Goal: Task Accomplishment & Management: Complete application form

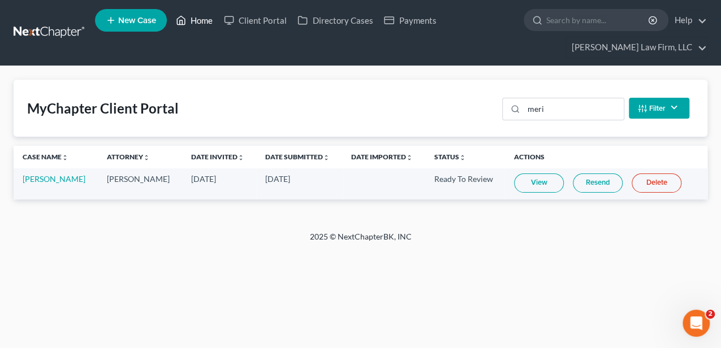
click at [186, 19] on icon at bounding box center [181, 21] width 10 height 14
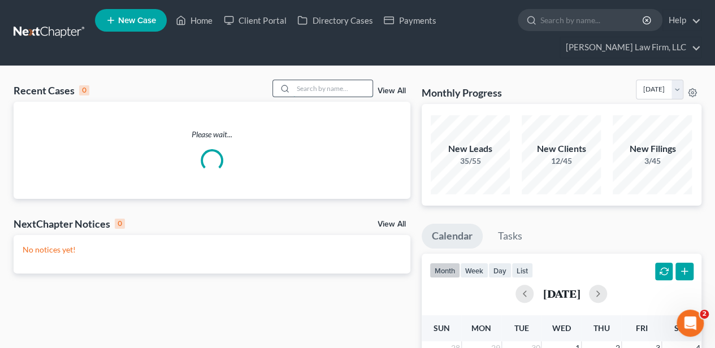
click at [318, 90] on input "search" at bounding box center [332, 88] width 79 height 16
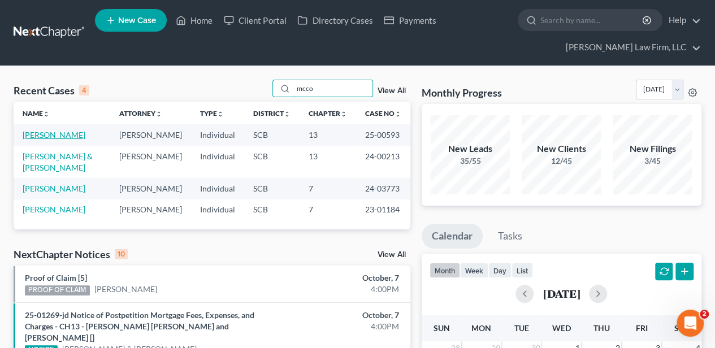
type input "mcco"
click at [51, 140] on link "[PERSON_NAME]" at bounding box center [54, 135] width 63 height 10
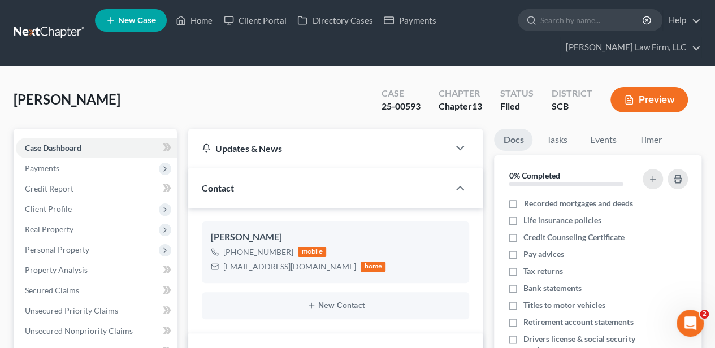
scroll to position [527, 0]
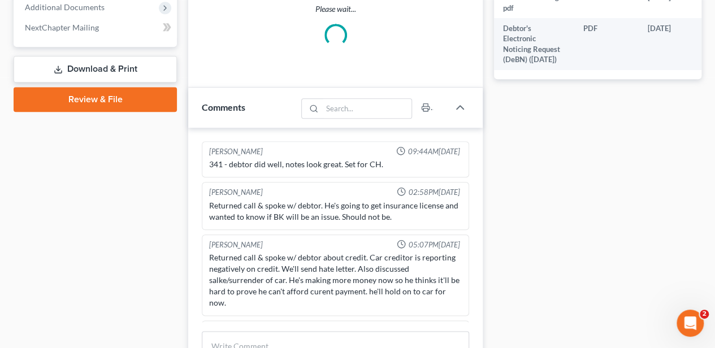
select select "2"
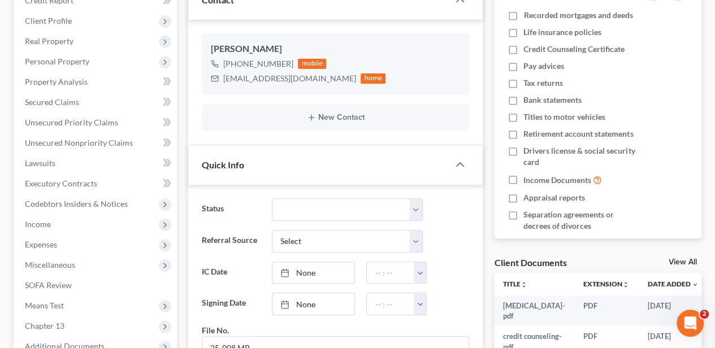
scroll to position [0, 0]
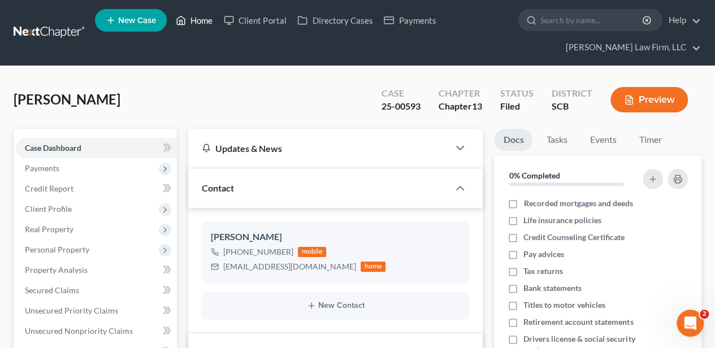
click at [200, 23] on link "Home" at bounding box center [194, 20] width 48 height 20
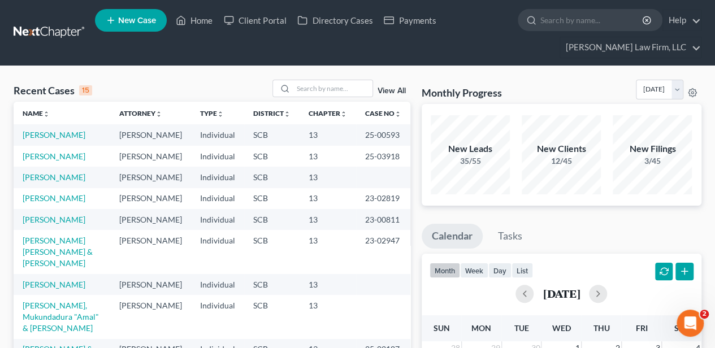
click at [57, 167] on td "[PERSON_NAME]" at bounding box center [62, 156] width 97 height 21
click at [49, 161] on link "[PERSON_NAME]" at bounding box center [54, 156] width 63 height 10
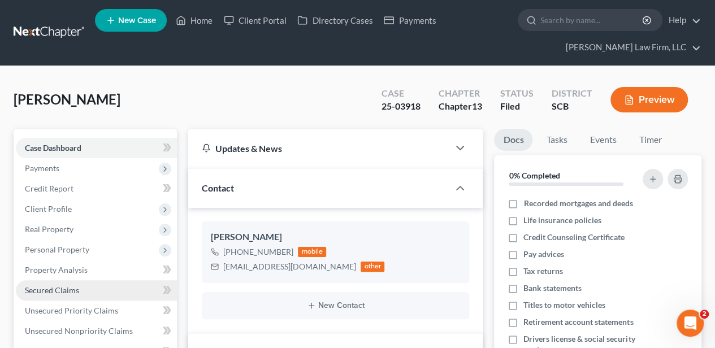
select select "2"
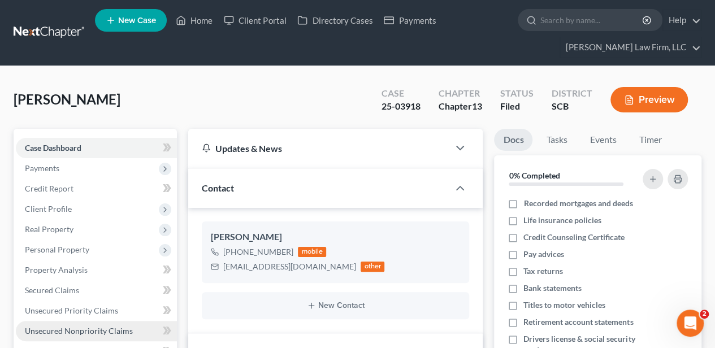
click at [112, 326] on span "Unsecured Nonpriority Claims" at bounding box center [79, 331] width 108 height 10
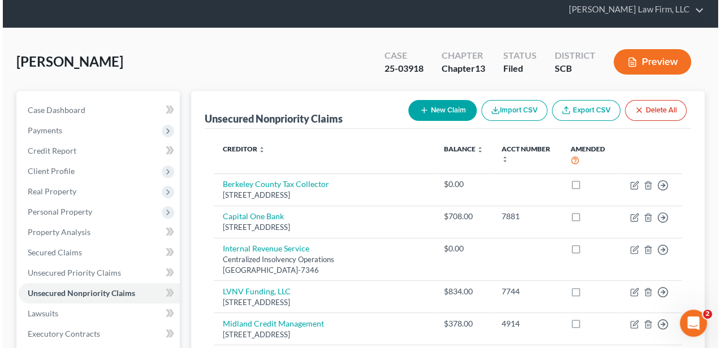
scroll to position [37, 0]
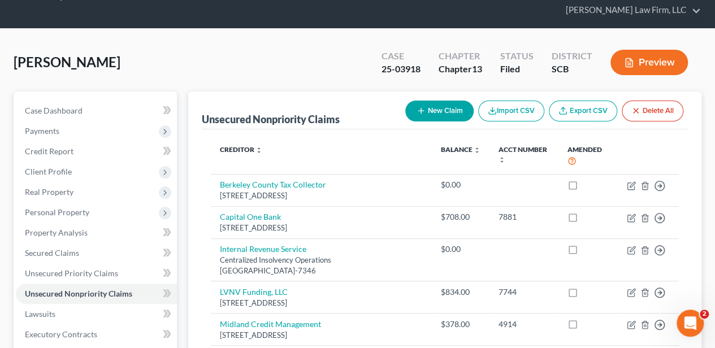
click at [432, 110] on button "New Claim" at bounding box center [439, 111] width 68 height 21
select select "0"
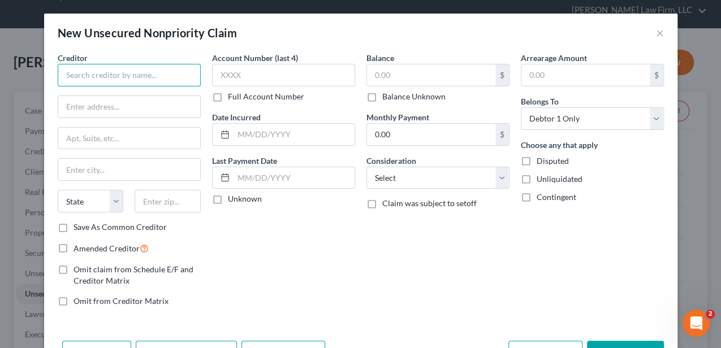
click at [99, 79] on input "text" at bounding box center [129, 75] width 143 height 23
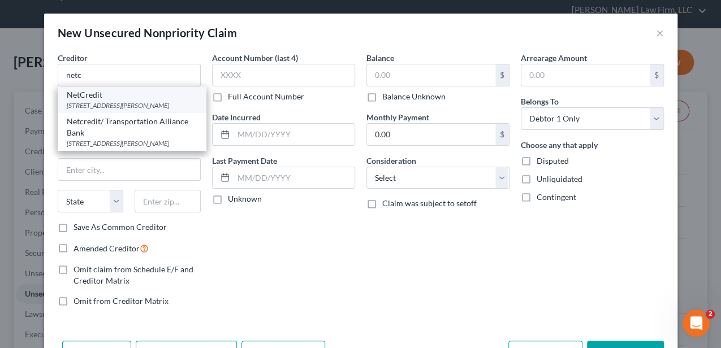
click at [96, 95] on div "NetCredit" at bounding box center [132, 94] width 131 height 11
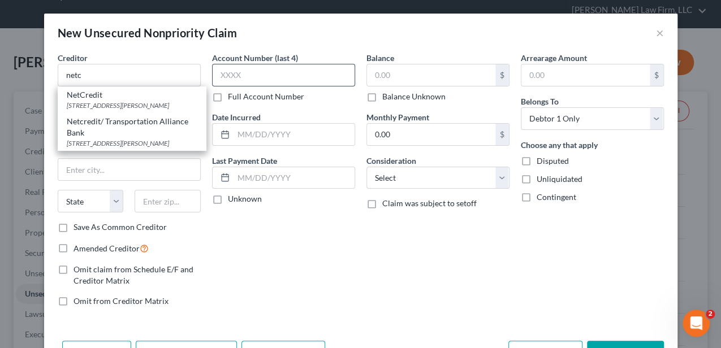
type input "NetCredit"
type input "[STREET_ADDRESS][PERSON_NAME]"
type input "Suite 1000"
type input "[GEOGRAPHIC_DATA]"
select select "14"
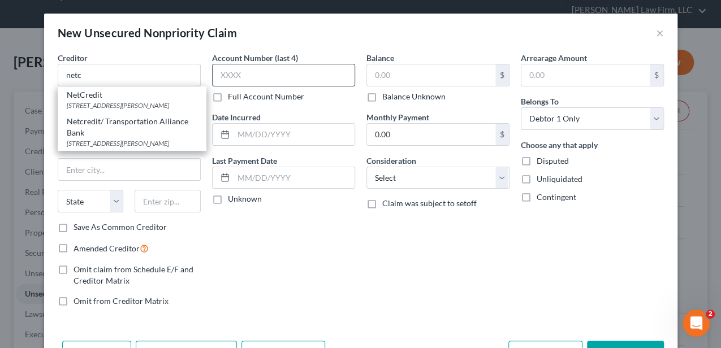
type input "60604"
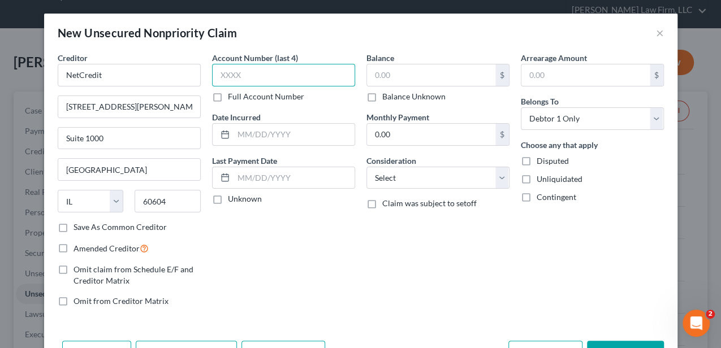
click at [254, 80] on input "text" at bounding box center [283, 75] width 143 height 23
type input "4476"
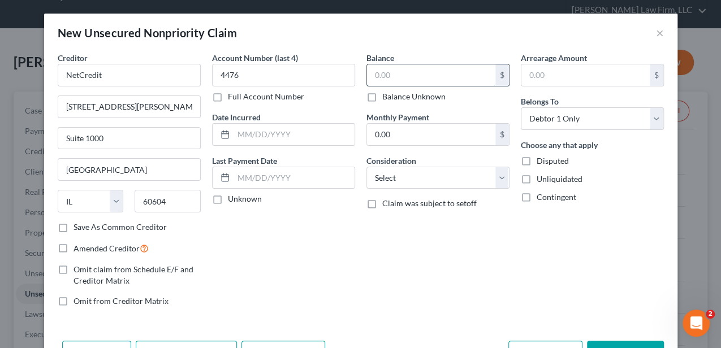
click at [436, 72] on input "text" at bounding box center [431, 74] width 128 height 21
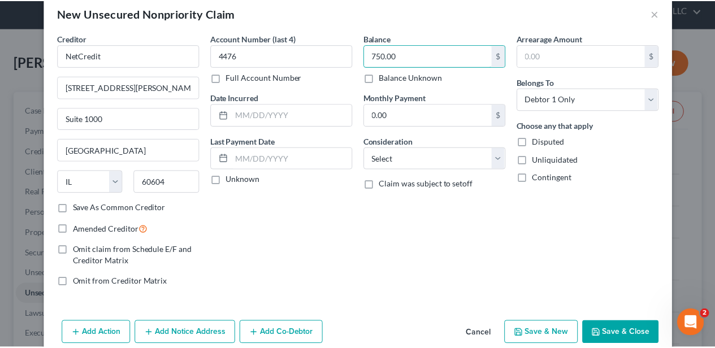
scroll to position [37, 0]
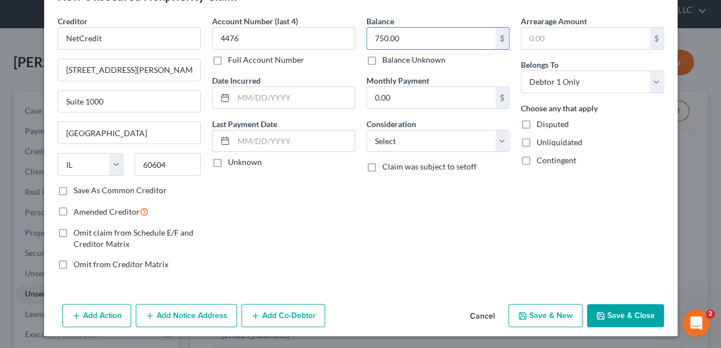
type input "750.00"
click at [618, 312] on button "Save & Close" at bounding box center [625, 316] width 77 height 24
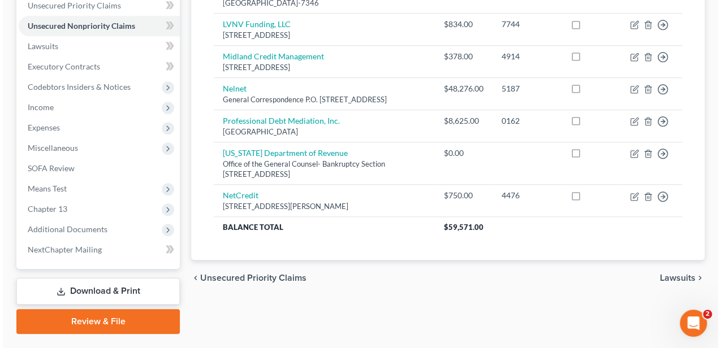
scroll to position [332, 0]
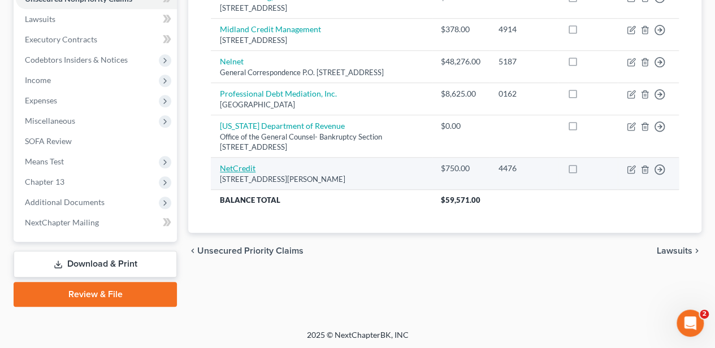
click at [245, 164] on link "NetCredit" at bounding box center [238, 168] width 36 height 10
select select "14"
select select "0"
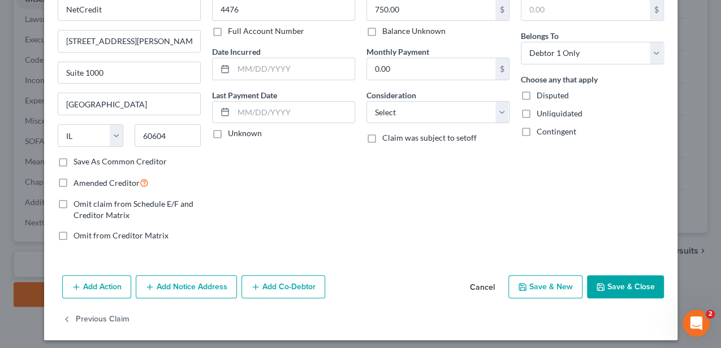
scroll to position [69, 0]
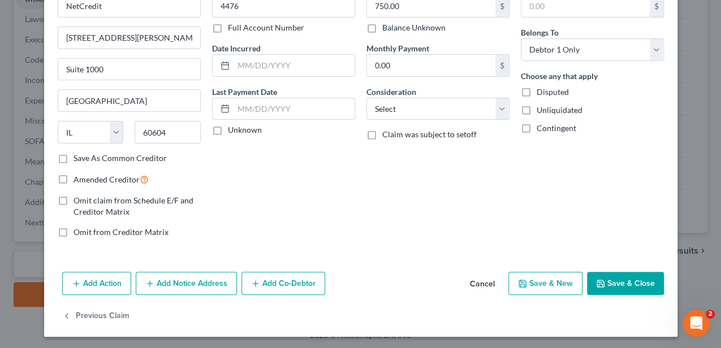
click at [197, 284] on button "Add Notice Address" at bounding box center [186, 284] width 101 height 24
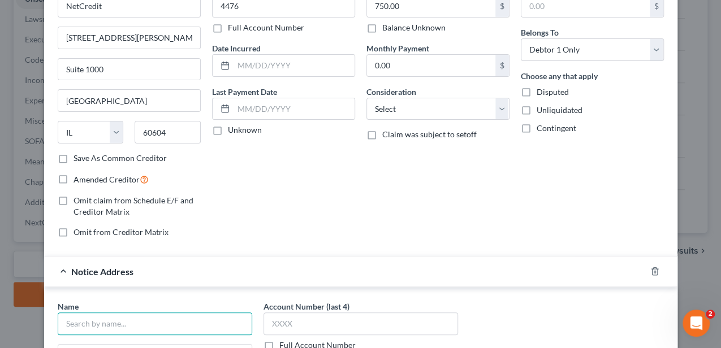
click at [192, 320] on input "text" at bounding box center [155, 324] width 194 height 23
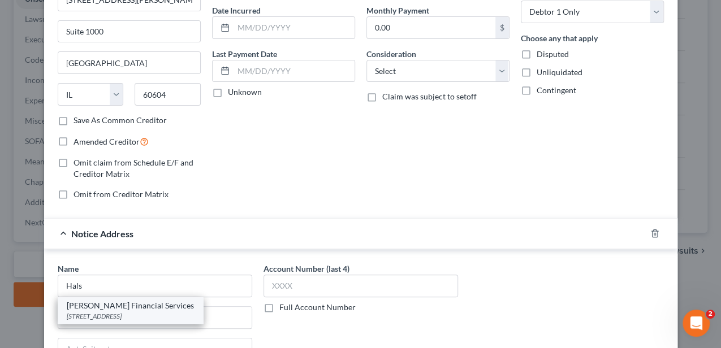
click at [130, 304] on div "[PERSON_NAME] Financial Services" at bounding box center [130, 305] width 127 height 11
type input "[PERSON_NAME] Financial Services"
type input "[STREET_ADDRESS]"
type input "Skokie"
select select "14"
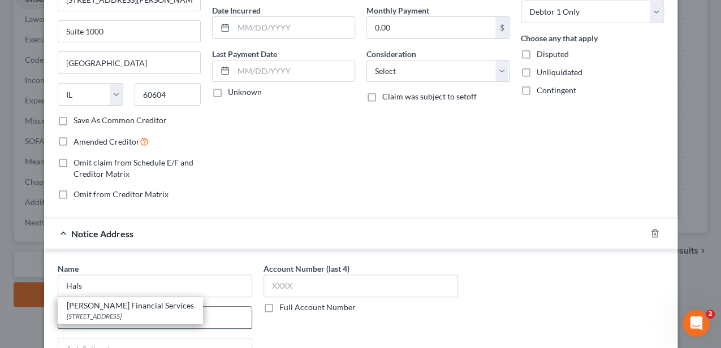
type input "60077"
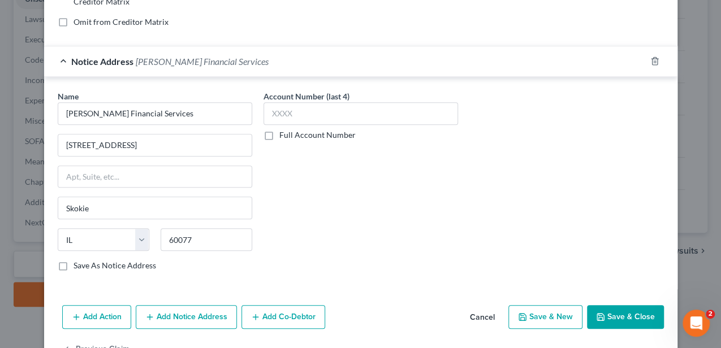
scroll to position [295, 0]
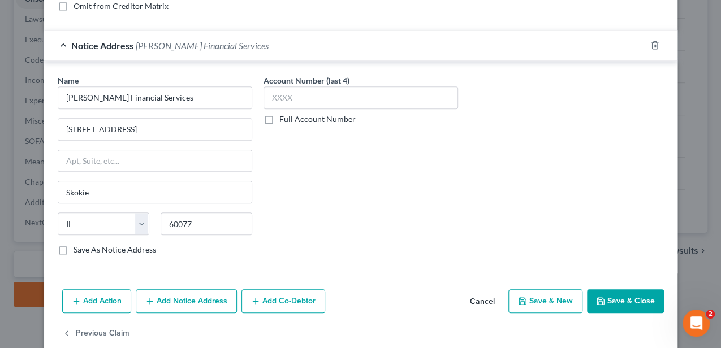
click at [622, 296] on button "Save & Close" at bounding box center [625, 301] width 77 height 24
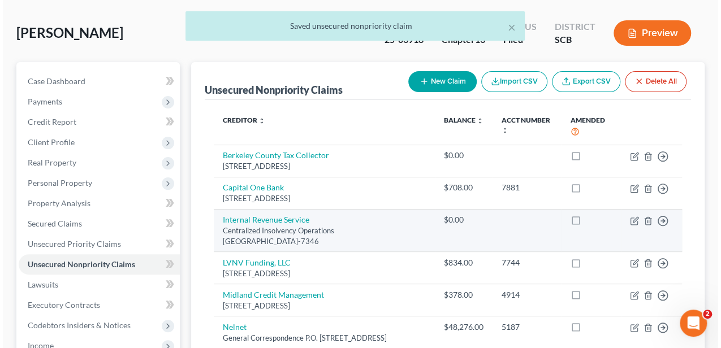
scroll to position [31, 0]
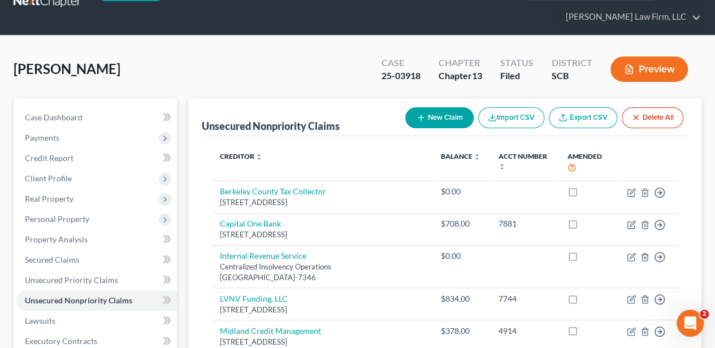
click at [431, 122] on button "New Claim" at bounding box center [439, 117] width 68 height 21
select select "0"
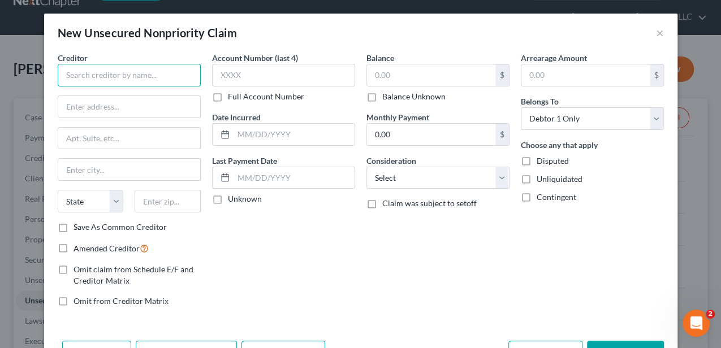
click at [118, 76] on input "text" at bounding box center [129, 75] width 143 height 23
click at [125, 72] on input "credit one" at bounding box center [129, 75] width 143 height 23
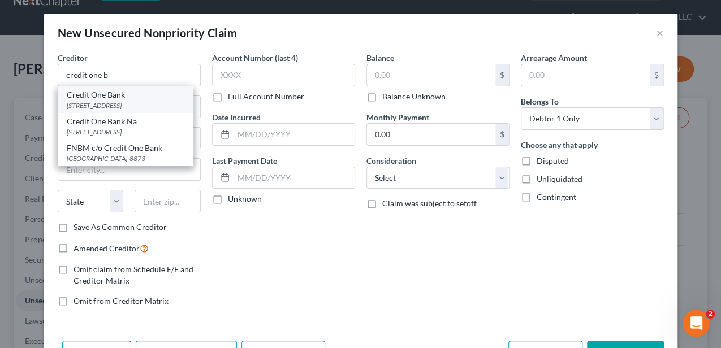
click at [113, 101] on div "[STREET_ADDRESS]" at bounding box center [126, 106] width 118 height 10
type input "Credit One Bank"
type input "PO Box 98873"
type input "[GEOGRAPHIC_DATA]"
select select "31"
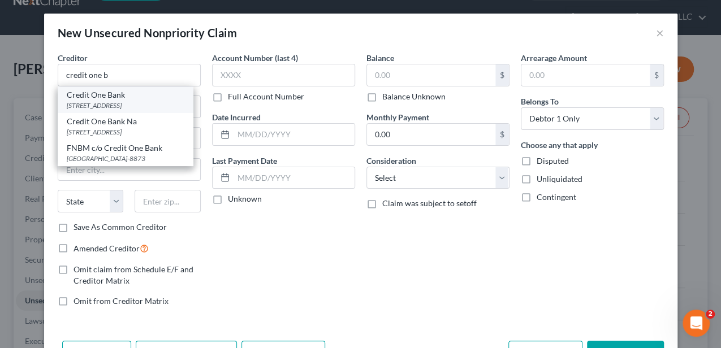
type input "89193"
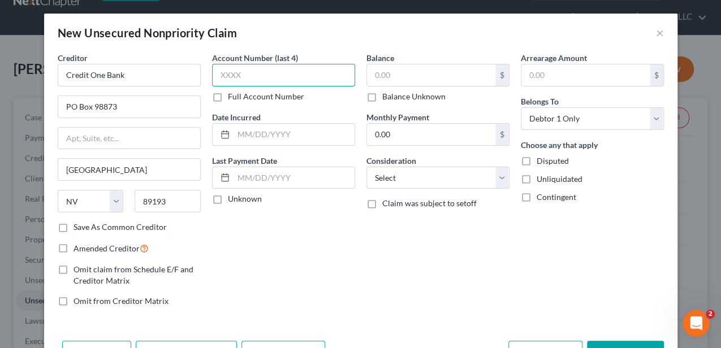
click at [272, 67] on input "text" at bounding box center [283, 75] width 143 height 23
type input "7744"
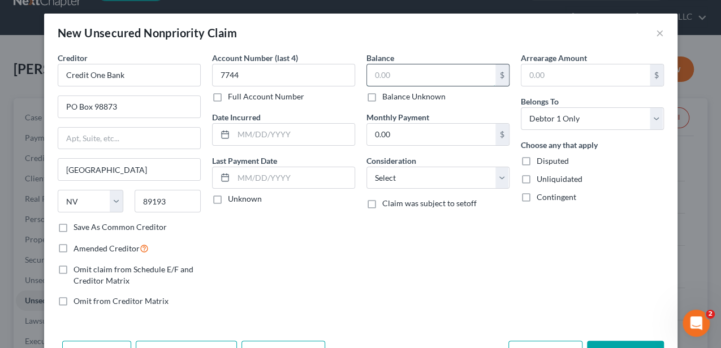
click at [417, 75] on input "text" at bounding box center [431, 74] width 128 height 21
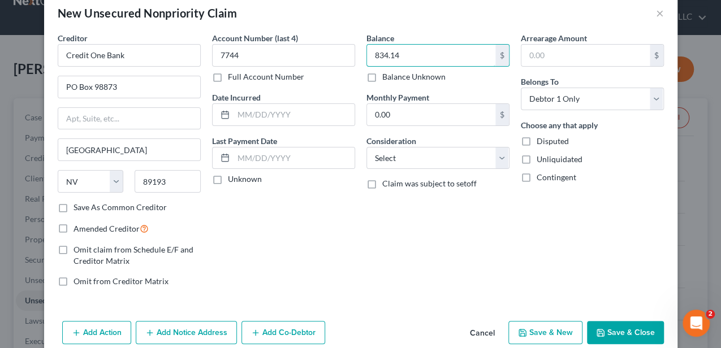
scroll to position [37, 0]
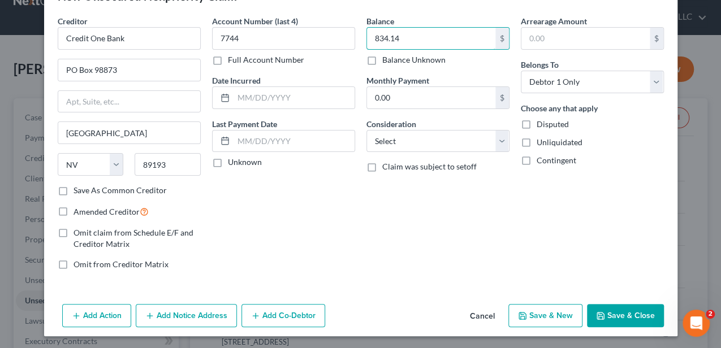
type input "834.14"
click at [209, 304] on button "Add Notice Address" at bounding box center [186, 316] width 101 height 24
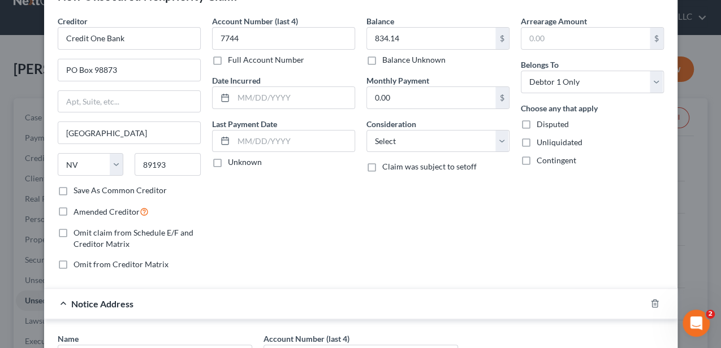
scroll to position [75, 0]
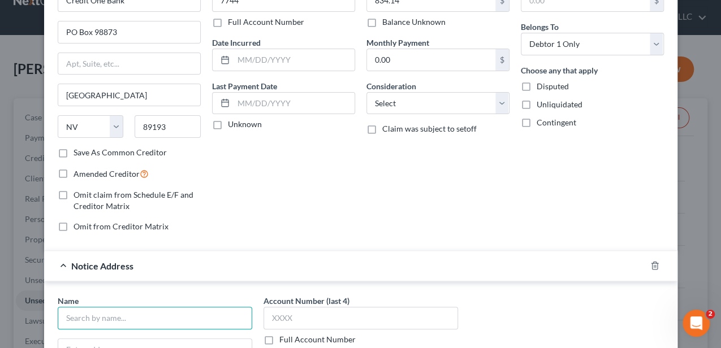
click at [159, 313] on input "text" at bounding box center [155, 318] width 194 height 23
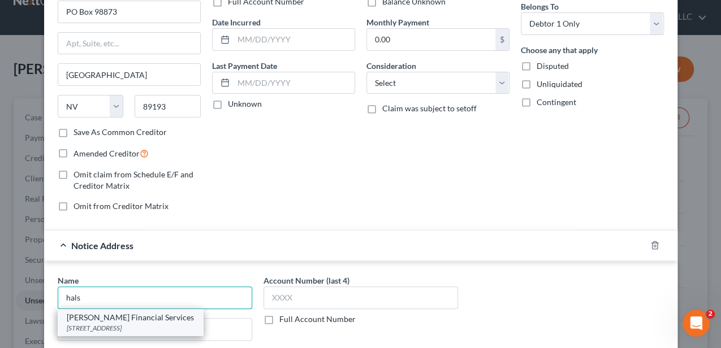
scroll to position [112, 0]
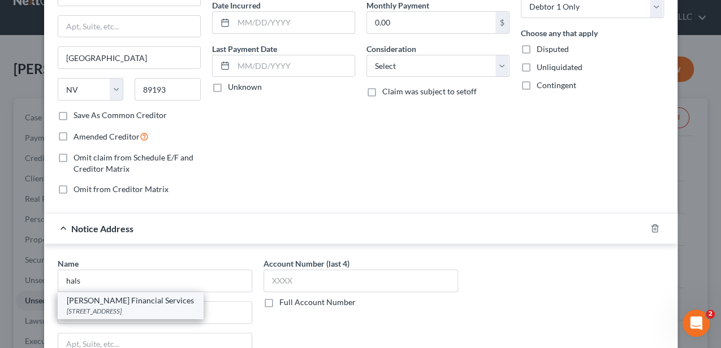
click at [115, 300] on div "[PERSON_NAME] Financial Services" at bounding box center [130, 300] width 127 height 11
type input "[PERSON_NAME] Financial Services"
type input "[STREET_ADDRESS]"
type input "Skokie"
select select "14"
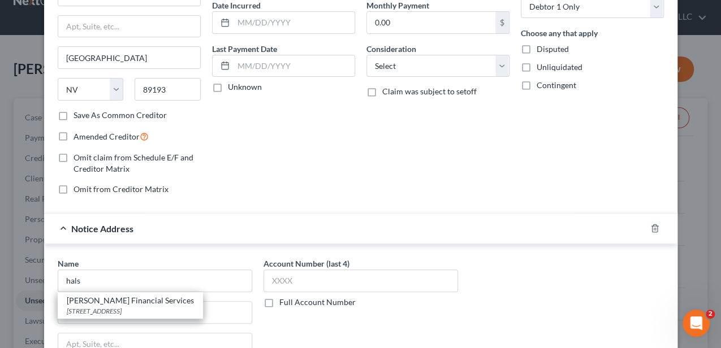
type input "60077"
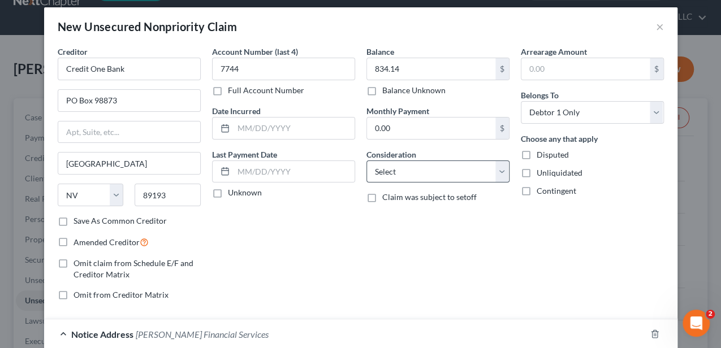
scroll to position [0, 0]
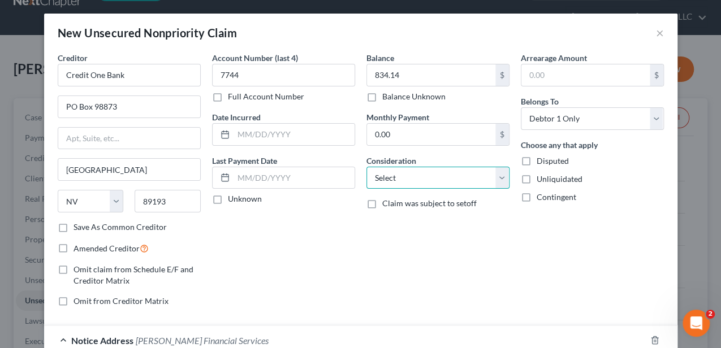
click at [418, 182] on select "Select Cable / Satellite Services Collection Agency Credit Card Debt Debt Couns…" at bounding box center [437, 178] width 143 height 23
click at [417, 182] on select "Select Cable / Satellite Services Collection Agency Credit Card Debt Debt Couns…" at bounding box center [437, 178] width 143 height 23
select select "2"
click at [366, 167] on select "Select Cable / Satellite Services Collection Agency Credit Card Debt Debt Couns…" at bounding box center [437, 178] width 143 height 23
click at [464, 216] on div "Balance 834.14 $ Balance Unknown Balance Undetermined 834.14 $ Balance Unknown …" at bounding box center [438, 184] width 154 height 264
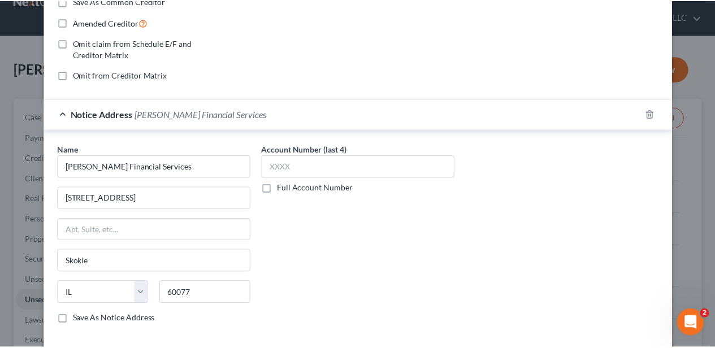
scroll to position [278, 0]
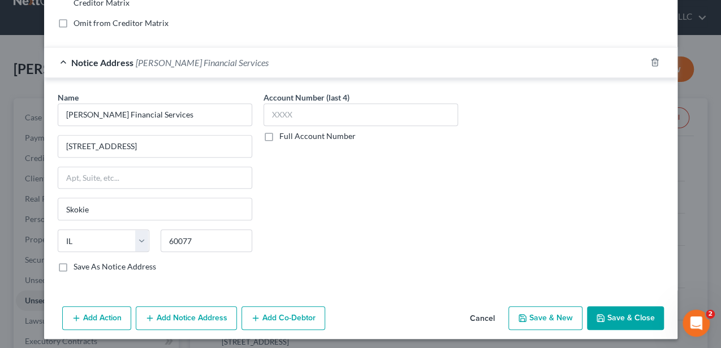
click at [631, 315] on button "Save & Close" at bounding box center [625, 318] width 77 height 24
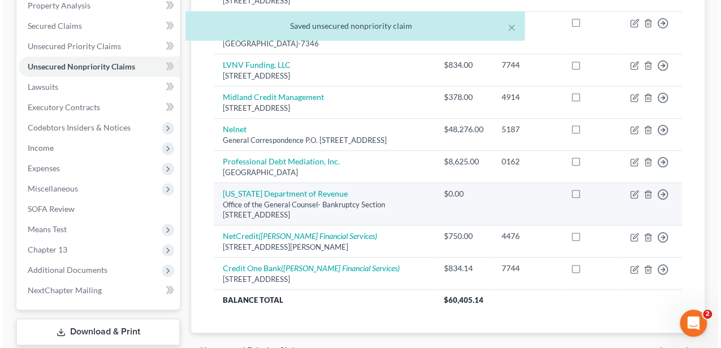
scroll to position [332, 0]
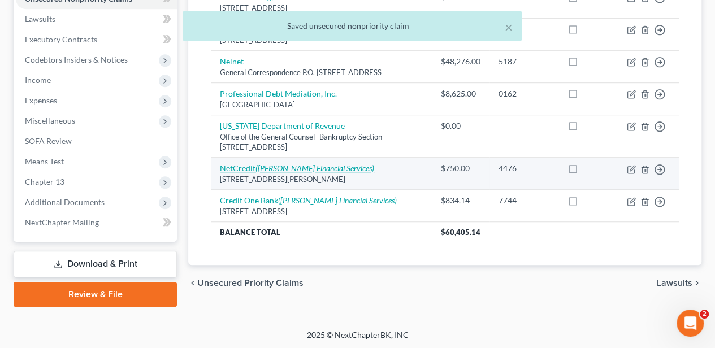
click at [252, 168] on link "NetCredit ([PERSON_NAME] Financial Services)" at bounding box center [297, 168] width 154 height 10
select select "14"
select select "0"
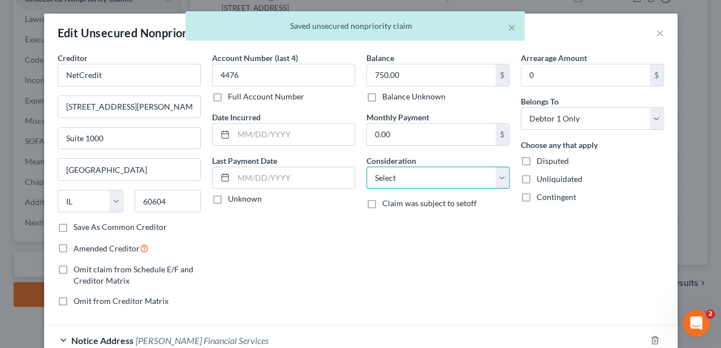
click at [395, 183] on select "Select Cable / Satellite Services Collection Agency Credit Card Debt Debt Couns…" at bounding box center [437, 178] width 143 height 23
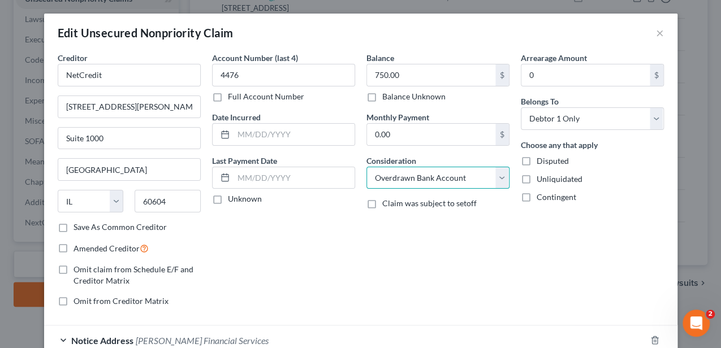
click at [366, 167] on select "Select Cable / Satellite Services Collection Agency Credit Card Debt Debt Couns…" at bounding box center [437, 178] width 143 height 23
click at [388, 176] on select "Select Cable / Satellite Services Collection Agency Credit Card Debt Debt Couns…" at bounding box center [437, 178] width 143 height 23
select select "14"
click at [366, 167] on select "Select Cable / Satellite Services Collection Agency Credit Card Debt Debt Couns…" at bounding box center [437, 178] width 143 height 23
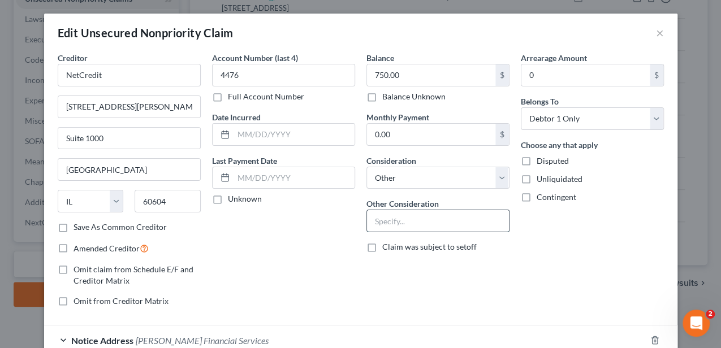
click at [397, 214] on input "text" at bounding box center [438, 220] width 142 height 21
type input "p"
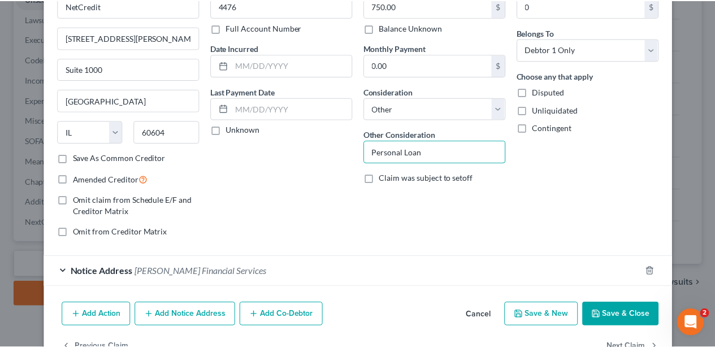
scroll to position [75, 0]
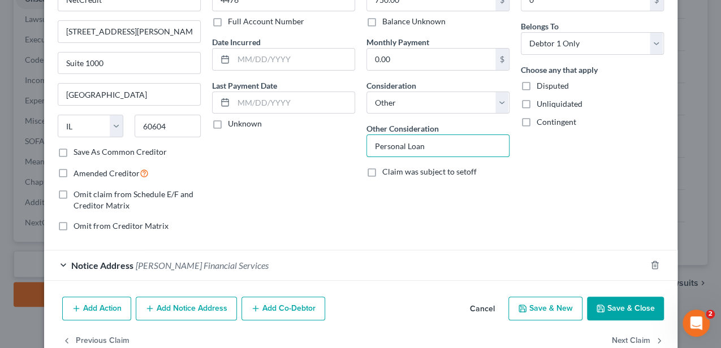
type input "Personal Loan"
click at [606, 300] on button "Save & Close" at bounding box center [625, 309] width 77 height 24
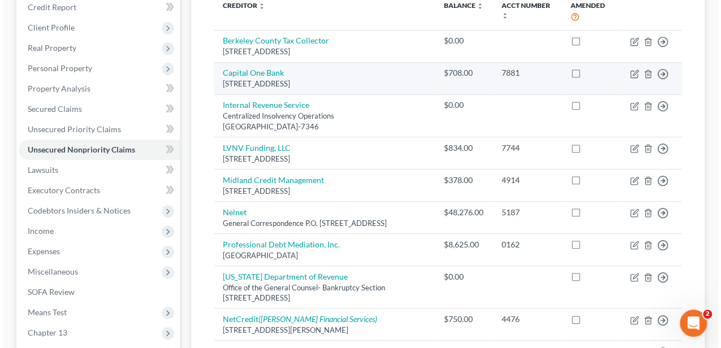
scroll to position [68, 0]
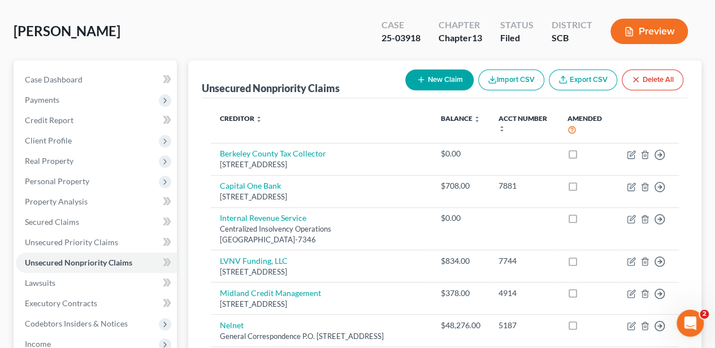
click at [433, 79] on button "New Claim" at bounding box center [439, 80] width 68 height 21
select select "0"
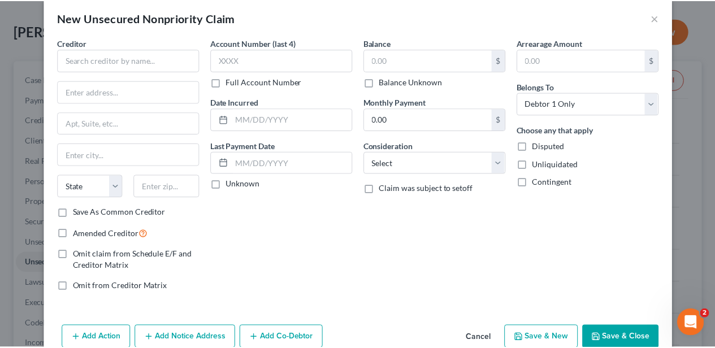
scroll to position [37, 0]
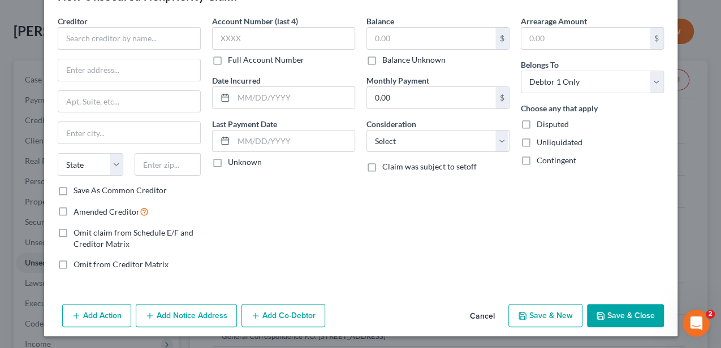
click at [479, 310] on button "Cancel" at bounding box center [482, 316] width 43 height 23
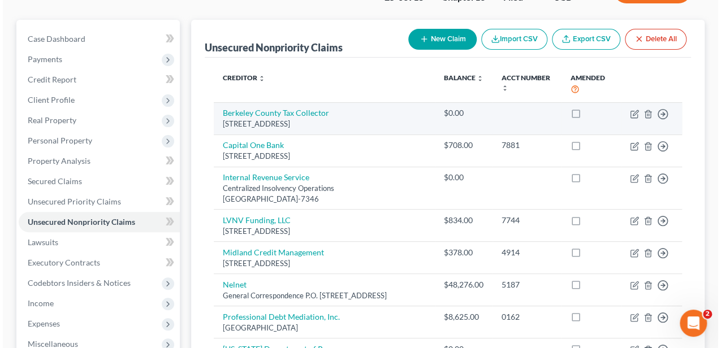
scroll to position [106, 0]
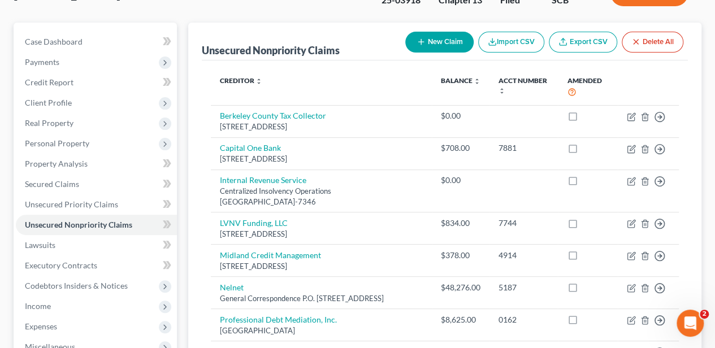
click at [434, 42] on button "New Claim" at bounding box center [439, 42] width 68 height 21
select select "0"
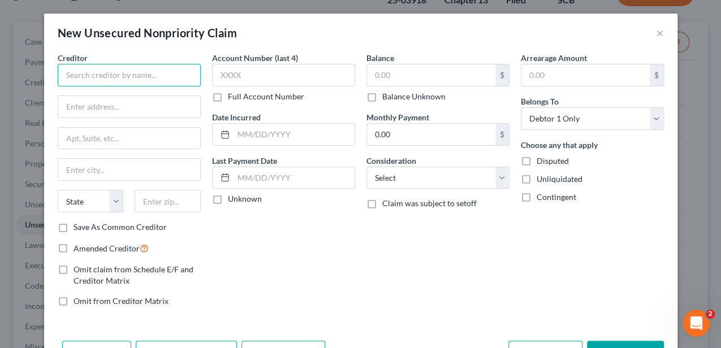
click at [180, 83] on input "text" at bounding box center [129, 75] width 143 height 23
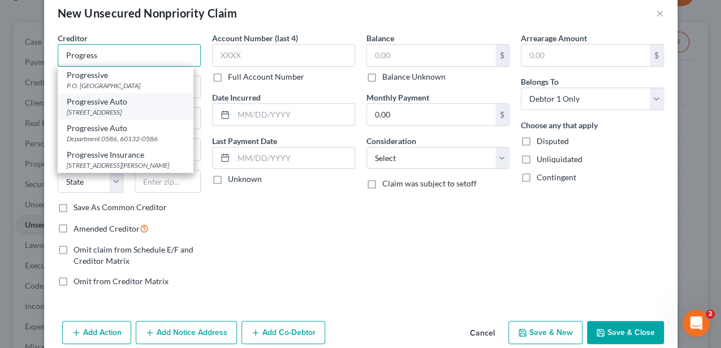
scroll to position [37, 0]
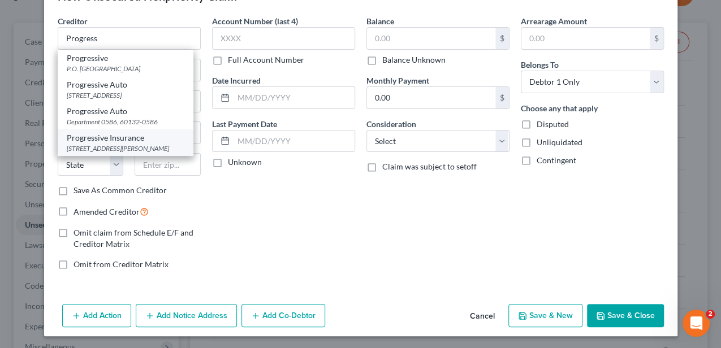
click at [114, 144] on div "[STREET_ADDRESS][PERSON_NAME]" at bounding box center [126, 149] width 118 height 10
type input "Progressive Insurance"
type input "[STREET_ADDRESS][PERSON_NAME]"
type input "[GEOGRAPHIC_DATA]"
select select "36"
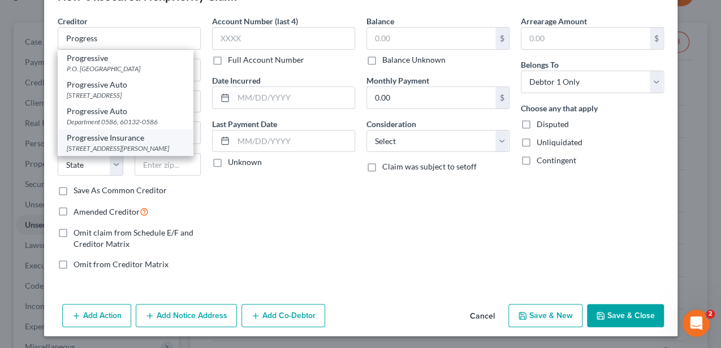
type input "44143"
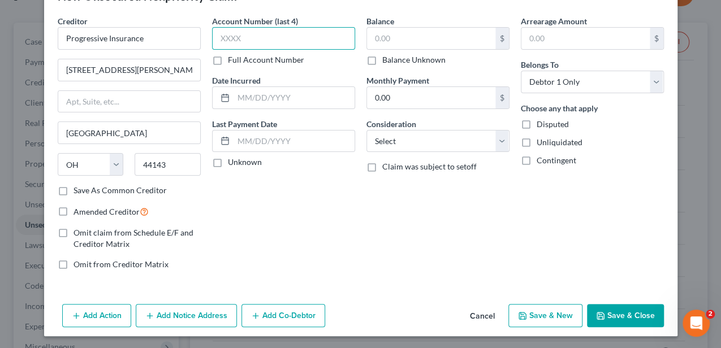
click at [266, 35] on input "text" at bounding box center [283, 38] width 143 height 23
type input "8786"
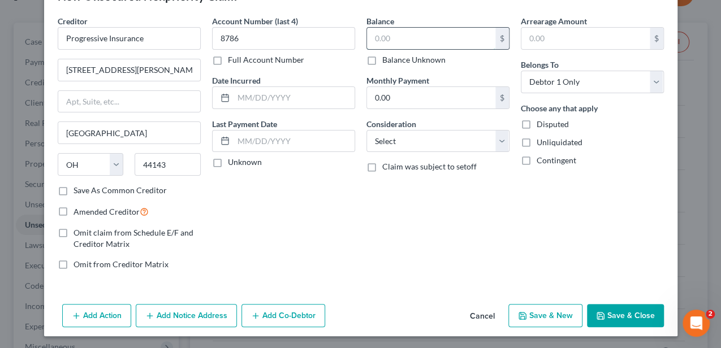
click at [426, 38] on input "text" at bounding box center [431, 38] width 128 height 21
type input "1,185.60"
click at [406, 144] on select "Select Cable / Satellite Services Collection Agency Credit Card Debt Debt Couns…" at bounding box center [437, 141] width 143 height 23
select select "14"
click at [366, 130] on select "Select Cable / Satellite Services Collection Agency Credit Card Debt Debt Couns…" at bounding box center [437, 141] width 143 height 23
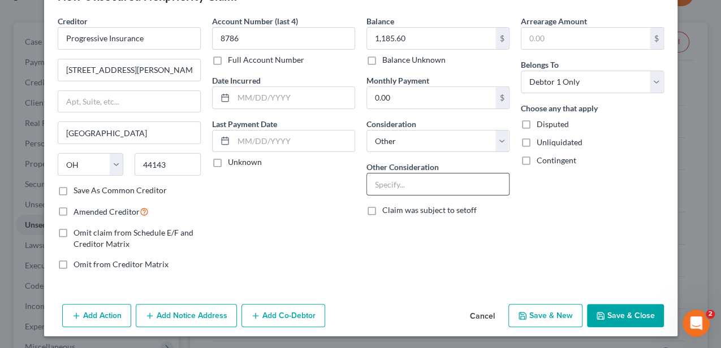
click at [406, 187] on input "text" at bounding box center [438, 184] width 142 height 21
click at [173, 317] on button "Add Notice Address" at bounding box center [186, 316] width 101 height 24
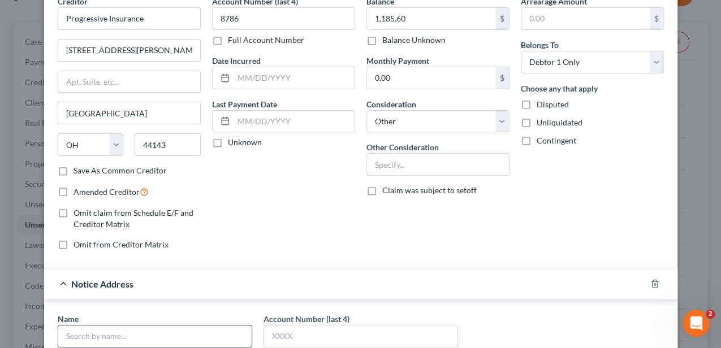
scroll to position [75, 0]
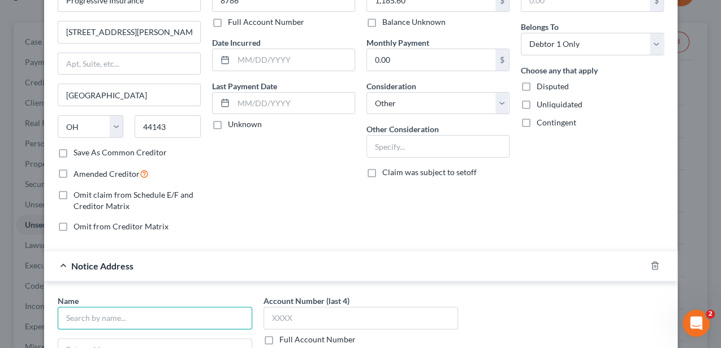
click at [175, 307] on input "text" at bounding box center [155, 318] width 194 height 23
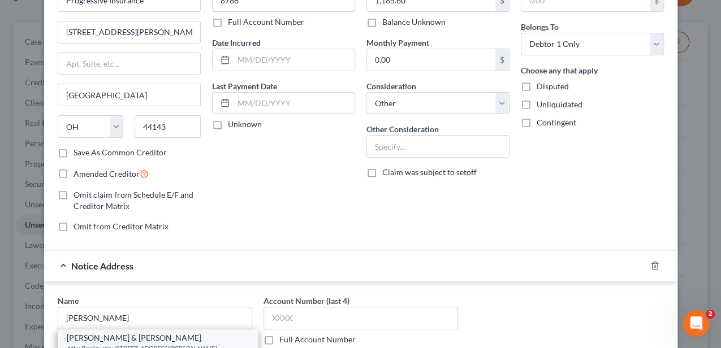
click at [94, 339] on div "[PERSON_NAME] & [PERSON_NAME]" at bounding box center [158, 337] width 182 height 11
type input "[PERSON_NAME] & [PERSON_NAME]"
type input "Attn: Bankruptcy"
type input "[STREET_ADDRESS][PERSON_NAME]"
type input "[PERSON_NAME][GEOGRAPHIC_DATA]"
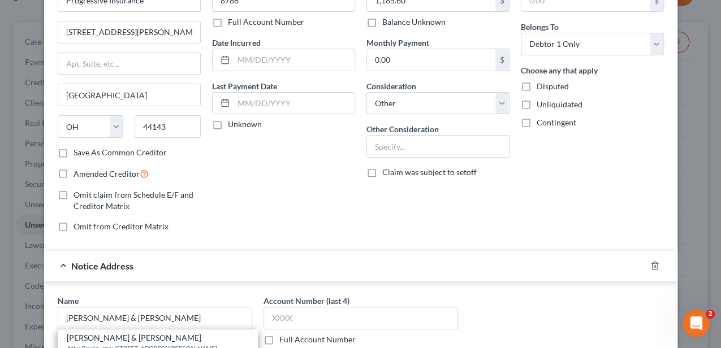
select select "4"
type input "91441"
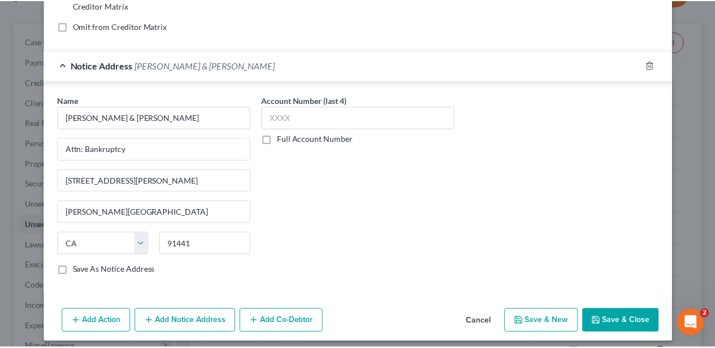
scroll to position [278, 0]
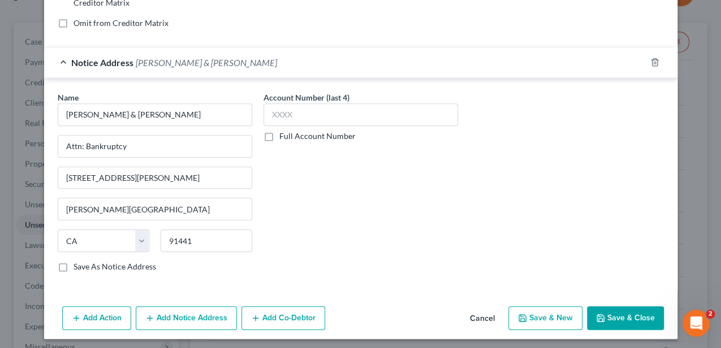
click at [599, 314] on icon "button" at bounding box center [600, 318] width 9 height 9
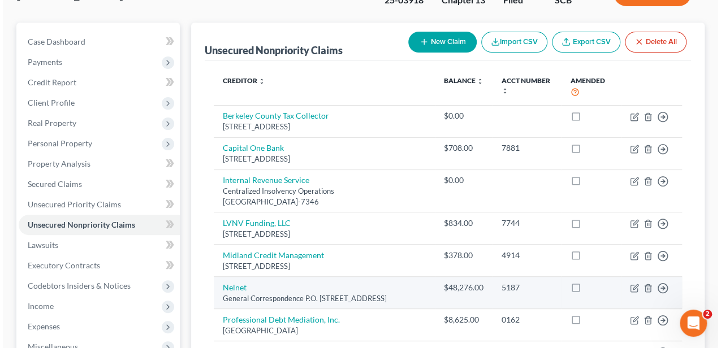
scroll to position [144, 0]
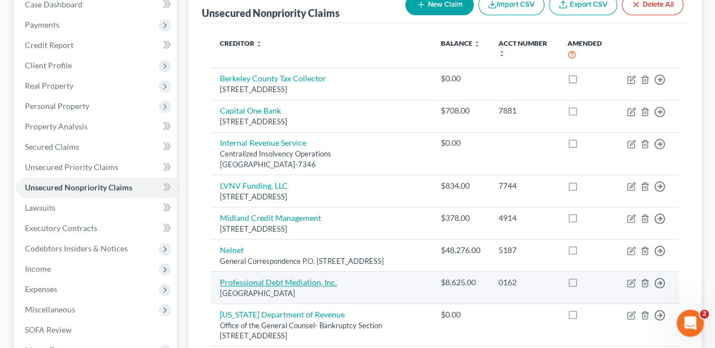
click at [248, 278] on link "Professional Debt Mediation, Inc." at bounding box center [278, 283] width 117 height 10
select select "9"
select select "1"
select select "0"
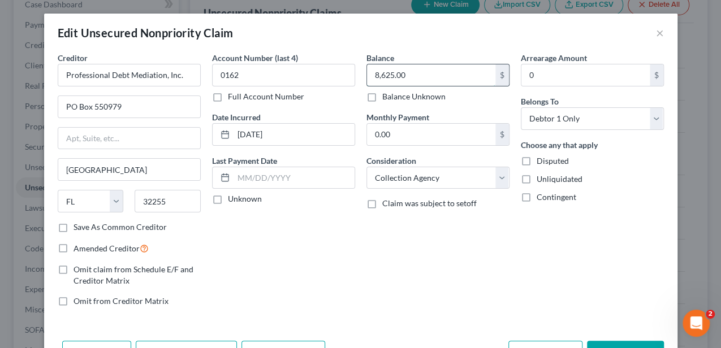
click at [424, 76] on input "8,625.00" at bounding box center [431, 74] width 128 height 21
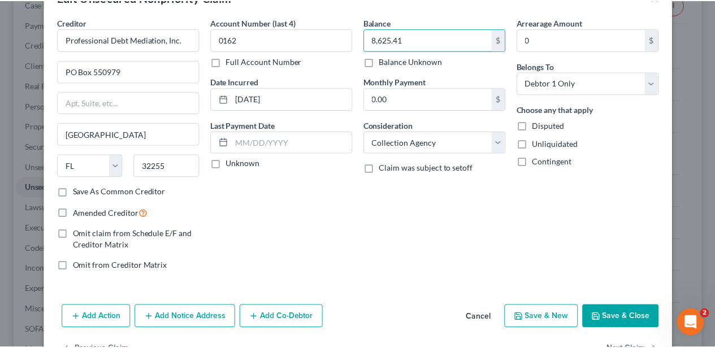
scroll to position [69, 0]
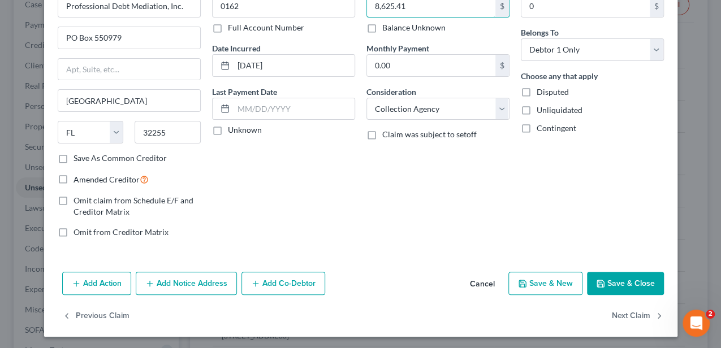
type input "8,625.41"
click at [627, 283] on button "Save & Close" at bounding box center [625, 284] width 77 height 24
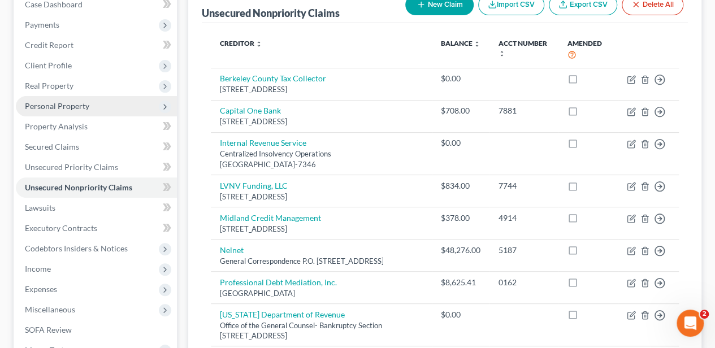
click at [49, 101] on span "Personal Property" at bounding box center [57, 106] width 64 height 10
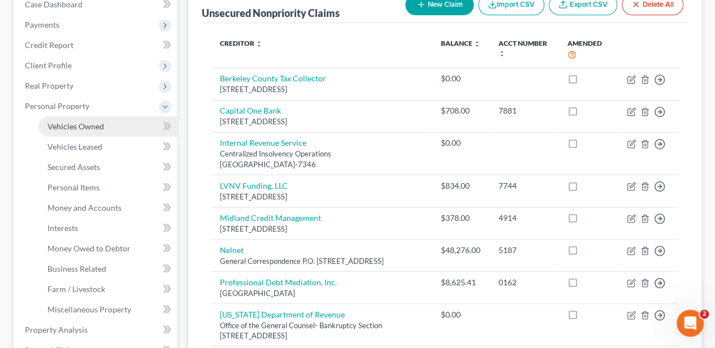
click at [63, 130] on link "Vehicles Owned" at bounding box center [107, 126] width 138 height 20
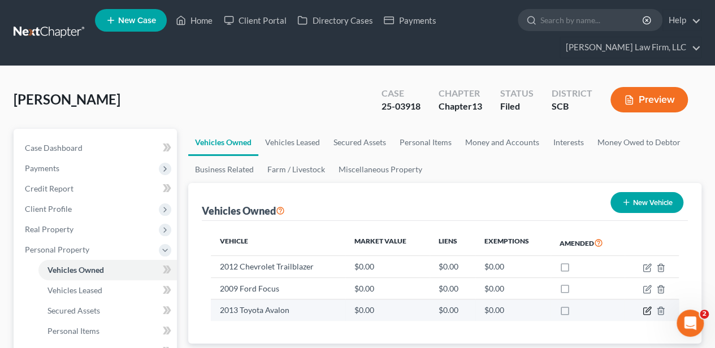
click at [643, 312] on icon "button" at bounding box center [646, 311] width 7 height 7
select select "0"
select select "13"
select select "0"
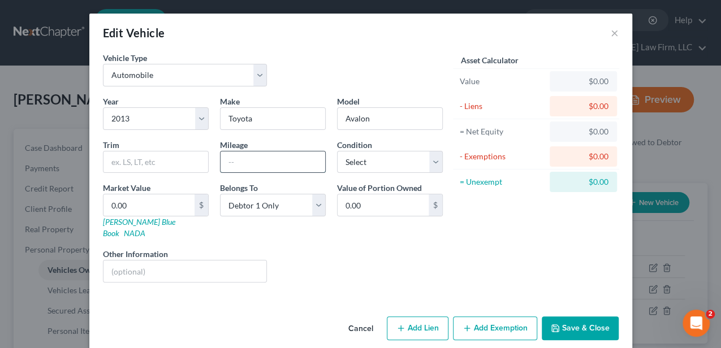
click at [241, 159] on input "text" at bounding box center [272, 161] width 105 height 21
type input "93,231"
click at [207, 262] on input "text" at bounding box center [184, 271] width 163 height 21
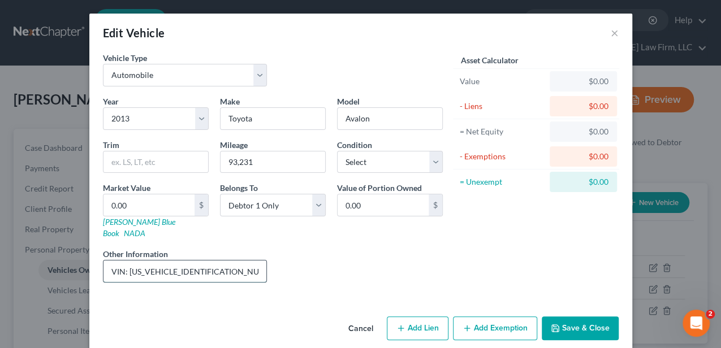
click at [196, 263] on input "VIN: [US_VEHICLE_IDENTIFICATION_NUMBER]" at bounding box center [184, 271] width 163 height 21
click at [236, 261] on input "VIN: [US_VEHICLE_IDENTIFICATION_NUMBER]" at bounding box center [184, 271] width 163 height 21
type input "VIN: [US_VEHICLE_IDENTIFICATION_NUMBER] (no lien)"
click at [136, 206] on input "0.00" at bounding box center [148, 204] width 91 height 21
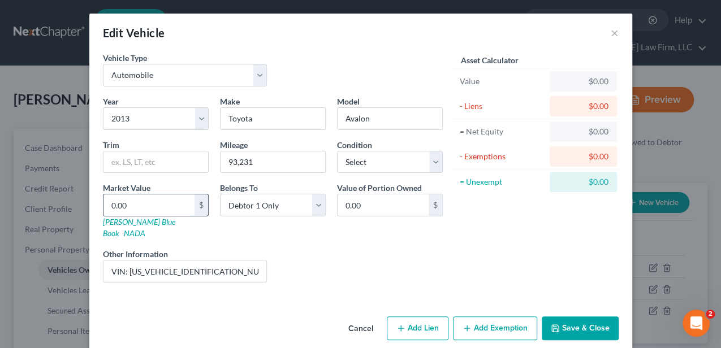
type input "1"
type input "1.00"
type input "12"
type input "12.00"
type input "121"
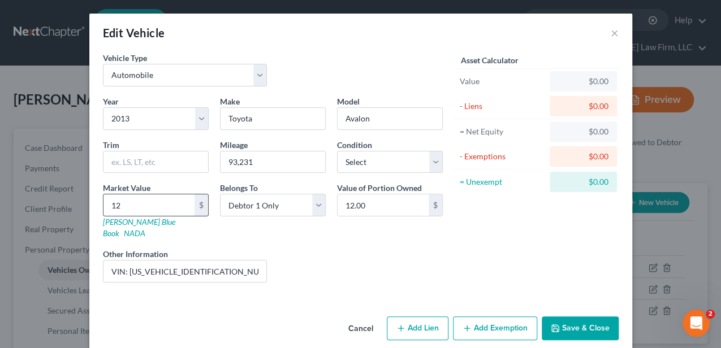
type input "121.00"
type input "12,185"
type input "12,185.00"
type input "12,1858"
type input "121,858.00"
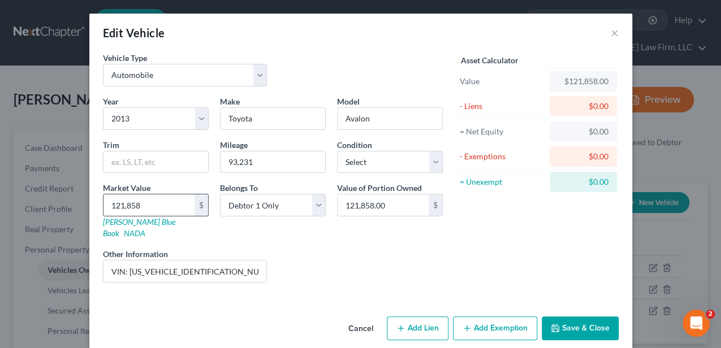
type input "121,85"
type input "12,185.00"
type input "12,18"
type input "1,218.00"
type input "1,2188"
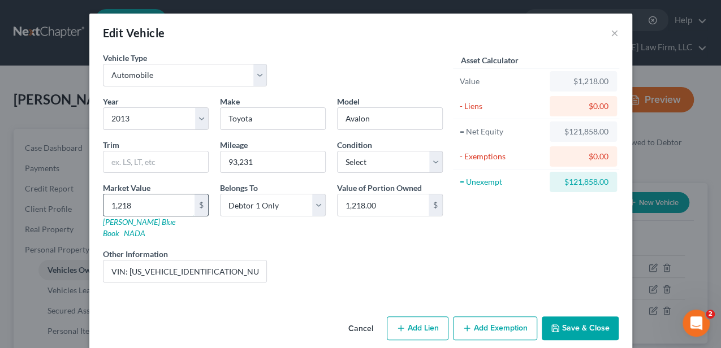
type input "12,188.00"
click at [505, 318] on button "Add Exemption" at bounding box center [495, 329] width 84 height 24
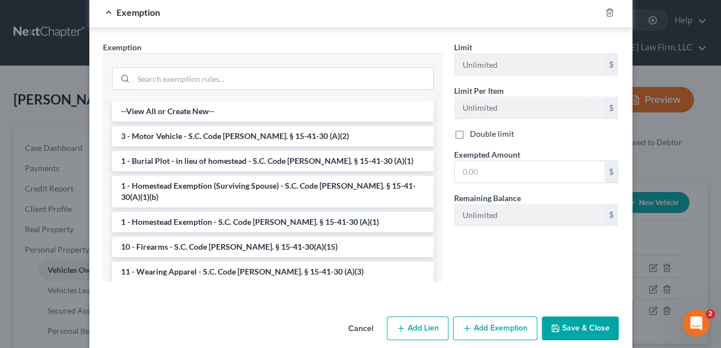
scroll to position [304, 0]
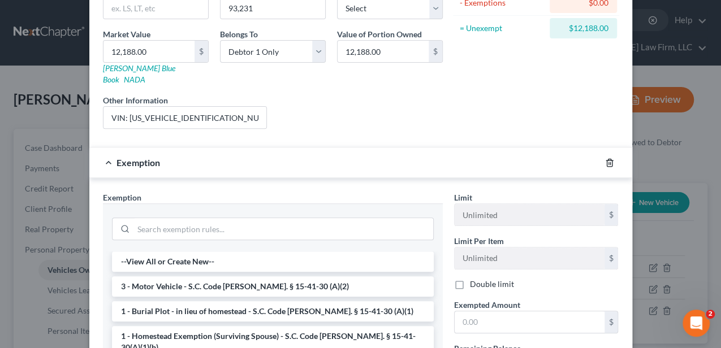
click at [605, 158] on icon "button" at bounding box center [609, 162] width 9 height 9
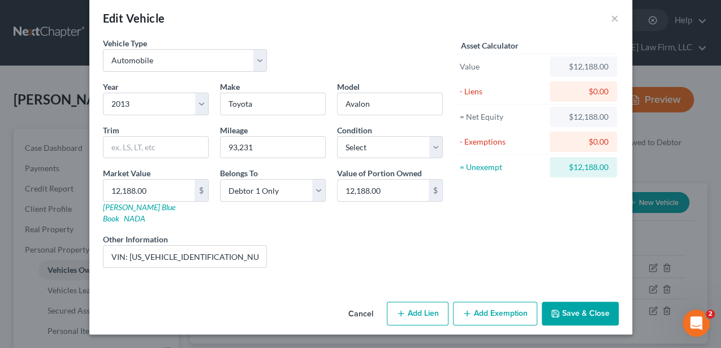
scroll to position [1, 0]
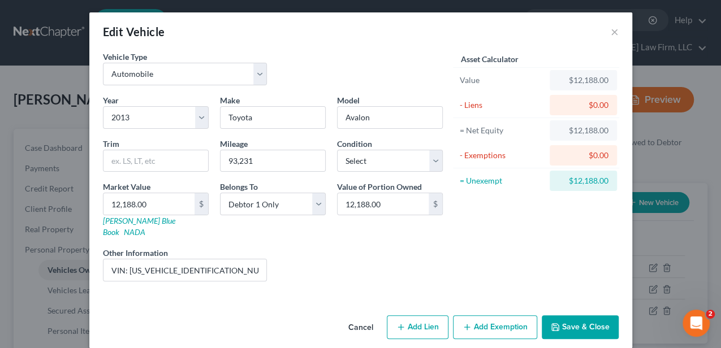
click at [577, 315] on button "Save & Close" at bounding box center [579, 327] width 77 height 24
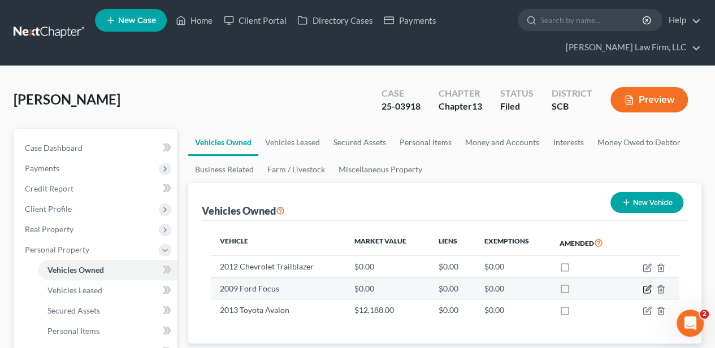
click at [645, 286] on icon "button" at bounding box center [647, 289] width 9 height 9
select select "0"
select select "17"
select select "0"
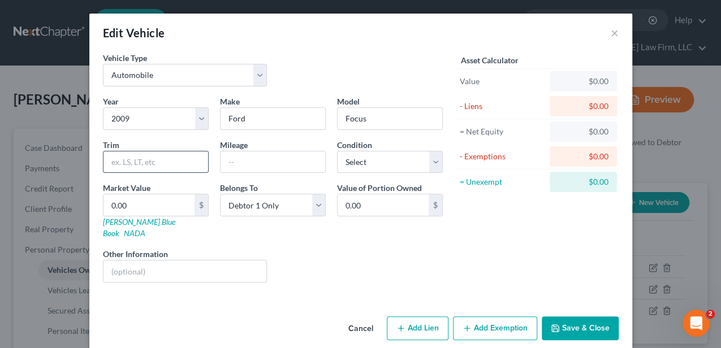
click at [162, 165] on input "text" at bounding box center [155, 161] width 105 height 21
click at [232, 162] on input "text" at bounding box center [272, 161] width 105 height 21
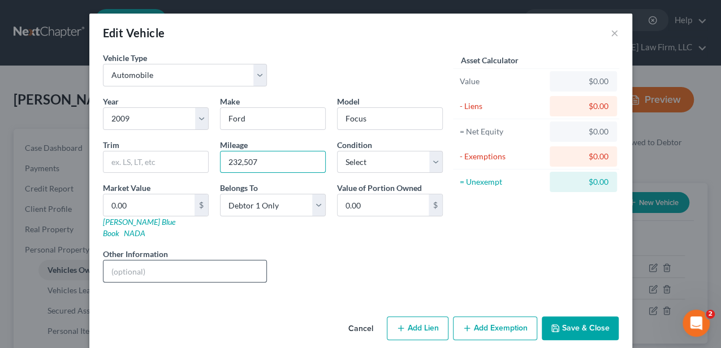
type input "232,507"
click at [187, 261] on input "text" at bounding box center [184, 271] width 163 height 21
click at [197, 261] on input "VIN: 1FAHP35N79" at bounding box center [184, 271] width 163 height 21
click at [201, 261] on input "VIN: [US_VEHICLE_IDENTIFICATION_NUMBER]" at bounding box center [184, 271] width 163 height 21
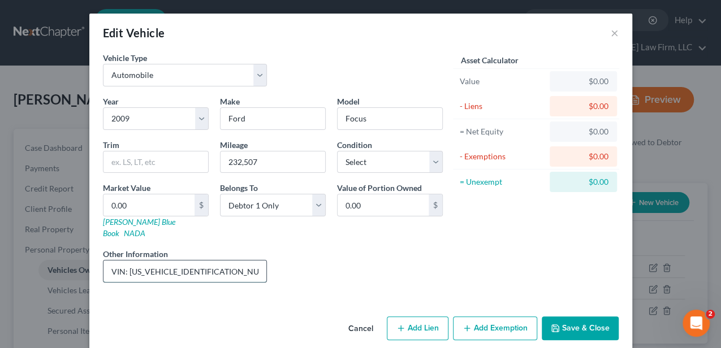
click at [201, 261] on input "VIN: [US_VEHICLE_IDENTIFICATION_NUMBER]" at bounding box center [184, 271] width 163 height 21
click at [202, 261] on input "VIN: [US_VEHICLE_IDENTIFICATION_NUMBER]" at bounding box center [184, 271] width 163 height 21
drag, startPoint x: 216, startPoint y: 258, endPoint x: 127, endPoint y: 259, distance: 89.3
click at [127, 261] on input "VIN: [US_VEHICLE_IDENTIFICATION_NUMBER]" at bounding box center [184, 271] width 163 height 21
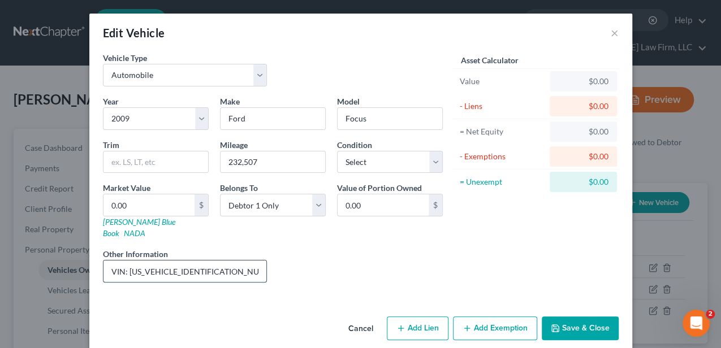
click at [232, 261] on input "VIN: [US_VEHICLE_IDENTIFICATION_NUMBER]" at bounding box center [184, 271] width 163 height 21
type input "VIN: [US_VEHICLE_IDENTIFICATION_NUMBER] (no lien)"
click at [177, 206] on input "0.00" at bounding box center [148, 204] width 91 height 21
type input "1"
type input "1.00"
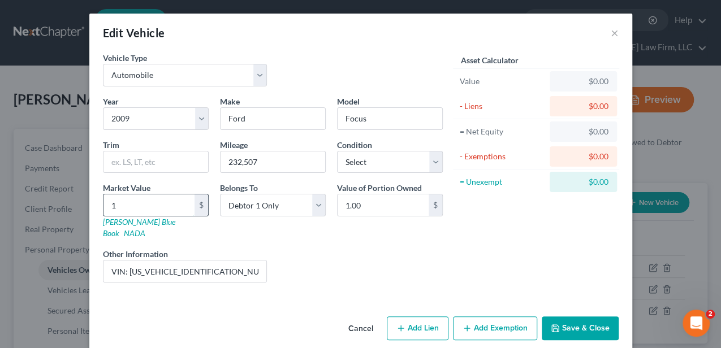
type input "10"
type input "10.00"
type input "103"
type input "103.00"
type input "1,035"
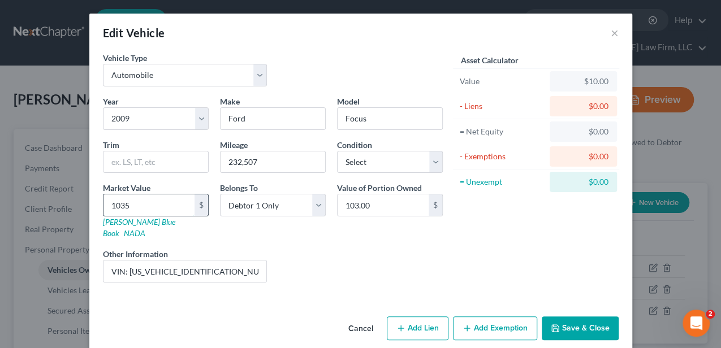
type input "1,035.00"
click at [484, 319] on button "Add Exemption" at bounding box center [495, 329] width 84 height 24
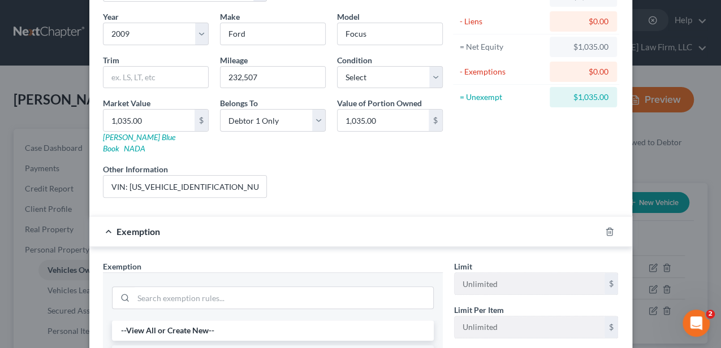
scroll to position [188, 0]
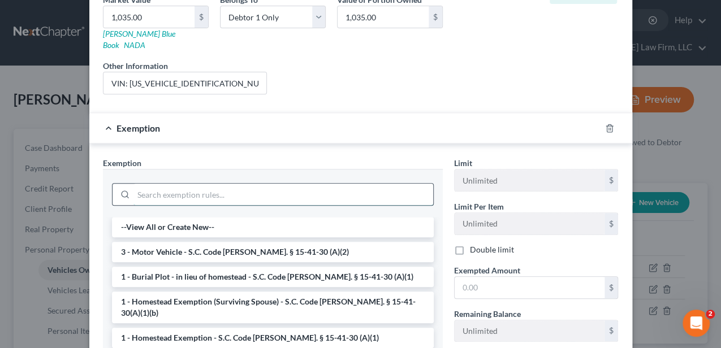
click at [227, 184] on input "search" at bounding box center [283, 194] width 300 height 21
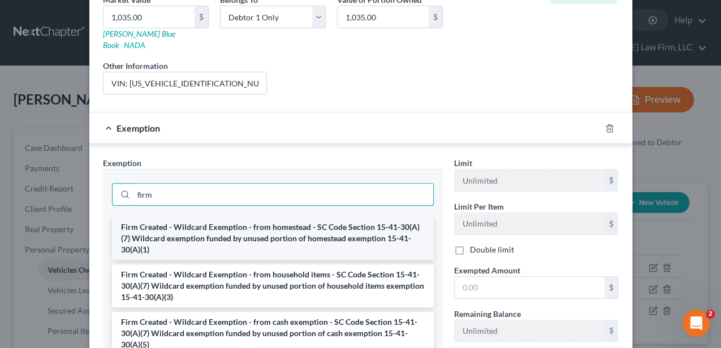
type input "firm"
click at [340, 227] on li "Firm Created - Wildcard Exemption - from homestead - SC Code Section 15-41-30(A…" at bounding box center [273, 238] width 322 height 43
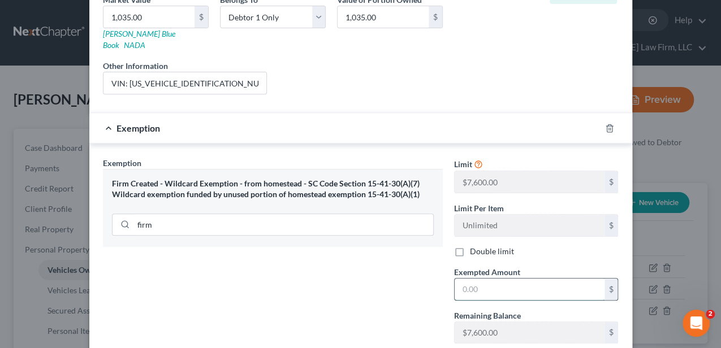
click at [489, 283] on input "text" at bounding box center [529, 289] width 150 height 21
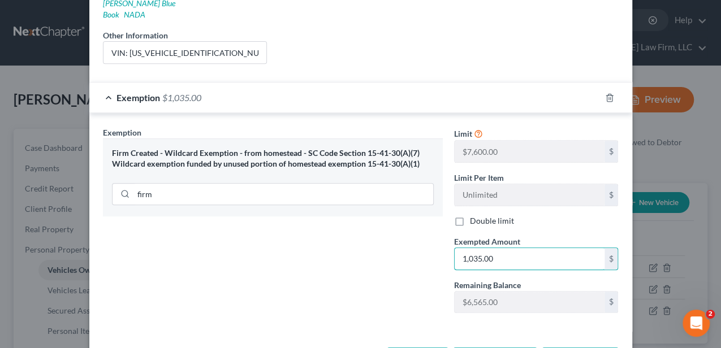
scroll to position [249, 0]
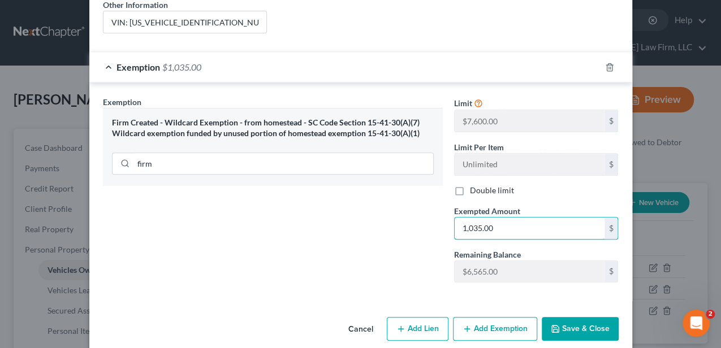
type input "1,035.00"
click at [563, 317] on button "Save & Close" at bounding box center [579, 329] width 77 height 24
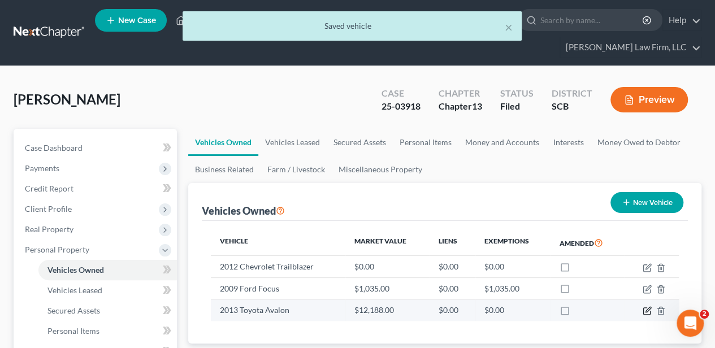
click at [645, 310] on icon "button" at bounding box center [647, 310] width 9 height 9
select select "0"
select select "13"
select select "0"
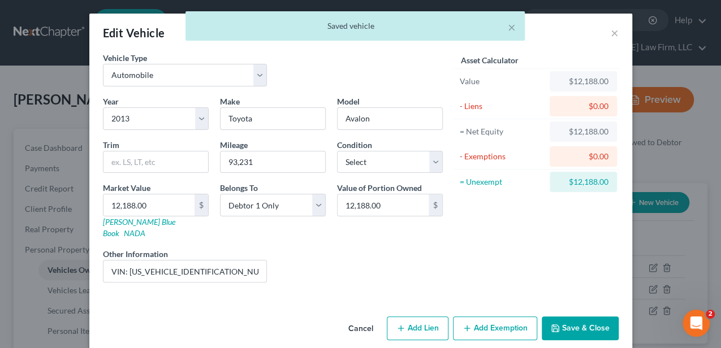
click at [497, 320] on button "Add Exemption" at bounding box center [495, 329] width 84 height 24
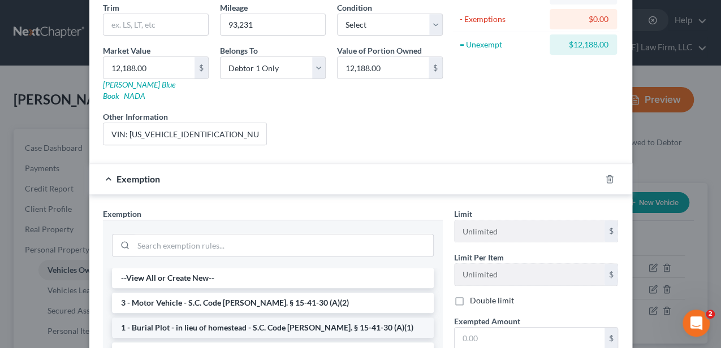
scroll to position [150, 0]
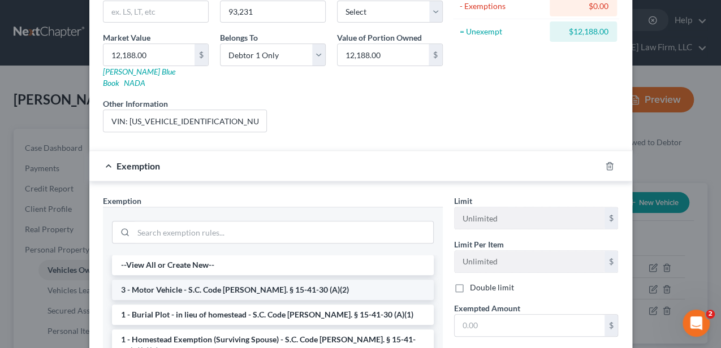
click at [180, 280] on li "3 - Motor Vehicle - S.C. Code [PERSON_NAME]. § 15-41-30 (A)(2)" at bounding box center [273, 290] width 322 height 20
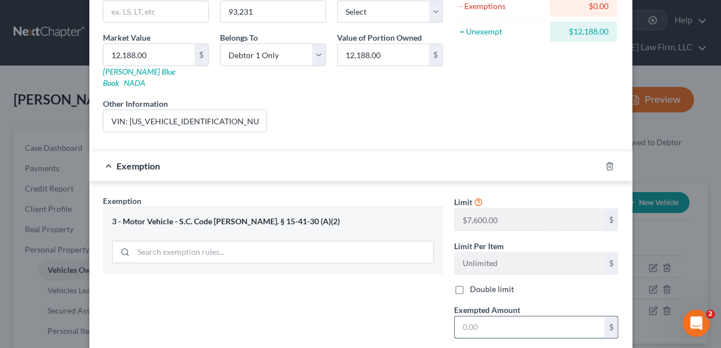
click at [489, 317] on input "text" at bounding box center [529, 327] width 150 height 21
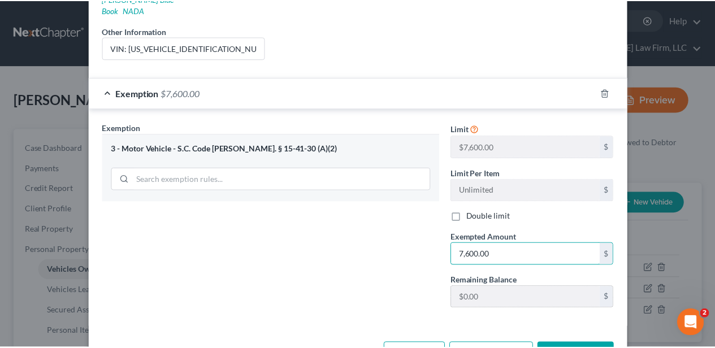
scroll to position [226, 0]
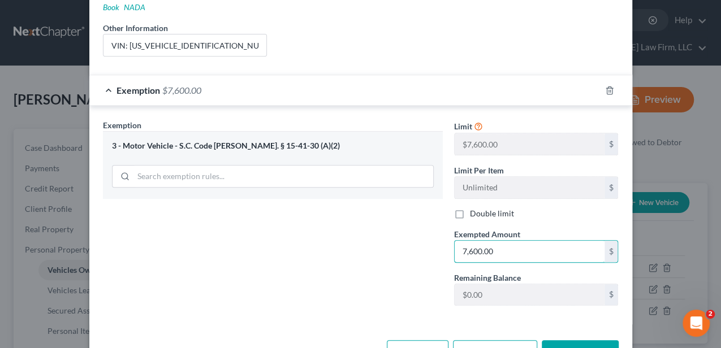
type input "7,600.00"
click at [565, 340] on button "Save & Close" at bounding box center [579, 352] width 77 height 24
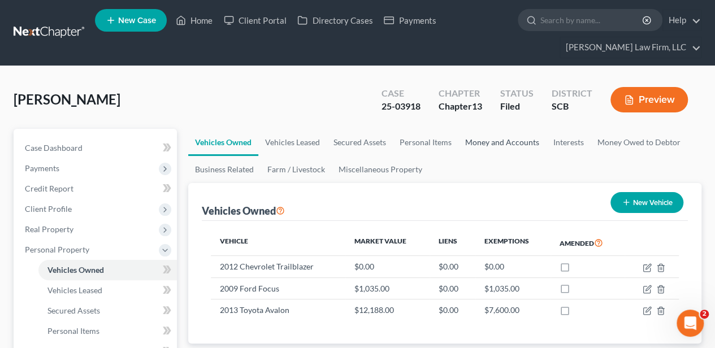
click at [461, 139] on link "Money and Accounts" at bounding box center [502, 142] width 88 height 27
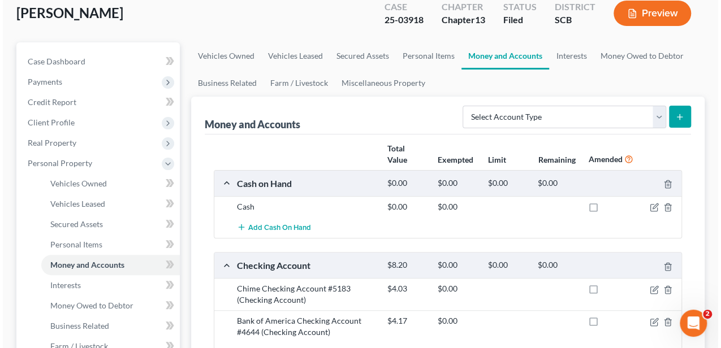
scroll to position [188, 0]
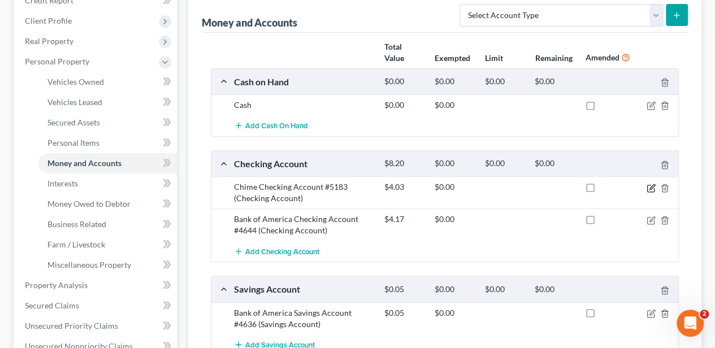
click at [648, 187] on icon "button" at bounding box center [651, 188] width 9 height 9
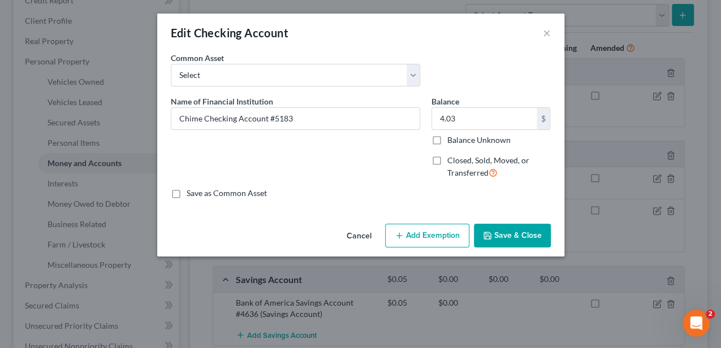
click at [421, 233] on button "Add Exemption" at bounding box center [427, 236] width 84 height 24
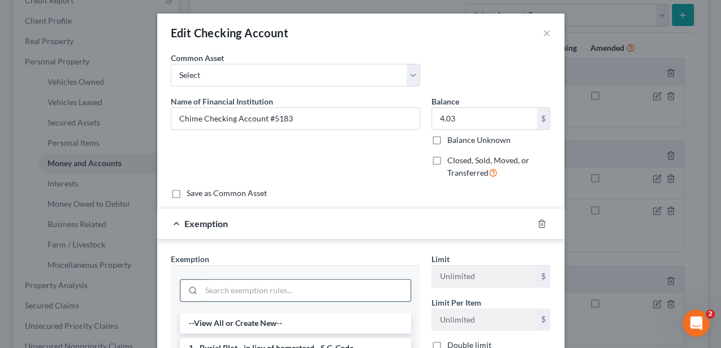
click at [293, 293] on input "search" at bounding box center [305, 290] width 209 height 21
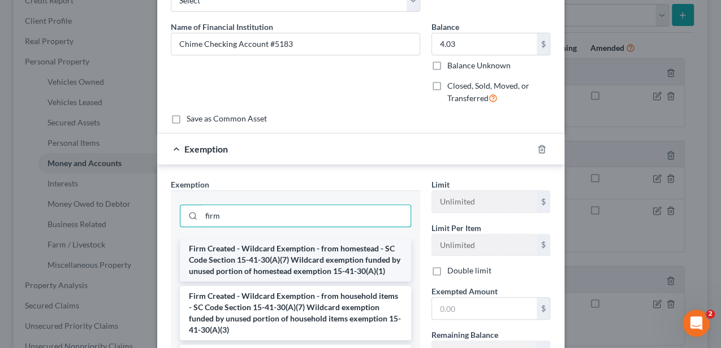
scroll to position [75, 0]
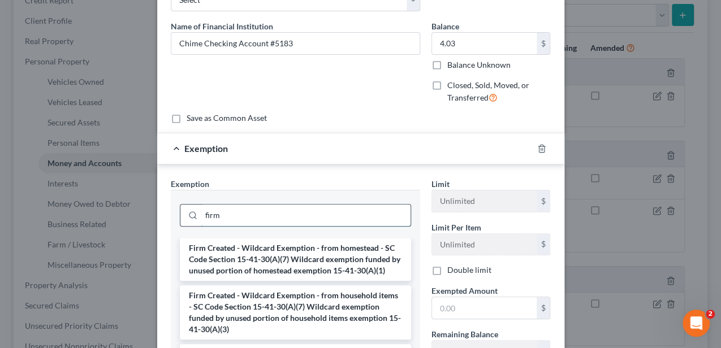
type input "firm"
click at [294, 264] on li "Firm Created - Wildcard Exemption - from homestead - SC Code Section 15-41-30(A…" at bounding box center [295, 259] width 231 height 43
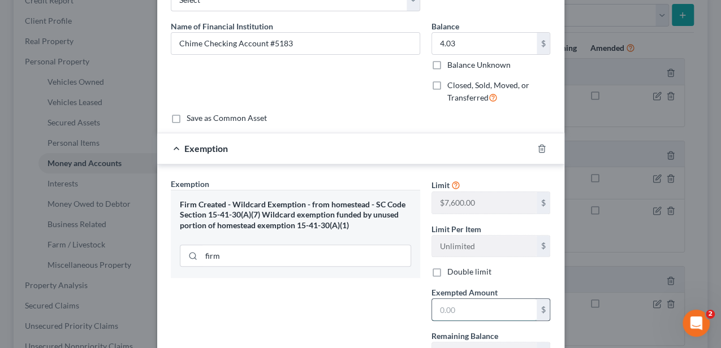
click at [443, 302] on input "text" at bounding box center [484, 309] width 105 height 21
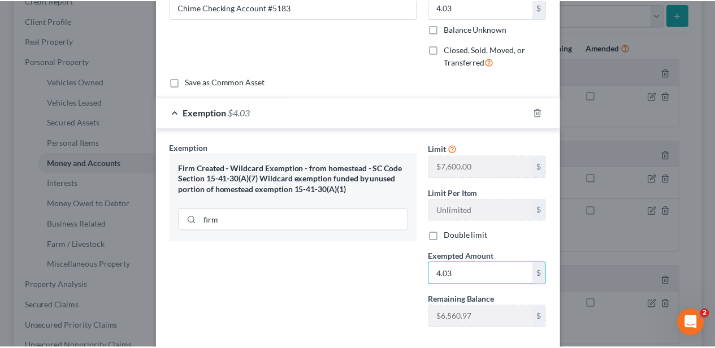
scroll to position [150, 0]
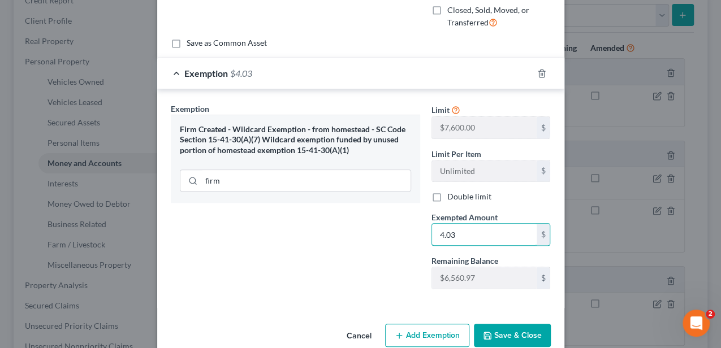
type input "4.03"
click at [535, 338] on button "Save & Close" at bounding box center [512, 336] width 77 height 24
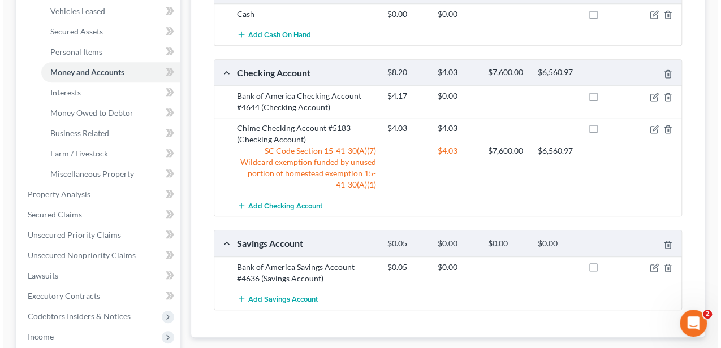
scroll to position [301, 0]
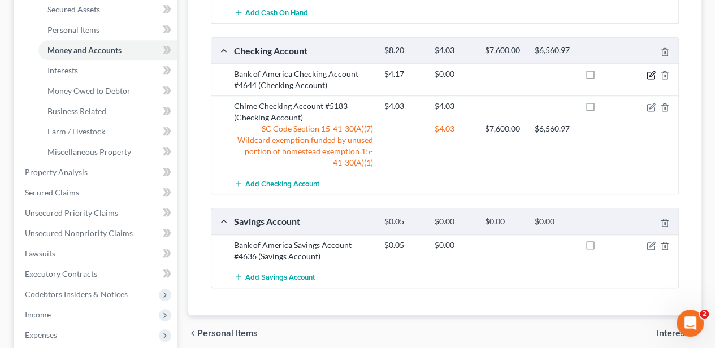
click at [652, 73] on icon "button" at bounding box center [651, 73] width 5 height 5
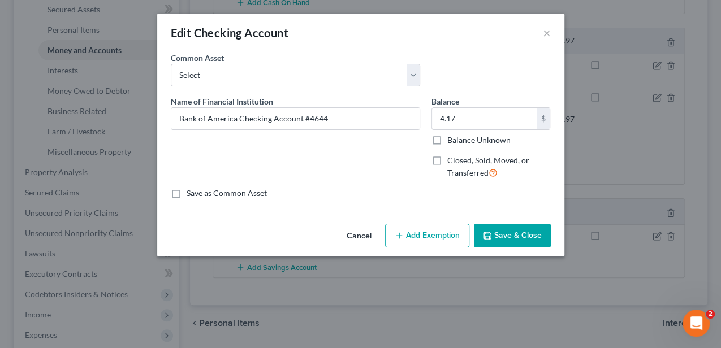
click at [442, 229] on button "Add Exemption" at bounding box center [427, 236] width 84 height 24
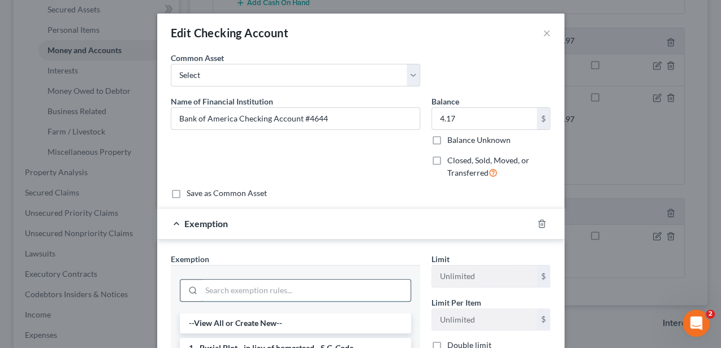
click at [316, 287] on input "search" at bounding box center [305, 290] width 209 height 21
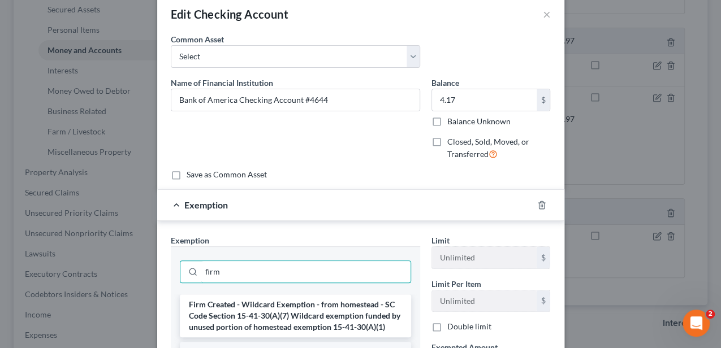
scroll to position [37, 0]
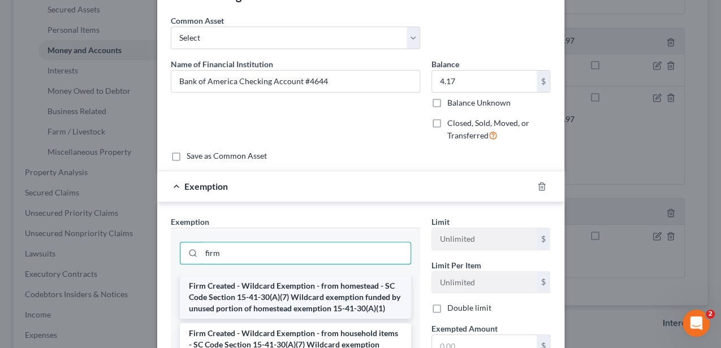
type input "firm"
click at [339, 297] on li "Firm Created - Wildcard Exemption - from homestead - SC Code Section 15-41-30(A…" at bounding box center [295, 297] width 231 height 43
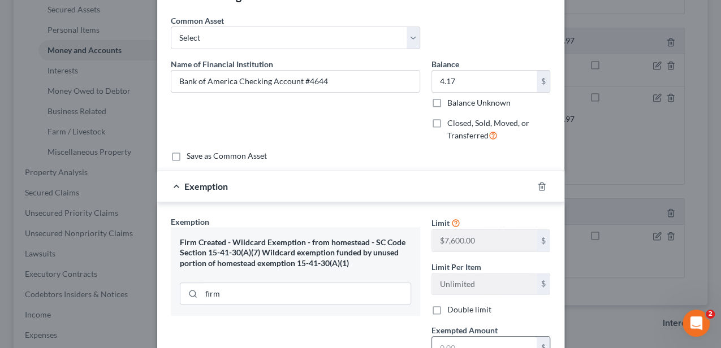
click at [452, 343] on input "text" at bounding box center [484, 347] width 105 height 21
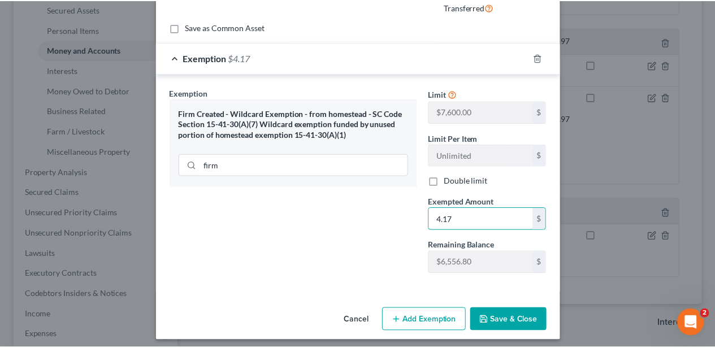
scroll to position [170, 0]
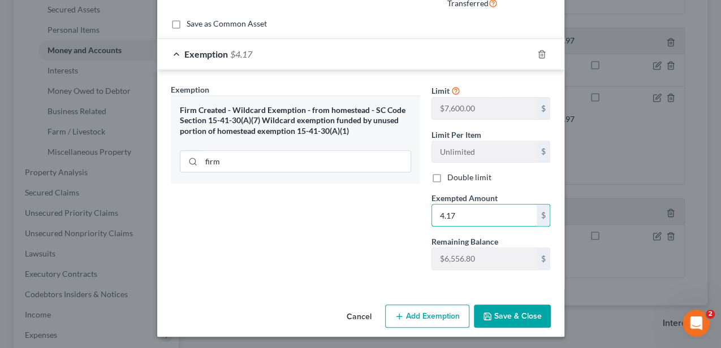
type input "4.17"
click at [521, 314] on button "Save & Close" at bounding box center [512, 317] width 77 height 24
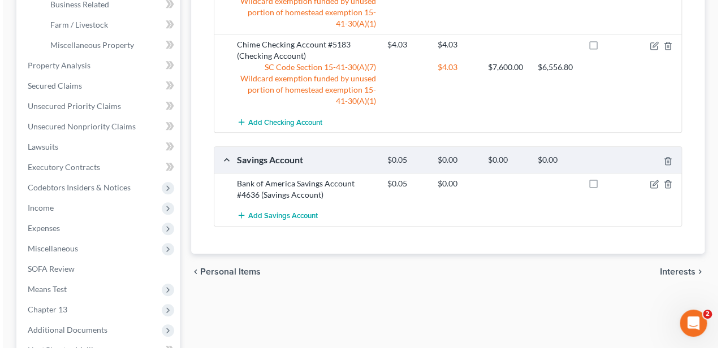
scroll to position [414, 0]
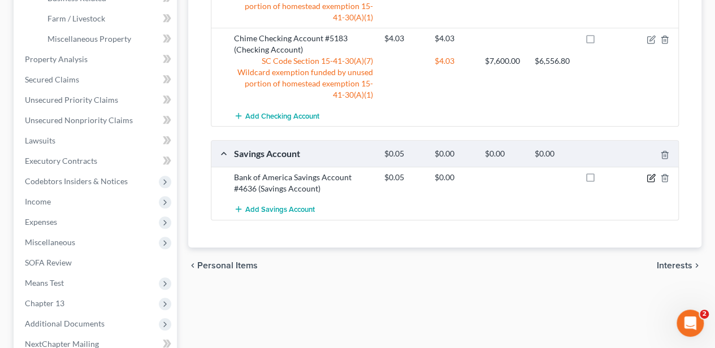
click at [651, 176] on icon "button" at bounding box center [651, 176] width 5 height 5
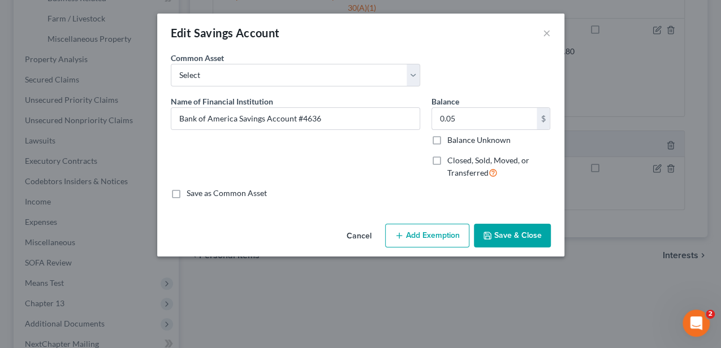
click at [411, 230] on button "Add Exemption" at bounding box center [427, 236] width 84 height 24
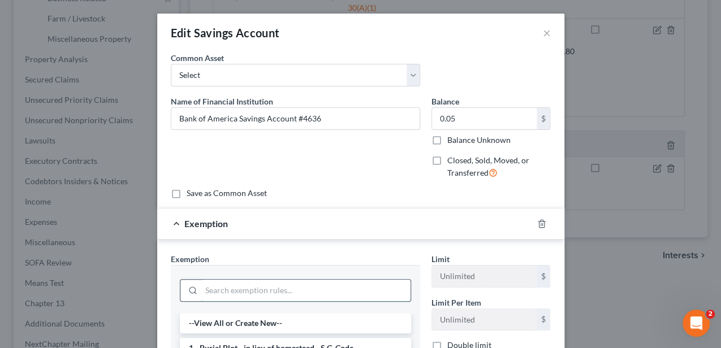
click at [282, 284] on input "search" at bounding box center [305, 290] width 209 height 21
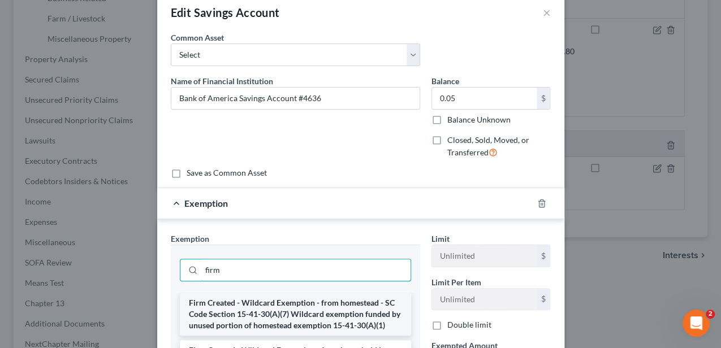
scroll to position [37, 0]
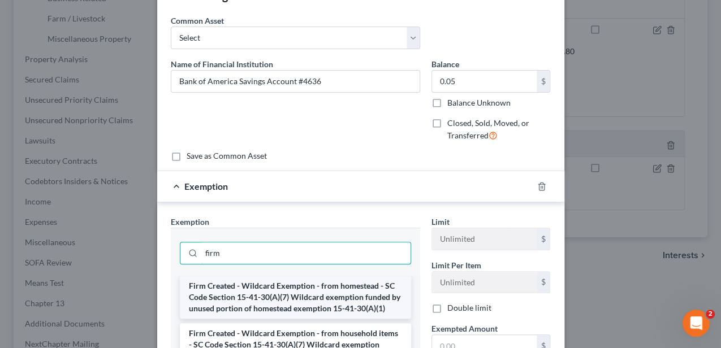
type input "firm"
click at [295, 278] on li "Firm Created - Wildcard Exemption - from homestead - SC Code Section 15-41-30(A…" at bounding box center [295, 297] width 231 height 43
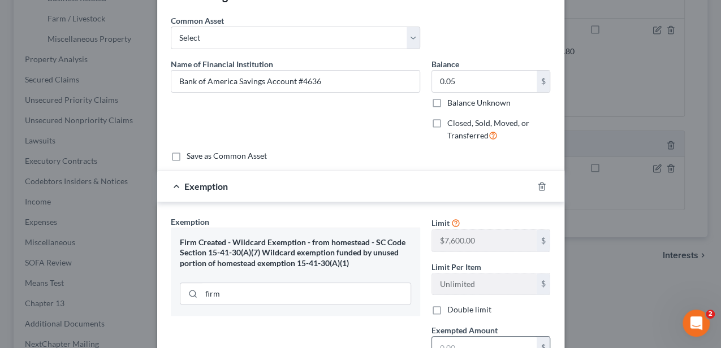
click at [470, 344] on input "text" at bounding box center [484, 347] width 105 height 21
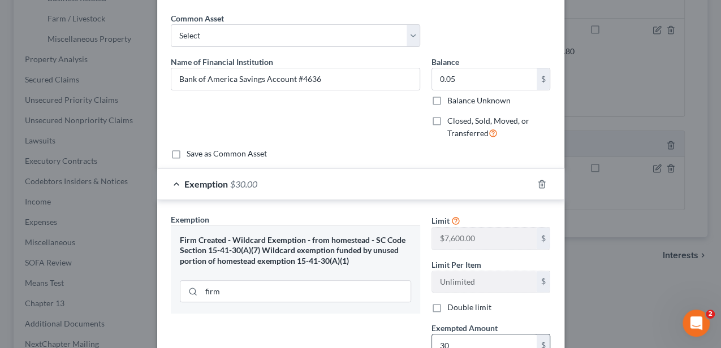
type input "3"
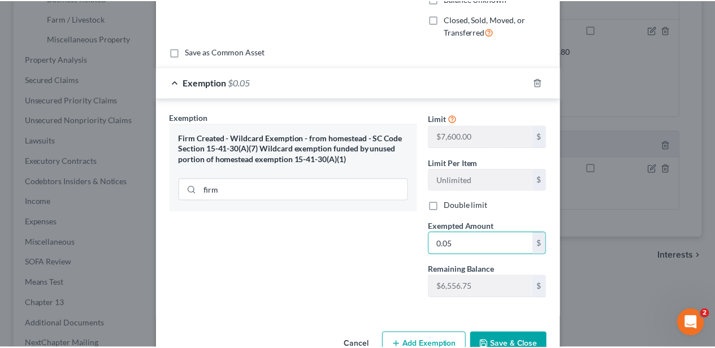
scroll to position [153, 0]
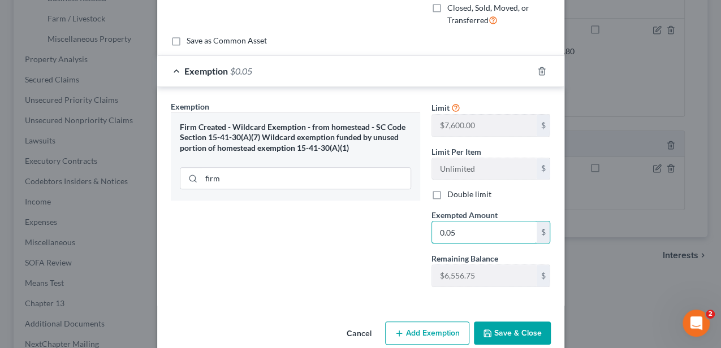
type input "0.05"
click at [517, 324] on button "Save & Close" at bounding box center [512, 334] width 77 height 24
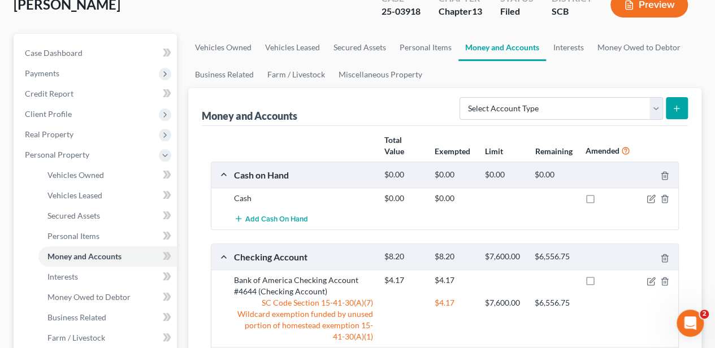
scroll to position [0, 0]
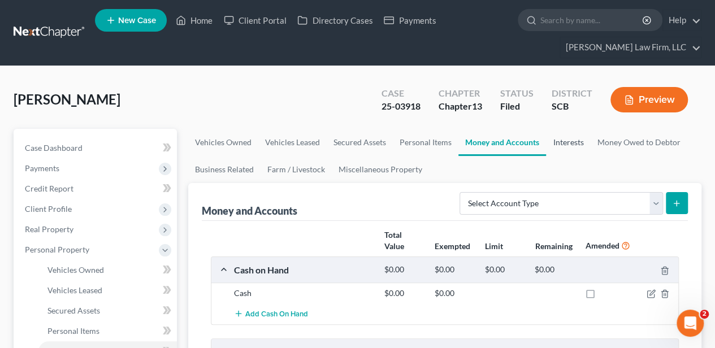
click at [572, 142] on link "Interests" at bounding box center [568, 142] width 44 height 27
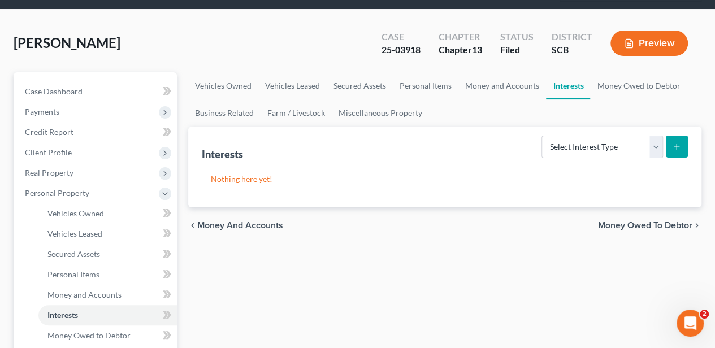
scroll to position [75, 0]
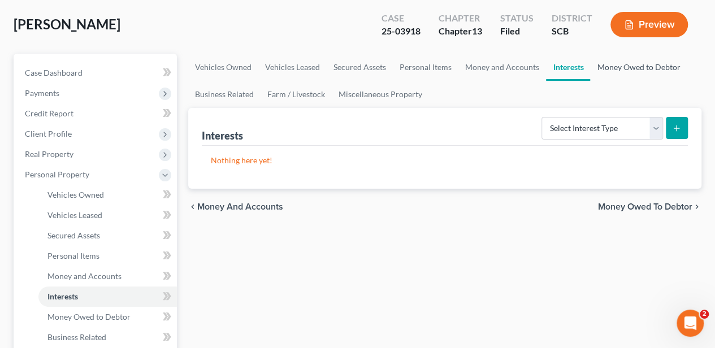
click at [634, 67] on link "Money Owed to Debtor" at bounding box center [638, 67] width 97 height 27
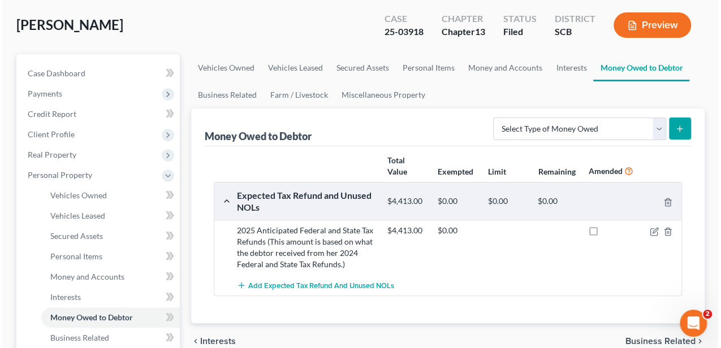
scroll to position [75, 0]
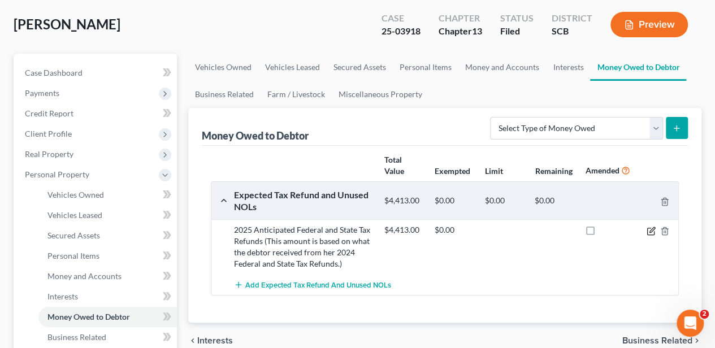
click at [648, 228] on icon "button" at bounding box center [651, 231] width 9 height 9
select select "0"
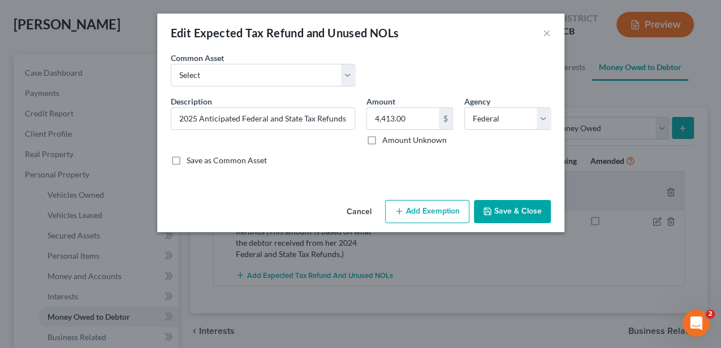
click at [458, 208] on button "Add Exemption" at bounding box center [427, 212] width 84 height 24
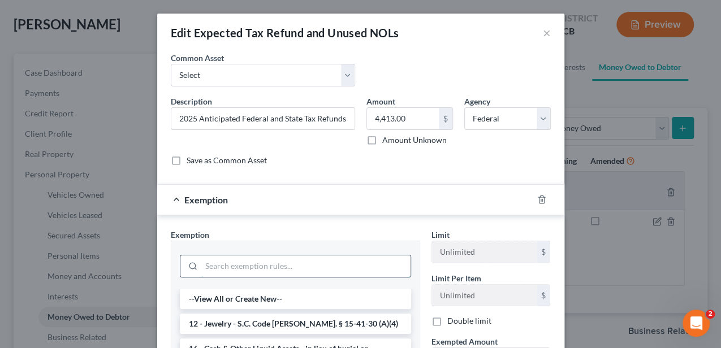
click at [354, 259] on input "search" at bounding box center [305, 265] width 209 height 21
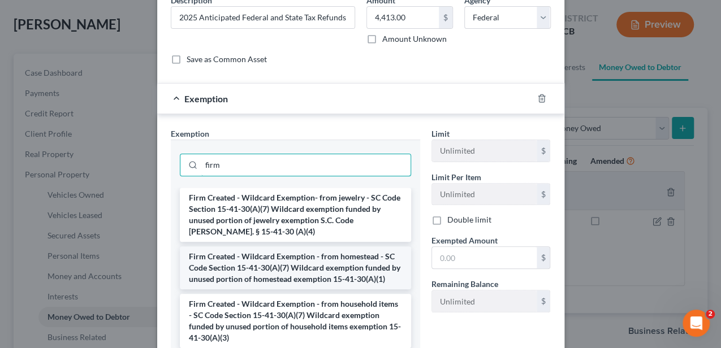
scroll to position [113, 0]
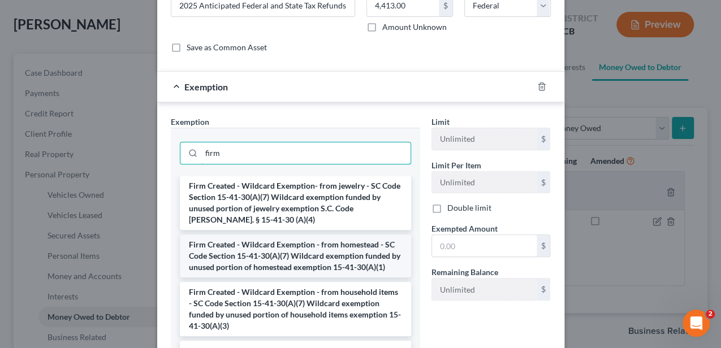
type input "firm"
click at [286, 254] on li "Firm Created - Wildcard Exemption - from homestead - SC Code Section 15-41-30(A…" at bounding box center [295, 256] width 231 height 43
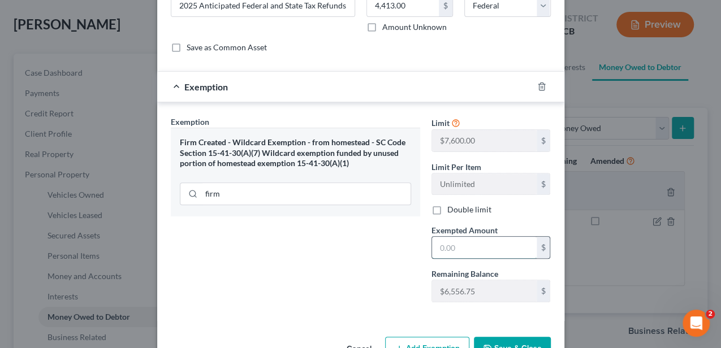
click at [477, 246] on input "text" at bounding box center [484, 247] width 105 height 21
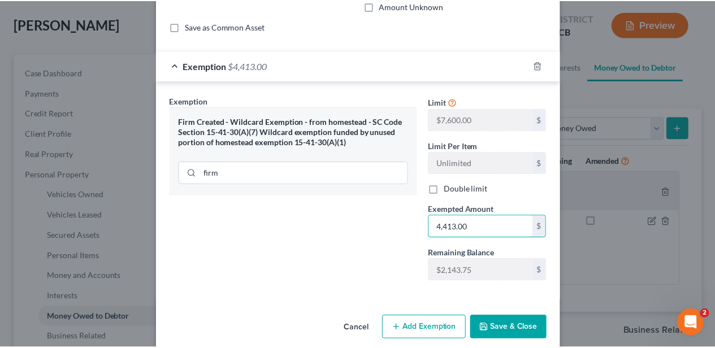
scroll to position [145, 0]
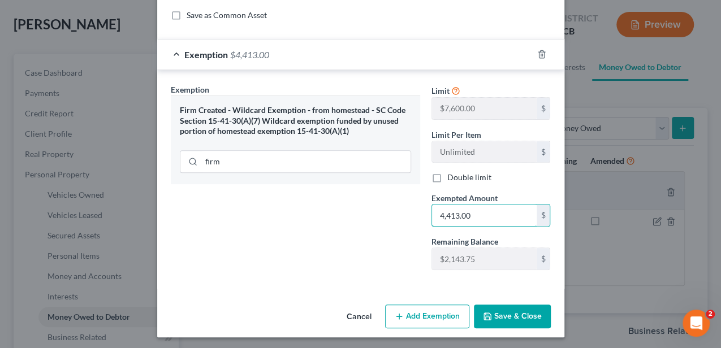
type input "4,413.00"
click at [517, 315] on button "Save & Close" at bounding box center [512, 317] width 77 height 24
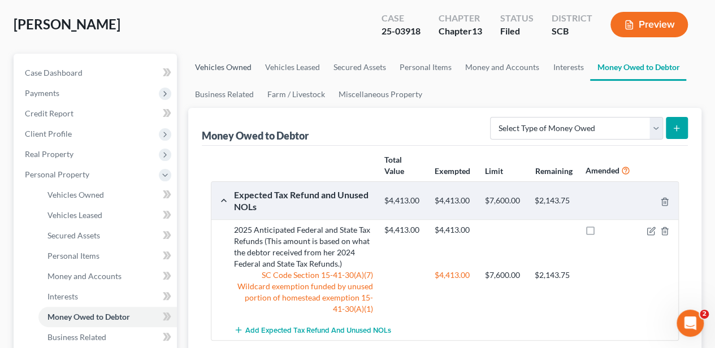
click at [246, 65] on link "Vehicles Owned" at bounding box center [223, 67] width 70 height 27
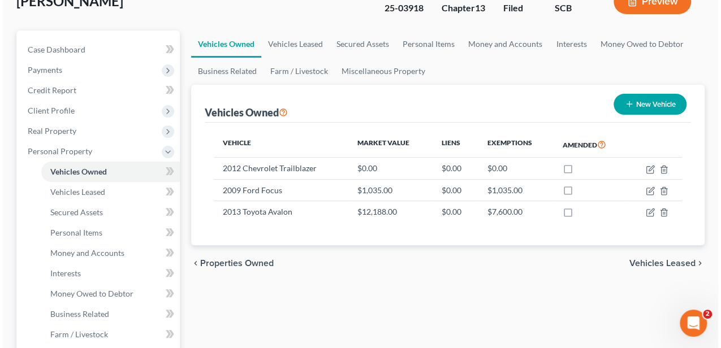
scroll to position [113, 0]
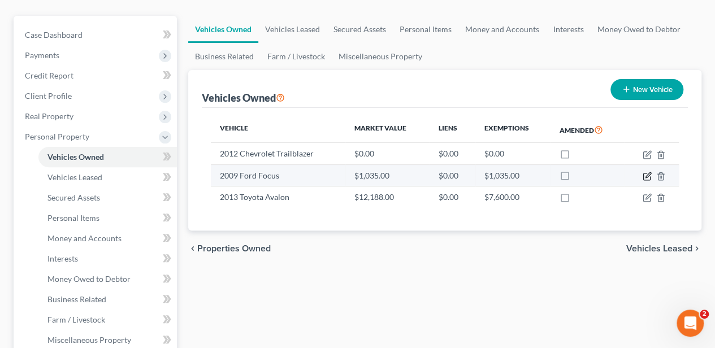
click at [647, 176] on icon "button" at bounding box center [647, 174] width 5 height 5
select select "0"
select select "17"
select select "0"
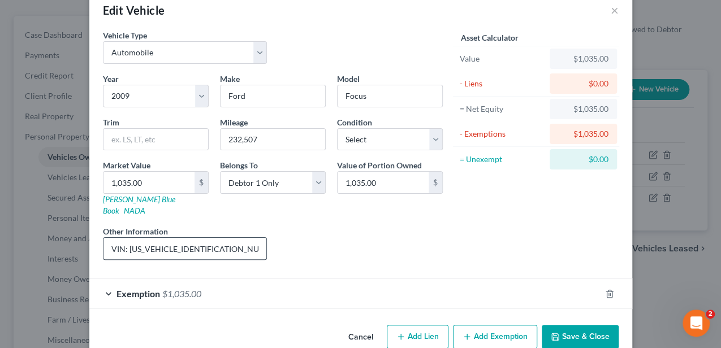
scroll to position [32, 0]
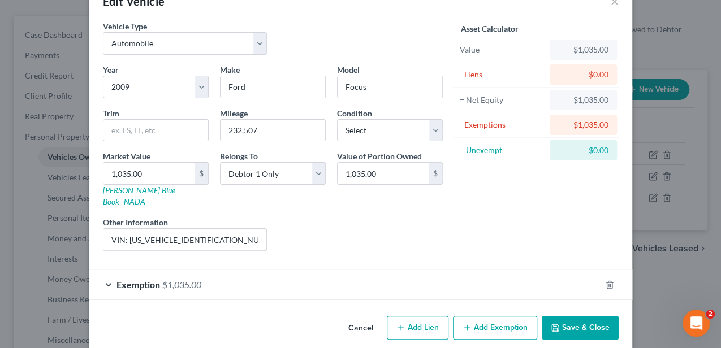
click at [198, 270] on div "Exemption $1,035.00" at bounding box center [344, 285] width 511 height 30
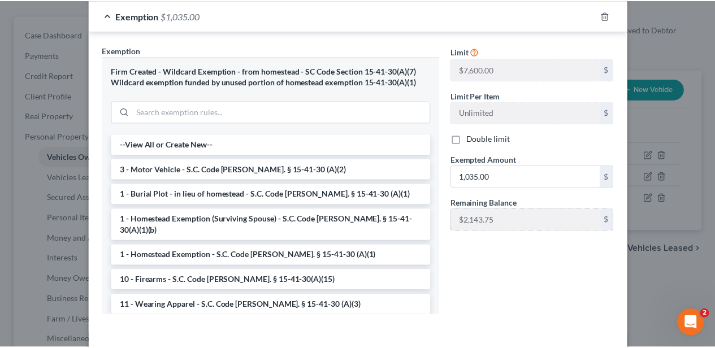
scroll to position [335, 0]
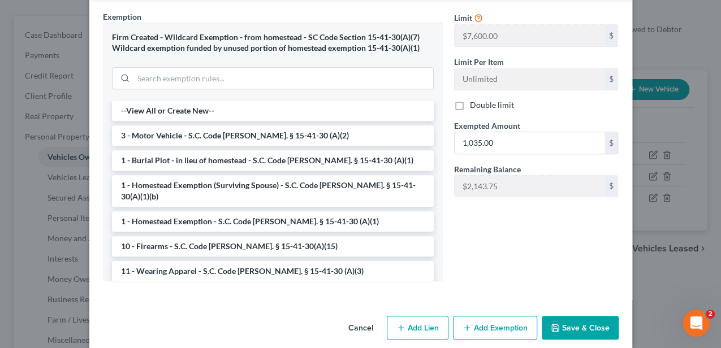
click at [353, 317] on button "Cancel" at bounding box center [360, 328] width 43 height 23
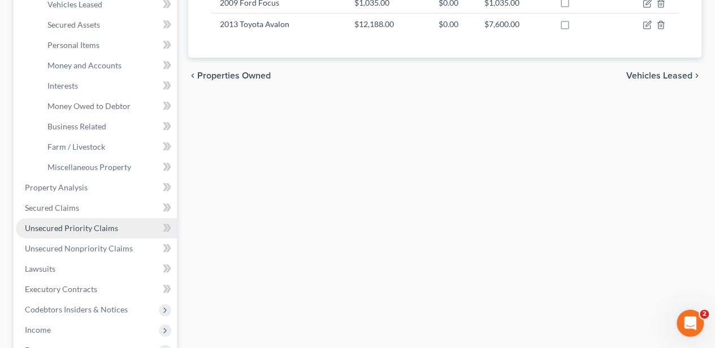
scroll to position [339, 0]
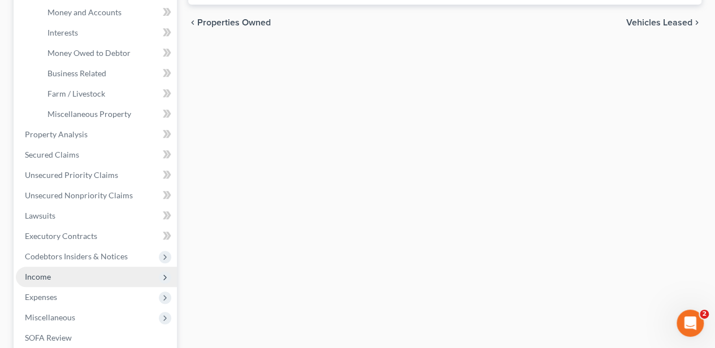
click at [47, 280] on span "Income" at bounding box center [96, 277] width 161 height 20
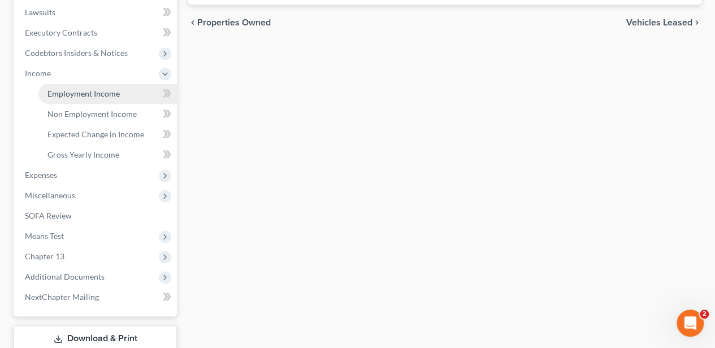
click at [86, 94] on span "Employment Income" at bounding box center [83, 94] width 72 height 10
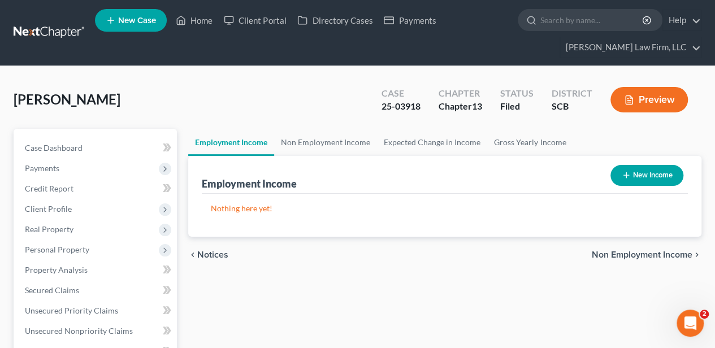
click at [641, 171] on button "New Income" at bounding box center [646, 175] width 73 height 21
select select "0"
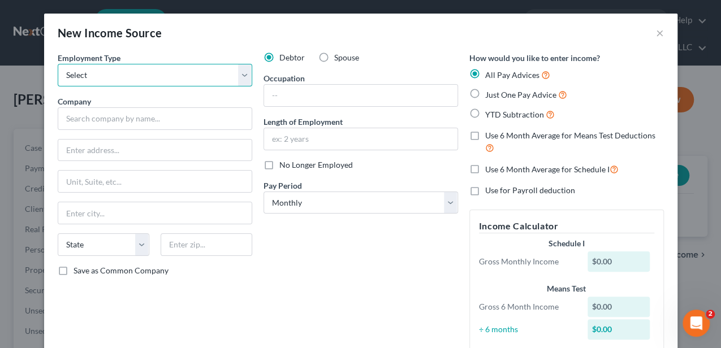
click at [129, 78] on select "Select Full or [DEMOGRAPHIC_DATA] Employment Self Employment" at bounding box center [155, 75] width 194 height 23
select select "0"
click at [58, 64] on select "Select Full or [DEMOGRAPHIC_DATA] Employment Self Employment" at bounding box center [155, 75] width 194 height 23
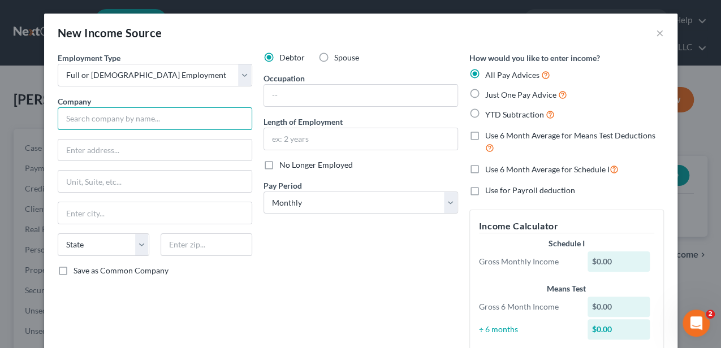
click at [112, 116] on input "text" at bounding box center [155, 118] width 194 height 23
type input "Honey Bears of the Low Country, LLC"
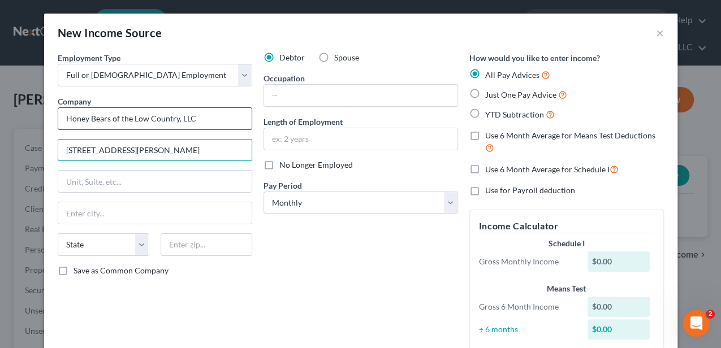
type input "[STREET_ADDRESS][PERSON_NAME]"
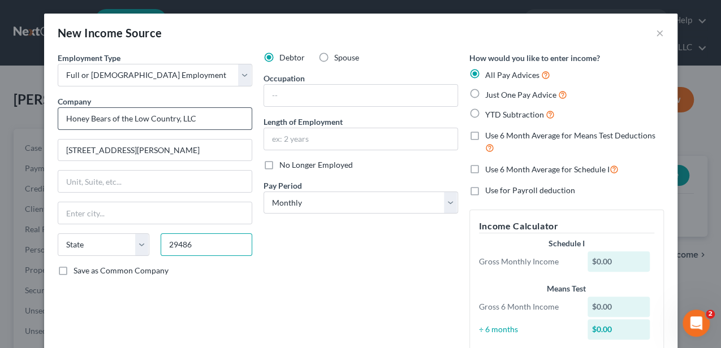
type input "29486"
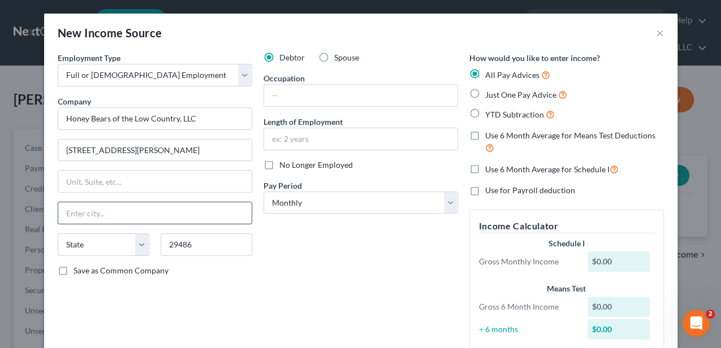
click at [121, 205] on input "text" at bounding box center [154, 212] width 193 height 21
type input "[GEOGRAPHIC_DATA]"
select select "42"
click at [306, 87] on input "text" at bounding box center [360, 95] width 193 height 21
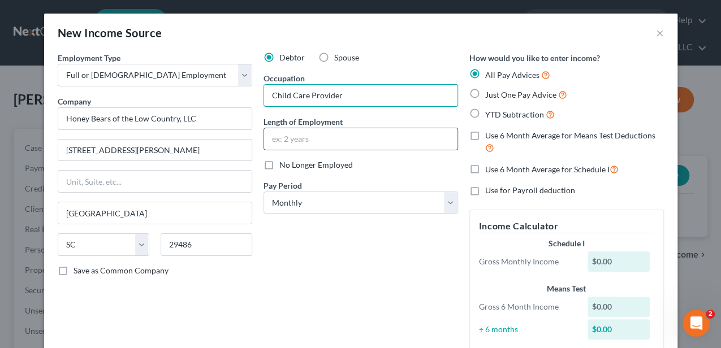
type input "Child Care Provider"
click at [280, 144] on input "text" at bounding box center [360, 138] width 193 height 21
type input "4 years"
click at [313, 196] on select "Select Monthly Twice Monthly Every Other Week Weekly" at bounding box center [360, 203] width 194 height 23
select select "2"
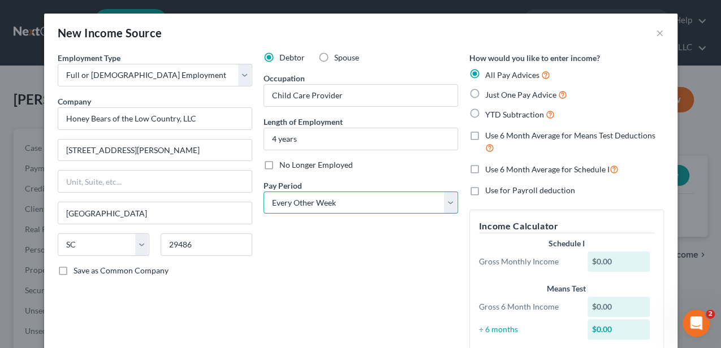
click at [263, 192] on select "Select Monthly Twice Monthly Every Other Week Weekly" at bounding box center [360, 203] width 194 height 23
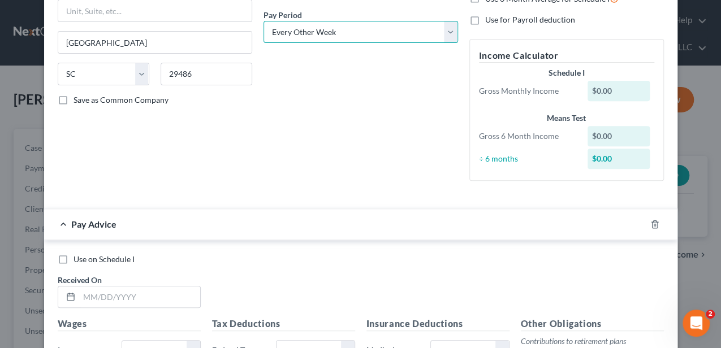
scroll to position [188, 0]
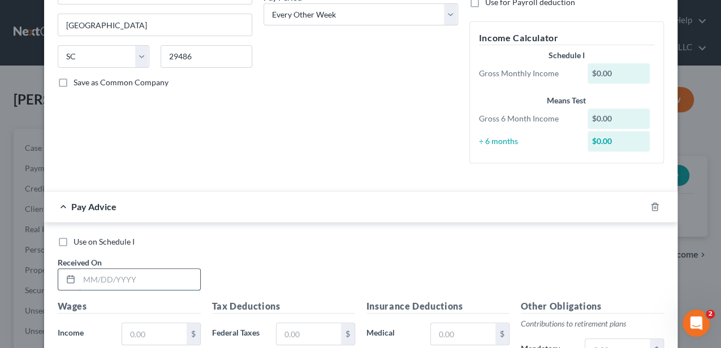
click at [124, 277] on input "text" at bounding box center [139, 279] width 121 height 21
type input "[DATE]"
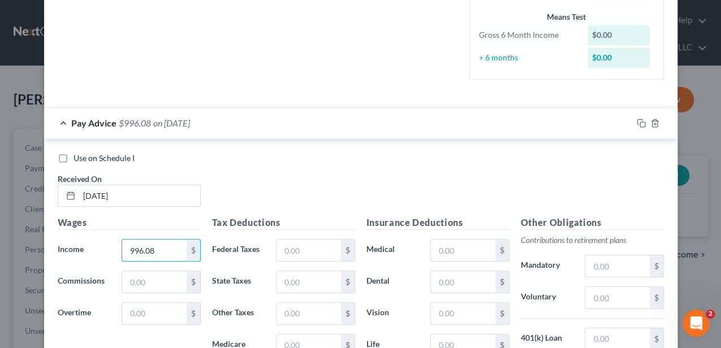
scroll to position [301, 0]
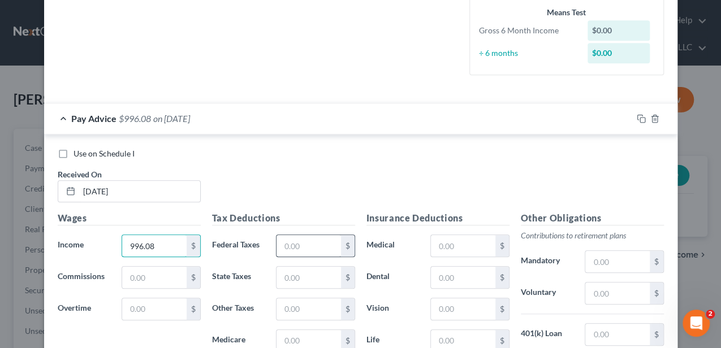
type input "996.08"
click at [302, 244] on input "text" at bounding box center [308, 245] width 64 height 21
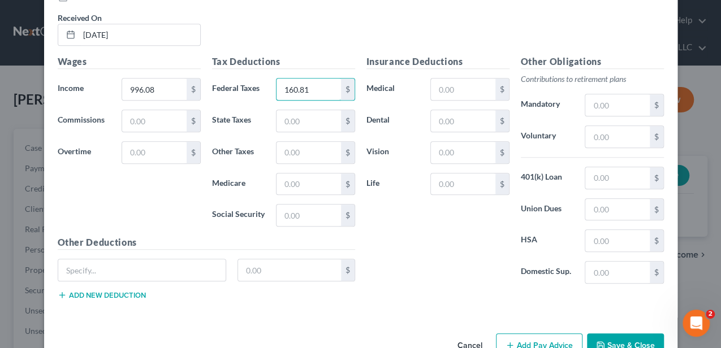
scroll to position [485, 0]
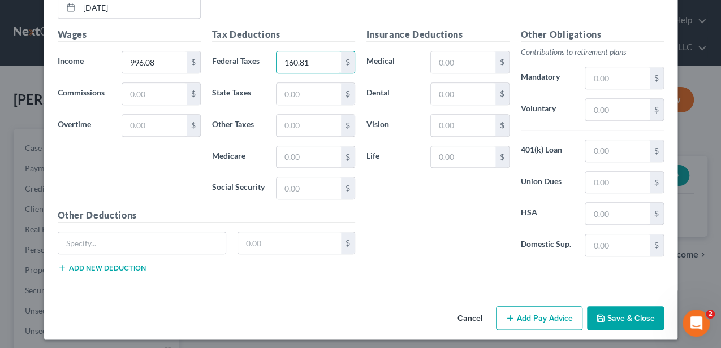
type input "160.81"
click at [518, 310] on button "Add Pay Advice" at bounding box center [539, 318] width 86 height 24
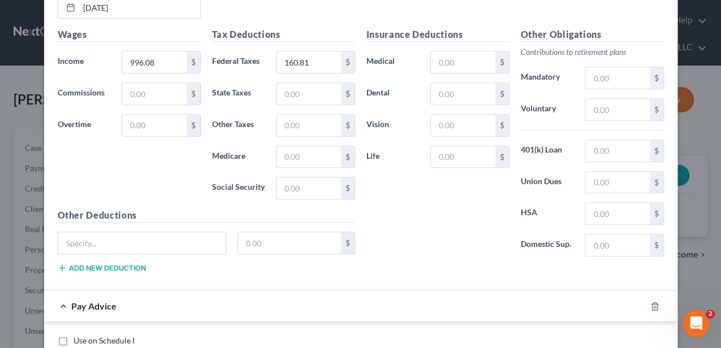
scroll to position [372, 0]
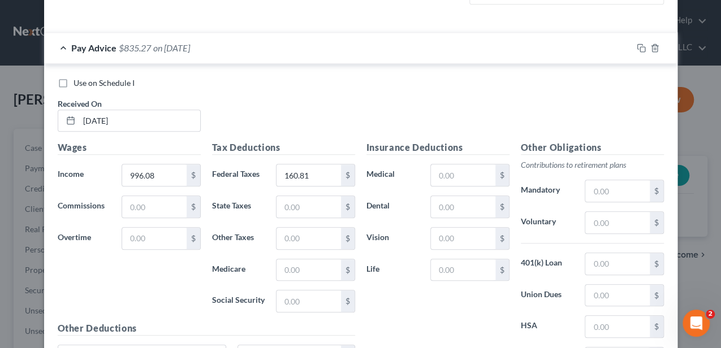
click at [177, 53] on div "Pay Advice $835.27 on [DATE]" at bounding box center [338, 48] width 588 height 30
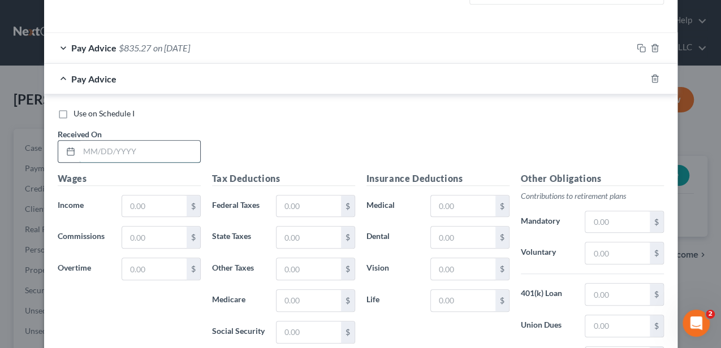
click at [149, 150] on input "text" at bounding box center [139, 151] width 121 height 21
type input "[DATE]"
type input "947.56"
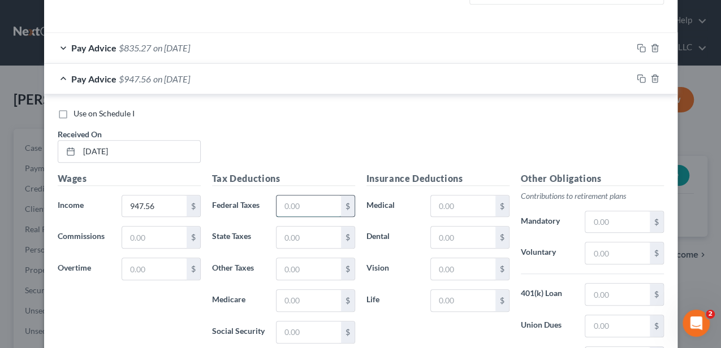
click at [303, 202] on input "text" at bounding box center [308, 206] width 64 height 21
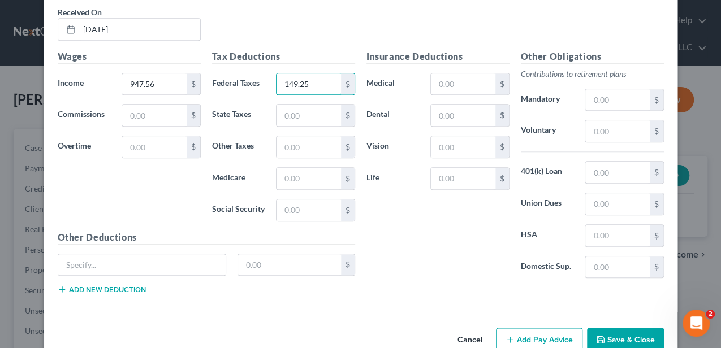
scroll to position [515, 0]
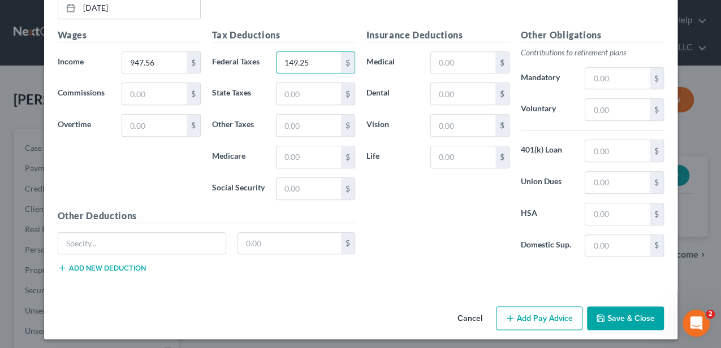
type input "149.25"
click at [536, 315] on button "Add Pay Advice" at bounding box center [539, 318] width 86 height 24
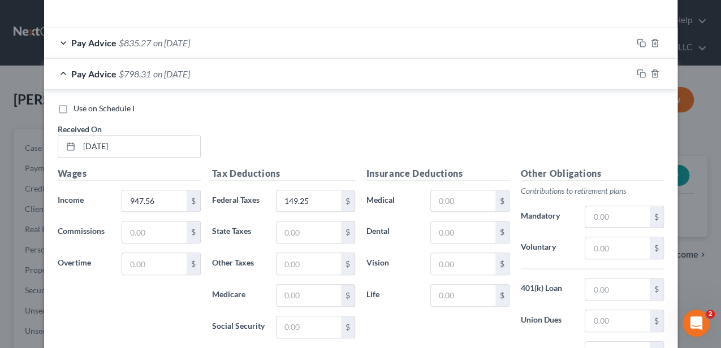
scroll to position [365, 0]
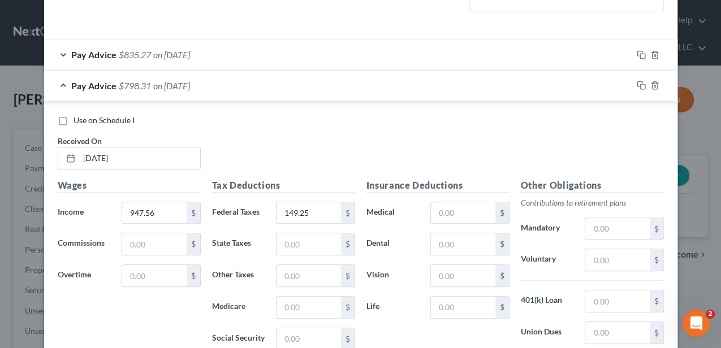
click at [209, 93] on div "Pay Advice $798.31 on [DATE]" at bounding box center [338, 86] width 588 height 30
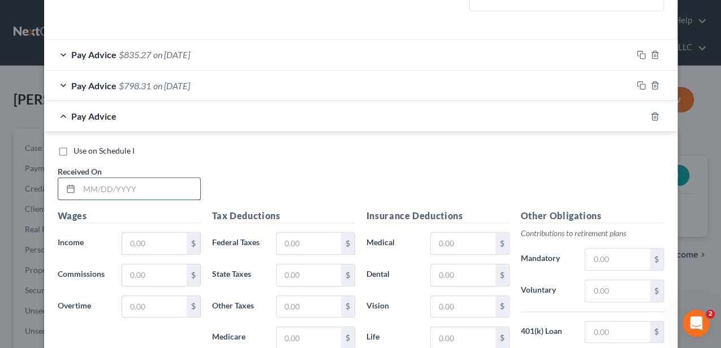
click at [163, 181] on input "text" at bounding box center [139, 188] width 121 height 21
type input "[DATE]"
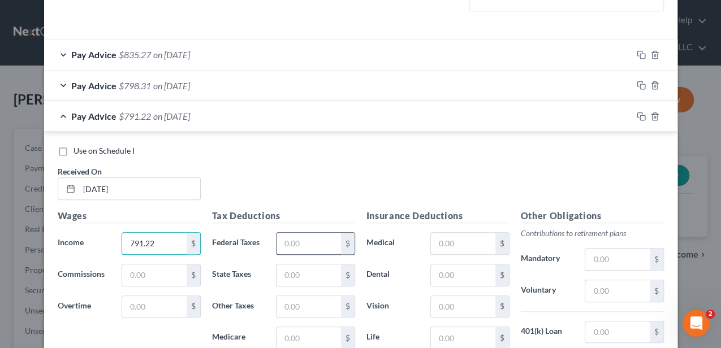
type input "791.22"
click at [295, 239] on input "text" at bounding box center [308, 243] width 64 height 21
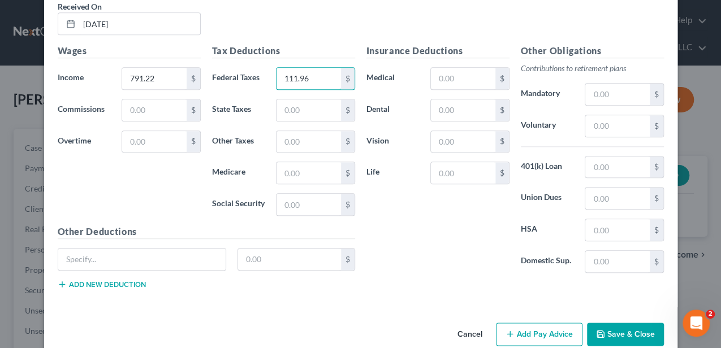
scroll to position [546, 0]
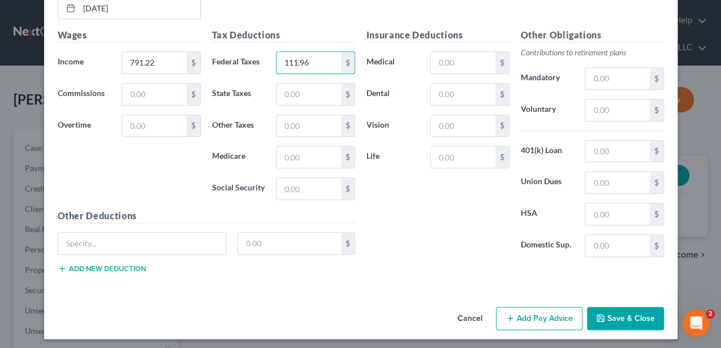
type input "111.96"
click at [503, 310] on button "Add Pay Advice" at bounding box center [539, 319] width 86 height 24
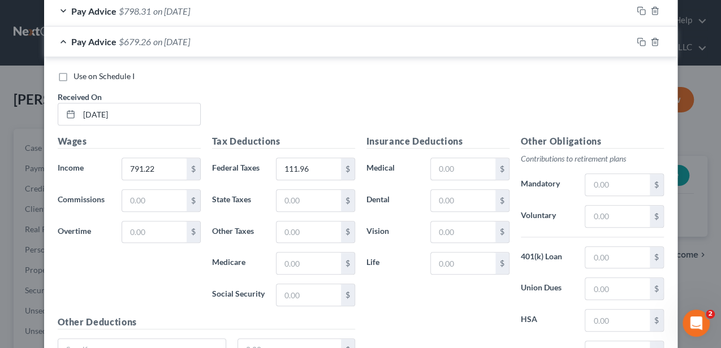
scroll to position [433, 0]
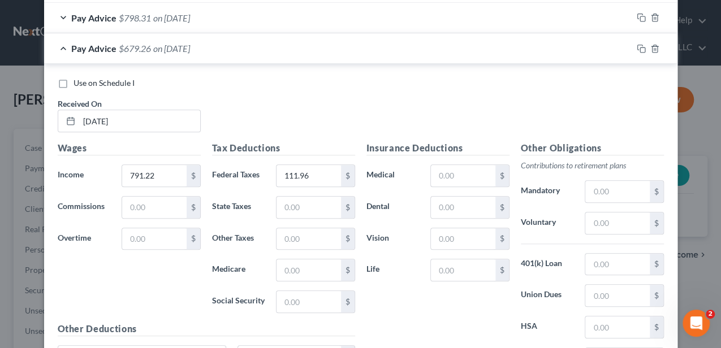
click at [304, 46] on div "Pay Advice $679.26 on [DATE]" at bounding box center [338, 48] width 588 height 30
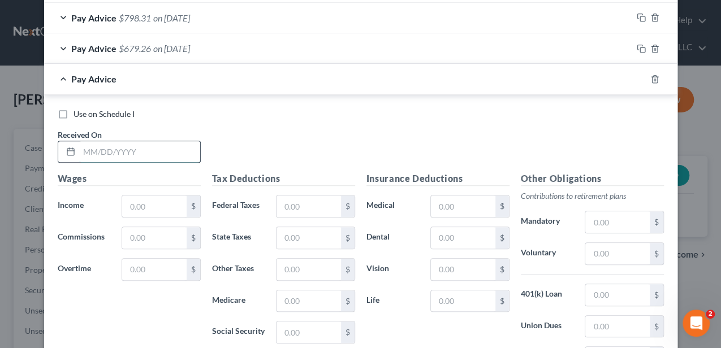
click at [164, 149] on input "text" at bounding box center [139, 151] width 121 height 21
type input "[DATE]"
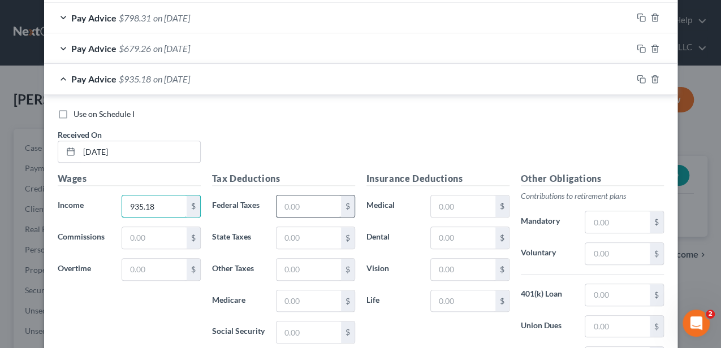
type input "935.18"
click at [286, 199] on input "text" at bounding box center [308, 206] width 64 height 21
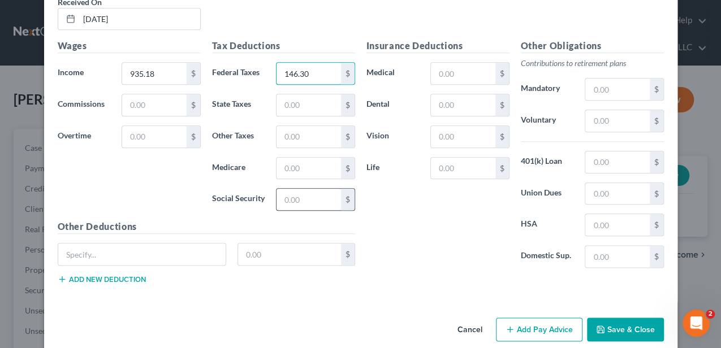
scroll to position [577, 0]
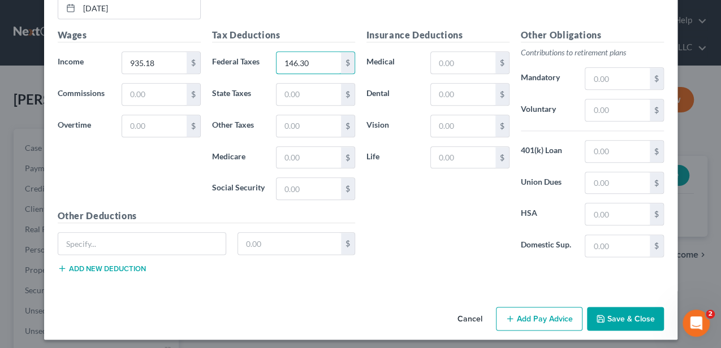
type input "146.30"
click at [513, 309] on button "Add Pay Advice" at bounding box center [539, 319] width 86 height 24
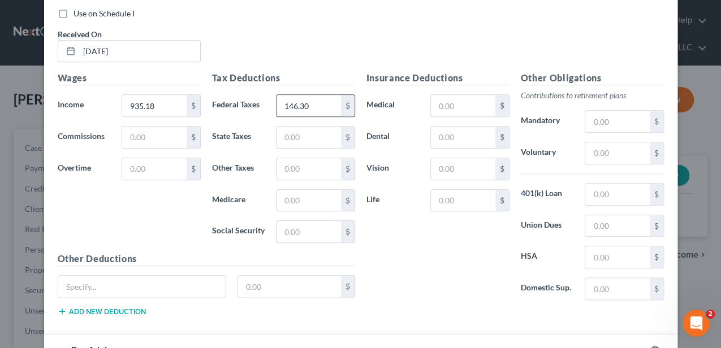
scroll to position [388, 0]
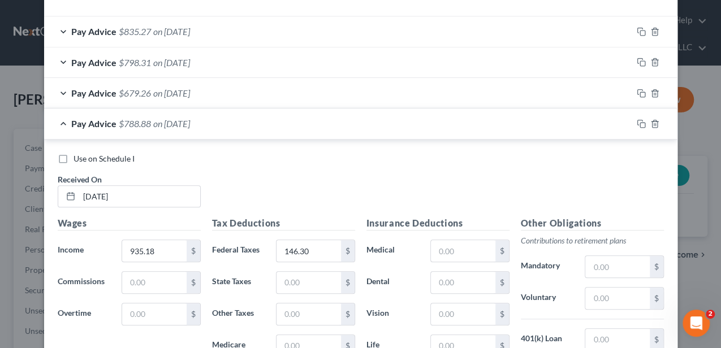
click at [289, 123] on div "Pay Advice $788.88 on [DATE]" at bounding box center [338, 124] width 588 height 30
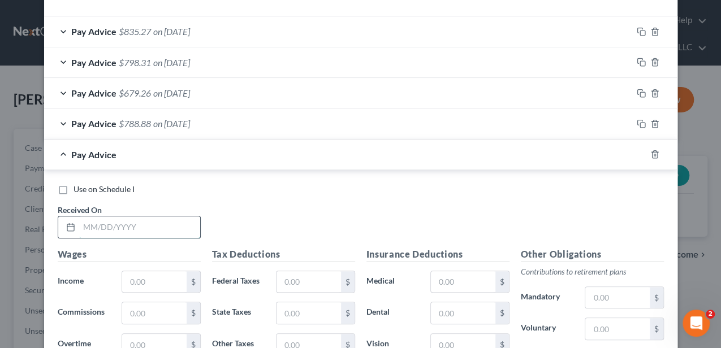
click at [163, 229] on input "text" at bounding box center [139, 226] width 121 height 21
type input "[DATE]"
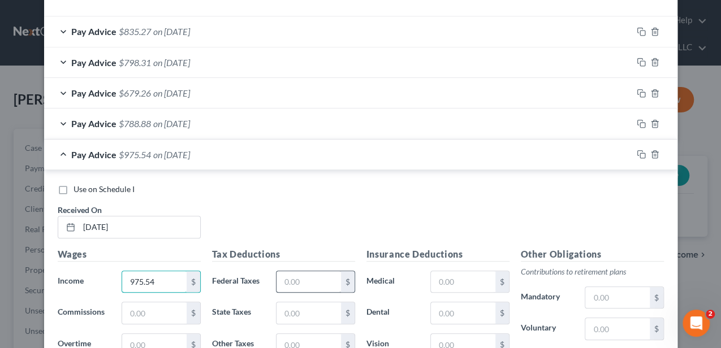
type input "975.54"
click at [310, 273] on input "text" at bounding box center [308, 281] width 64 height 21
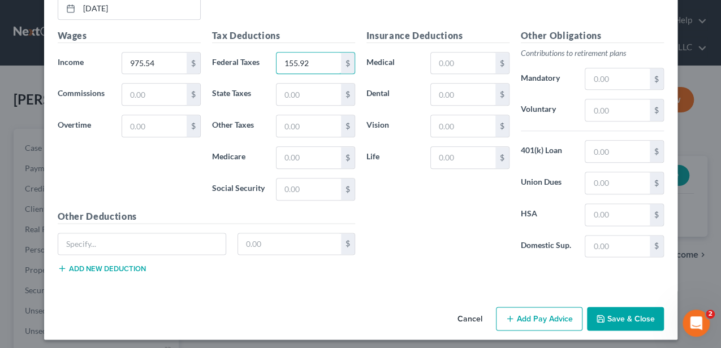
type input "155.92"
click at [537, 313] on button "Add Pay Advice" at bounding box center [539, 319] width 86 height 24
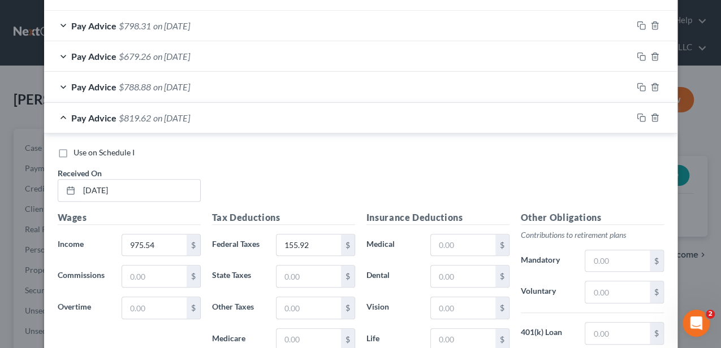
scroll to position [419, 0]
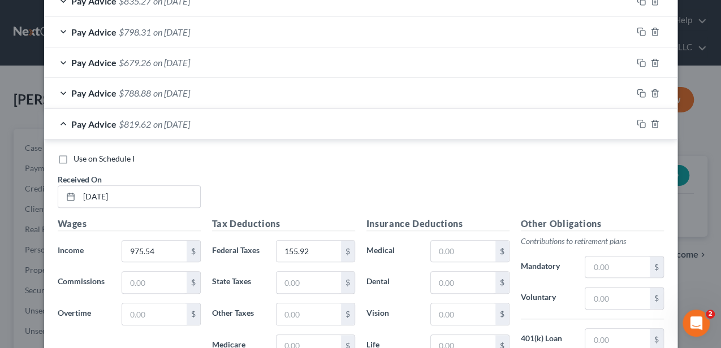
click at [244, 116] on div "Pay Advice $819.62 on [DATE]" at bounding box center [338, 124] width 588 height 30
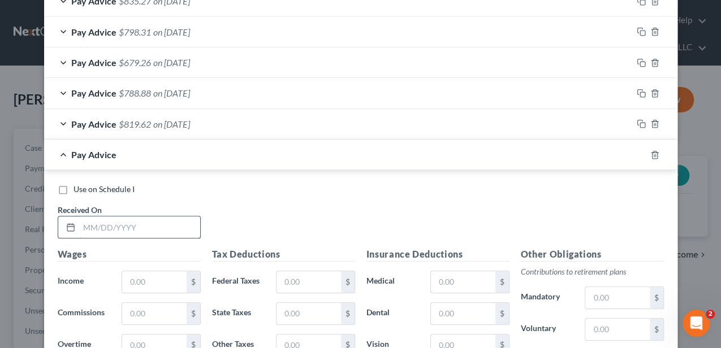
click at [156, 226] on input "text" at bounding box center [139, 226] width 121 height 21
type input "[DATE]"
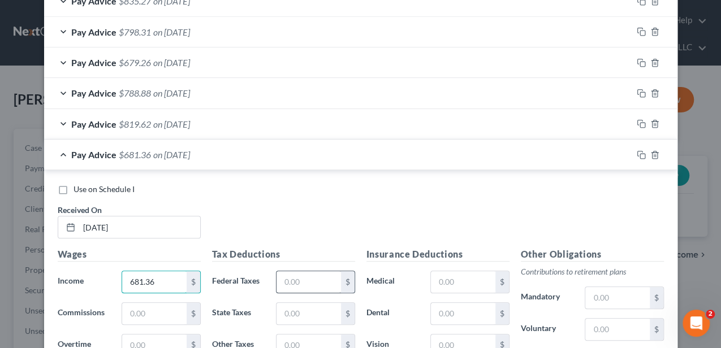
type input "681.36"
click at [296, 277] on input "text" at bounding box center [308, 281] width 64 height 21
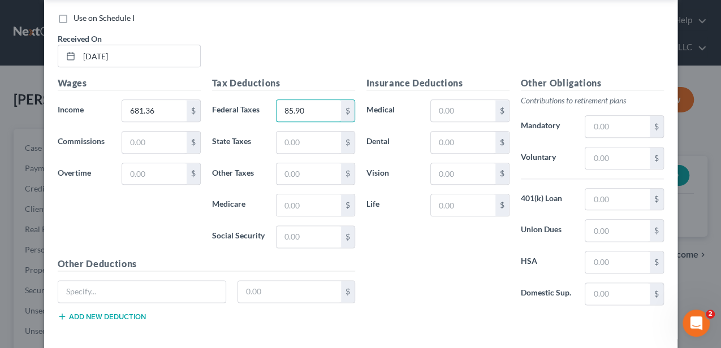
scroll to position [607, 0]
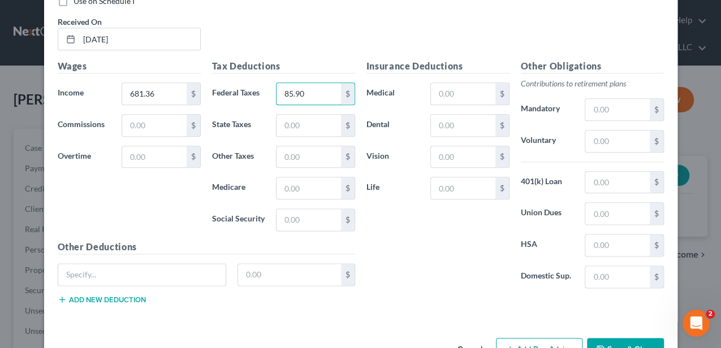
type input "85.90"
click at [528, 346] on button "Add Pay Advice" at bounding box center [539, 350] width 86 height 24
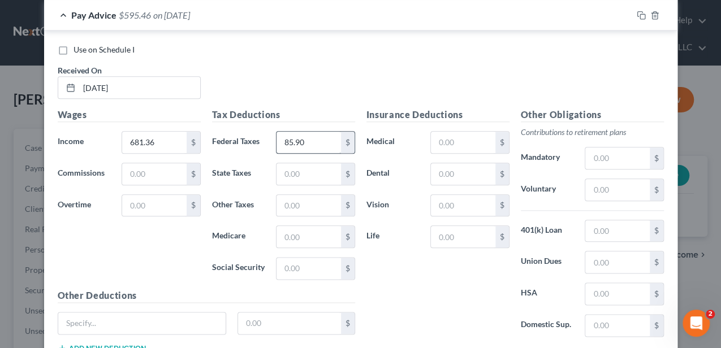
scroll to position [494, 0]
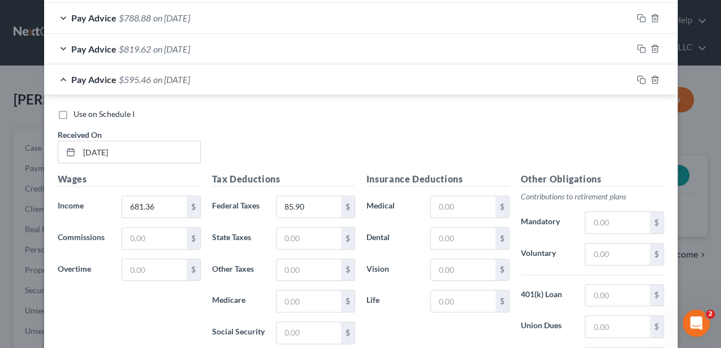
click at [227, 79] on div "Pay Advice $595.46 on [DATE]" at bounding box center [338, 79] width 588 height 30
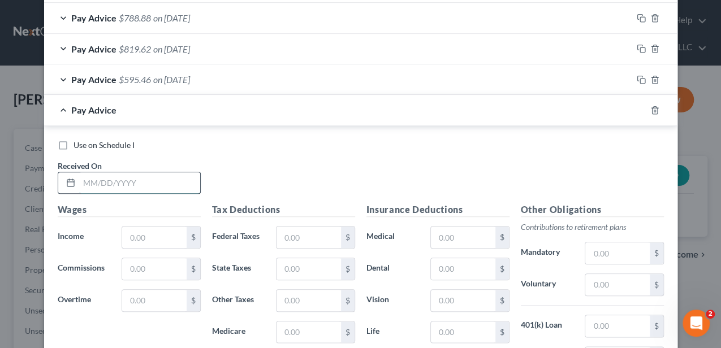
click at [154, 179] on input "text" at bounding box center [139, 182] width 121 height 21
type input "[DATE]"
type input "329.94"
click at [319, 231] on input "text" at bounding box center [308, 237] width 64 height 21
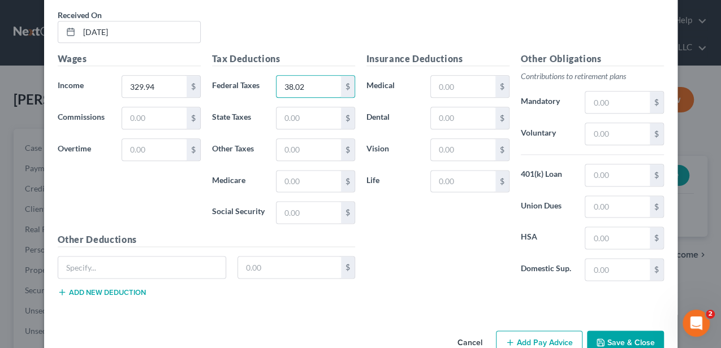
type input "38.02"
click at [535, 341] on button "Add Pay Advice" at bounding box center [539, 343] width 86 height 24
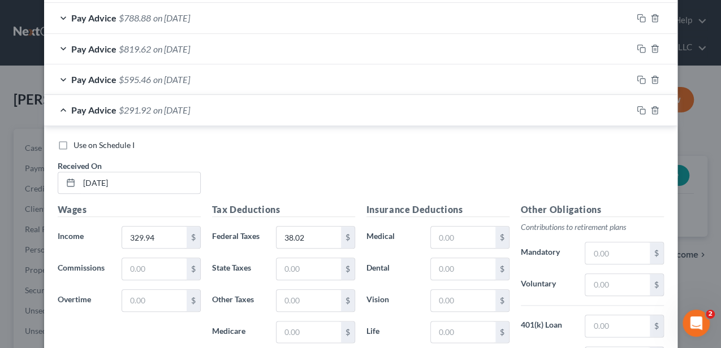
click at [162, 115] on div "Pay Advice $291.92 on [DATE]" at bounding box center [338, 110] width 588 height 30
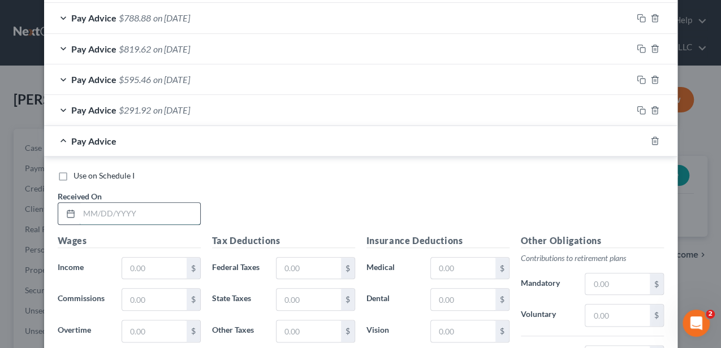
click at [152, 210] on input "text" at bounding box center [139, 213] width 121 height 21
type input "[DATE]"
type input "734.54"
click at [312, 279] on div "Tax Deductions Federal Taxes $ State Taxes $ Other Taxes $ Medicare $ Social Se…" at bounding box center [283, 324] width 154 height 181
click at [298, 259] on input "text" at bounding box center [308, 268] width 64 height 21
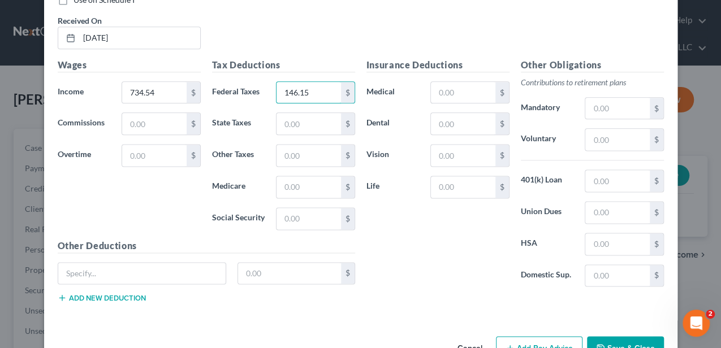
scroll to position [699, 0]
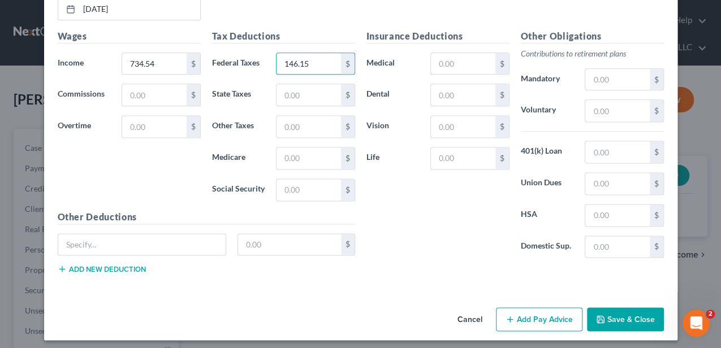
type input "146.15"
click at [551, 314] on button "Add Pay Advice" at bounding box center [539, 319] width 86 height 24
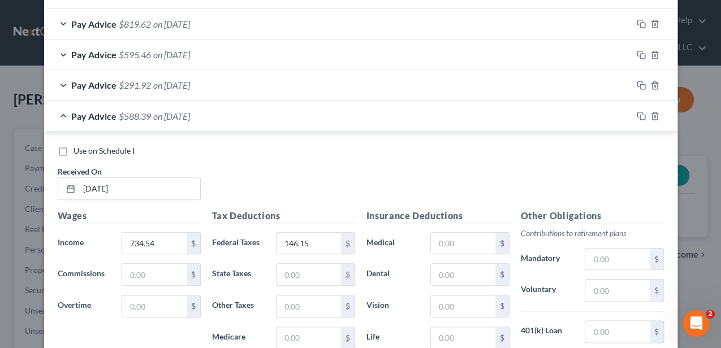
scroll to position [510, 0]
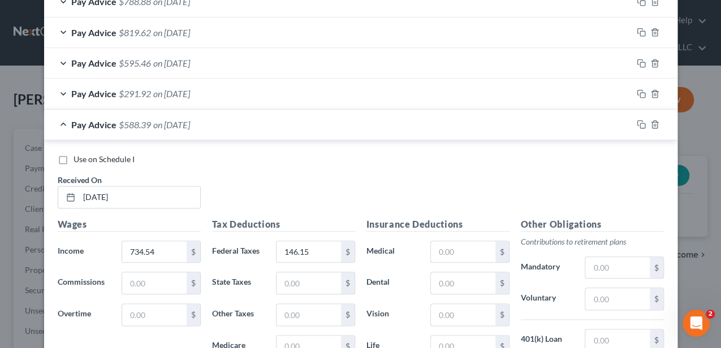
click at [211, 127] on div "Pay Advice $588.39 on [DATE]" at bounding box center [338, 125] width 588 height 30
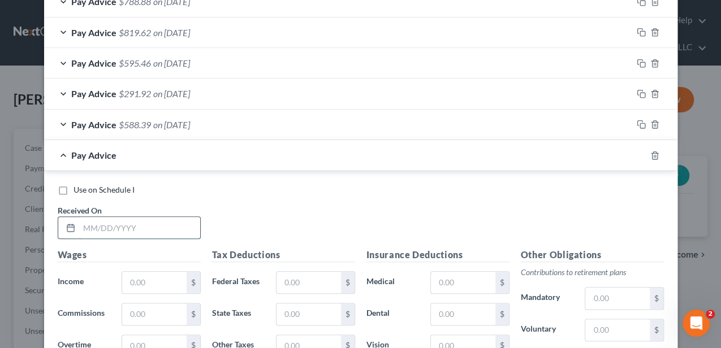
click at [136, 219] on input "text" at bounding box center [139, 227] width 121 height 21
type input "[DATE]"
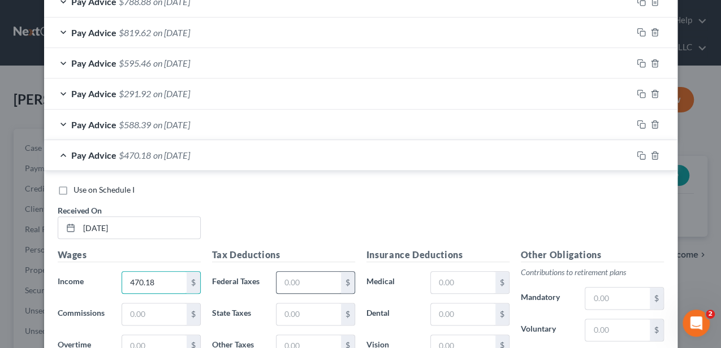
type input "470.18"
click at [281, 282] on input "text" at bounding box center [308, 282] width 64 height 21
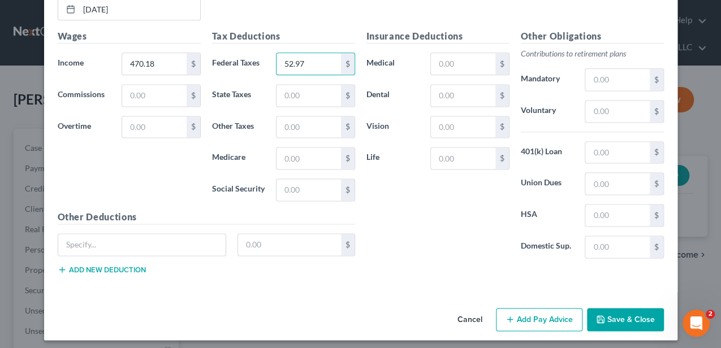
type input "52.97"
click at [543, 311] on button "Add Pay Advice" at bounding box center [539, 320] width 86 height 24
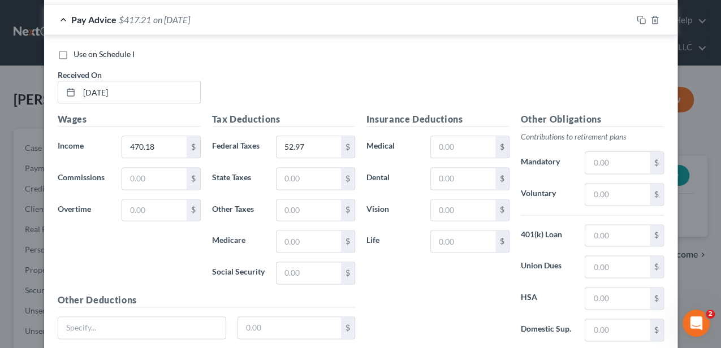
scroll to position [616, 0]
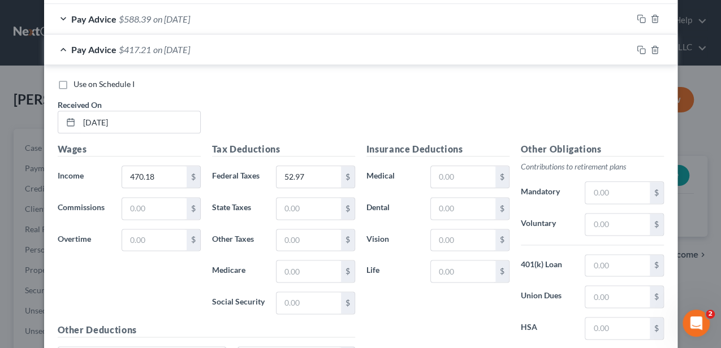
click at [190, 45] on span "on [DATE]" at bounding box center [171, 49] width 37 height 11
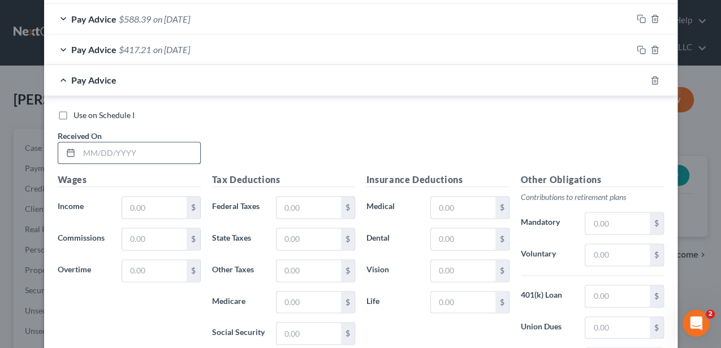
click at [155, 148] on input "text" at bounding box center [139, 152] width 121 height 21
type input "[DATE]"
click at [155, 206] on input "text" at bounding box center [154, 207] width 64 height 21
type input "901.14"
click at [302, 205] on input "text" at bounding box center [308, 207] width 64 height 21
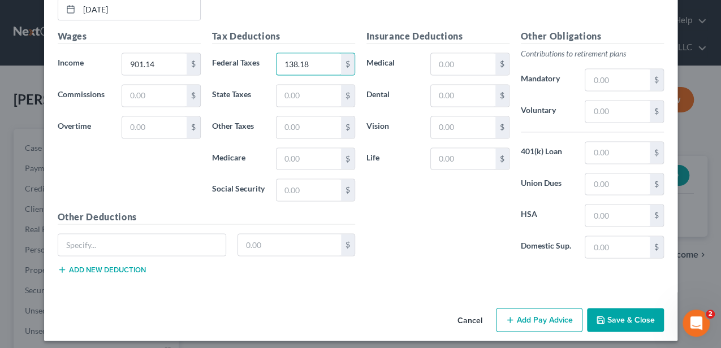
type input "138.18"
click at [520, 313] on button "Add Pay Advice" at bounding box center [539, 320] width 86 height 24
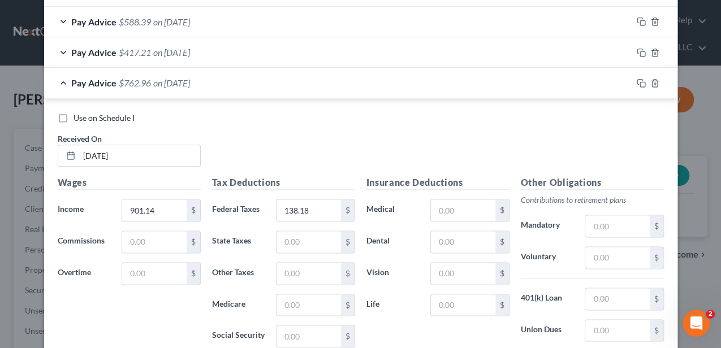
scroll to position [609, 0]
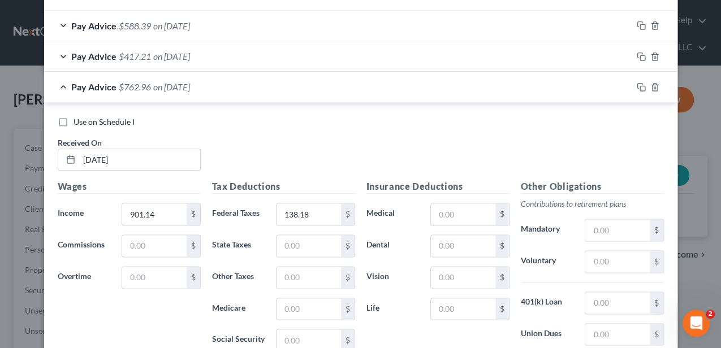
click at [162, 81] on span "on [DATE]" at bounding box center [171, 86] width 37 height 11
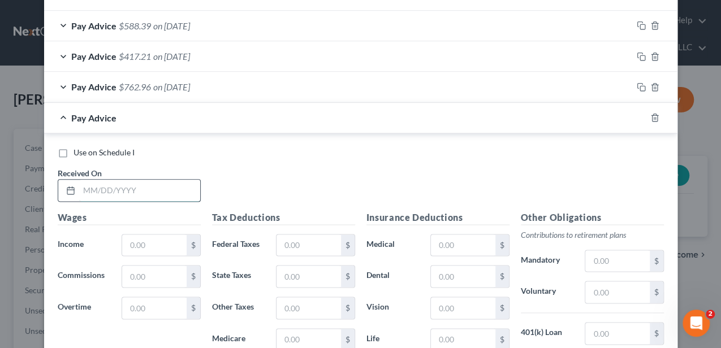
click at [145, 185] on input "text" at bounding box center [139, 190] width 121 height 21
type input "[DATE]"
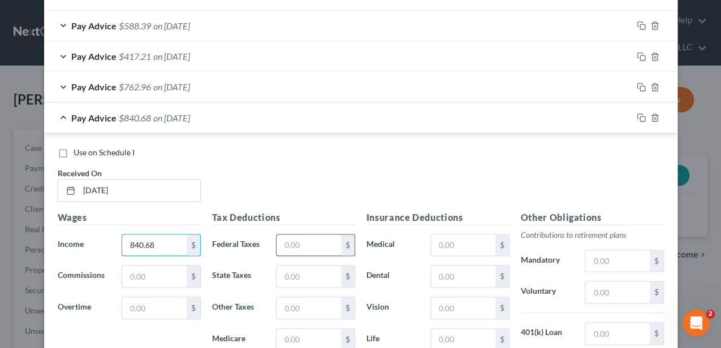
type input "840.68"
click at [293, 245] on input "text" at bounding box center [308, 245] width 64 height 21
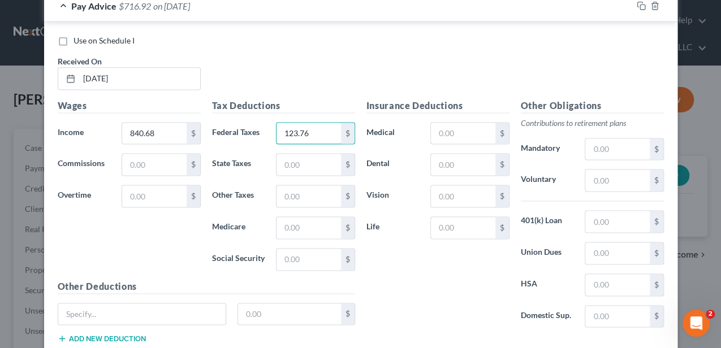
scroll to position [760, 0]
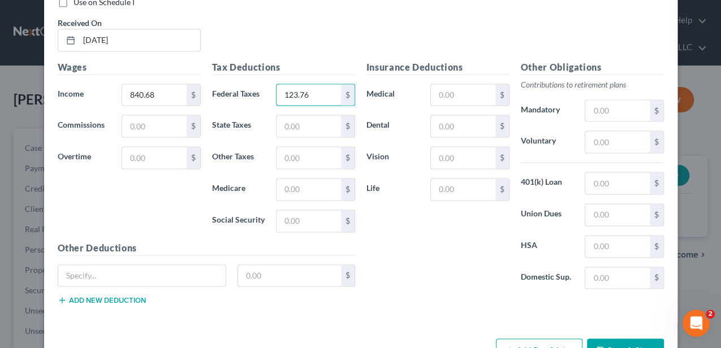
type input "123.76"
click at [543, 339] on button "Add Pay Advice" at bounding box center [539, 351] width 86 height 24
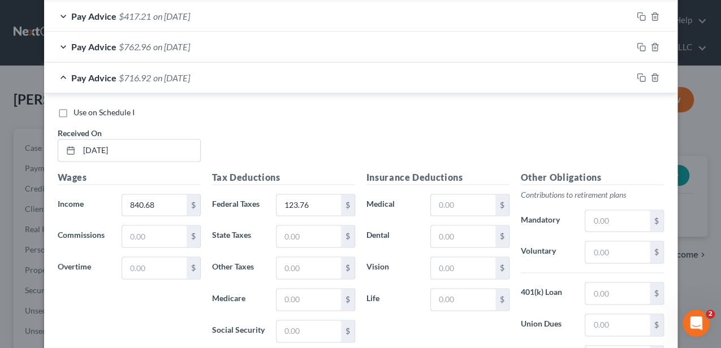
scroll to position [647, 0]
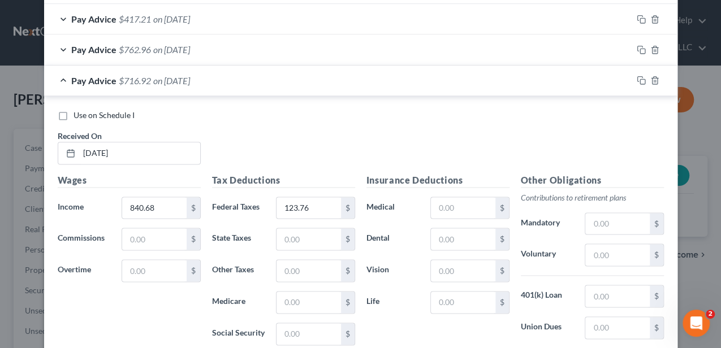
click at [216, 75] on div "Pay Advice $716.92 on [DATE]" at bounding box center [338, 81] width 588 height 30
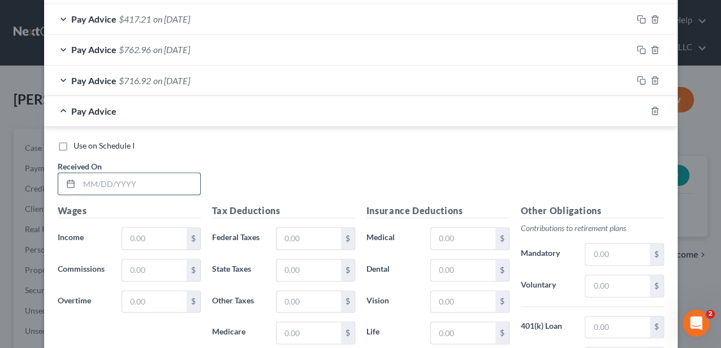
click at [158, 173] on input "text" at bounding box center [139, 183] width 121 height 21
type input "[DATE]"
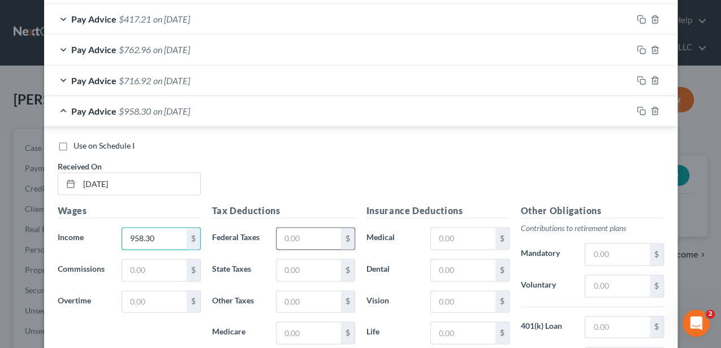
type input "958.30"
click at [294, 231] on input "text" at bounding box center [308, 238] width 64 height 21
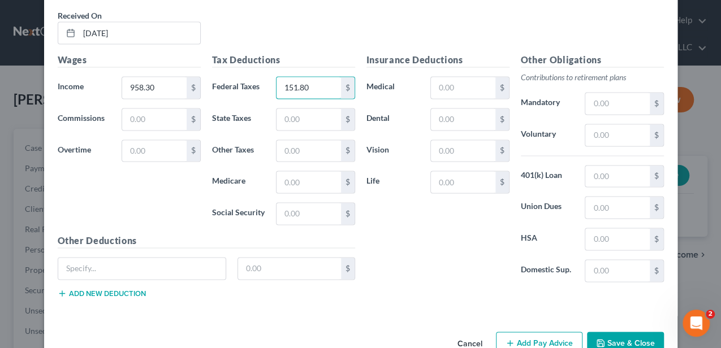
type input "151.80"
click at [532, 332] on button "Add Pay Advice" at bounding box center [539, 344] width 86 height 24
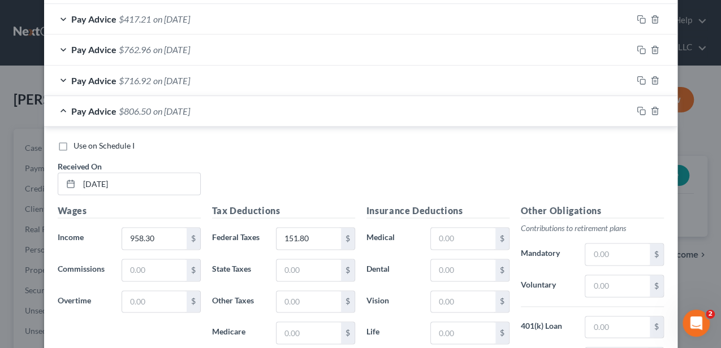
click at [190, 110] on span "on [DATE]" at bounding box center [171, 111] width 37 height 11
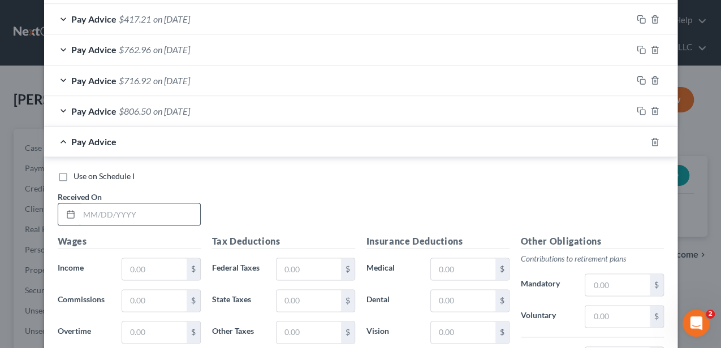
click at [170, 205] on input "text" at bounding box center [139, 213] width 121 height 21
type input "[DATE]"
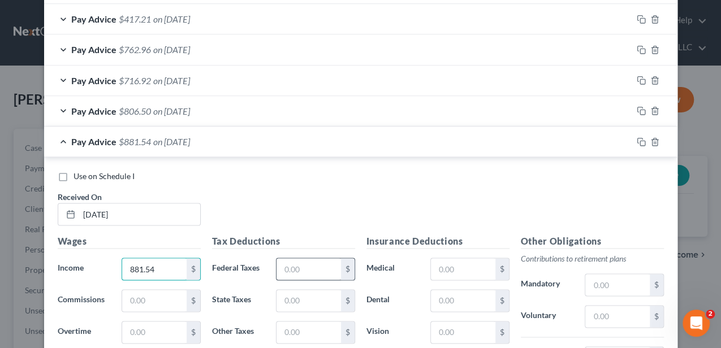
type input "881.54"
click at [294, 263] on input "text" at bounding box center [308, 268] width 64 height 21
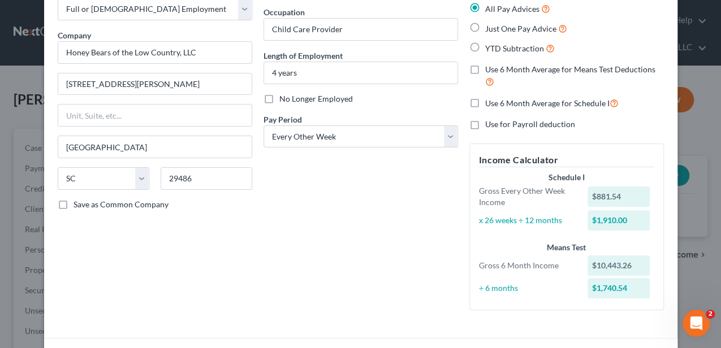
scroll to position [0, 0]
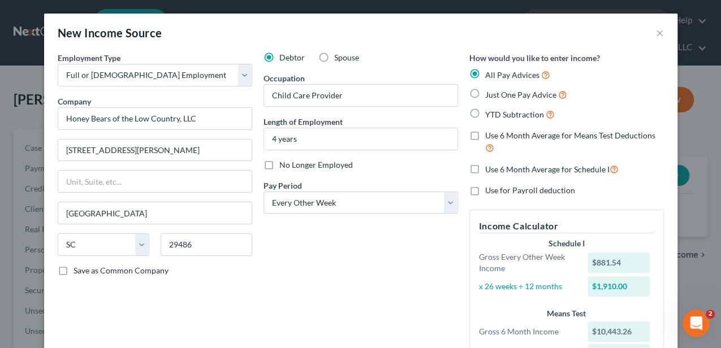
type input "133.51"
click at [485, 171] on label "Use 6 Month Average for Schedule I" at bounding box center [551, 169] width 133 height 13
click at [489, 170] on input "Use 6 Month Average for Schedule I" at bounding box center [492, 166] width 7 height 7
checkbox input "true"
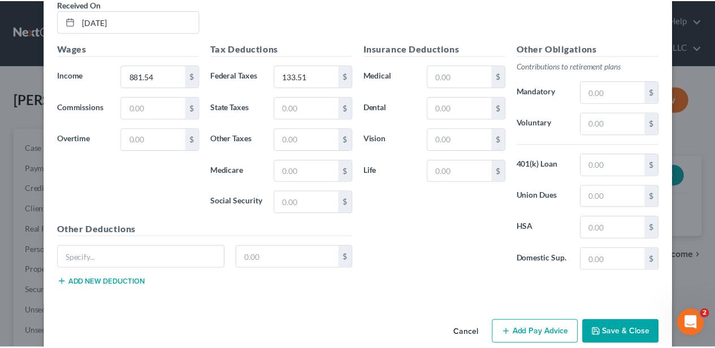
scroll to position [829, 0]
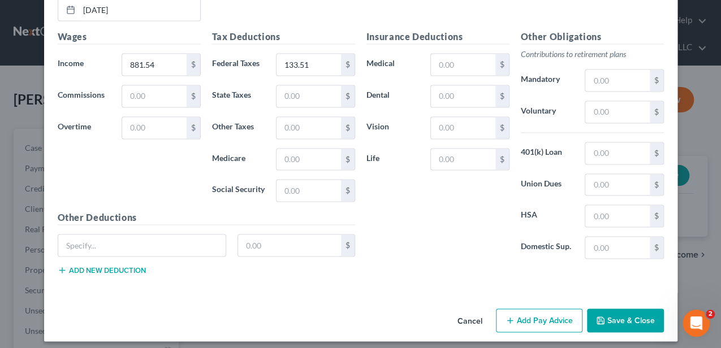
click at [610, 309] on button "Save & Close" at bounding box center [625, 321] width 77 height 24
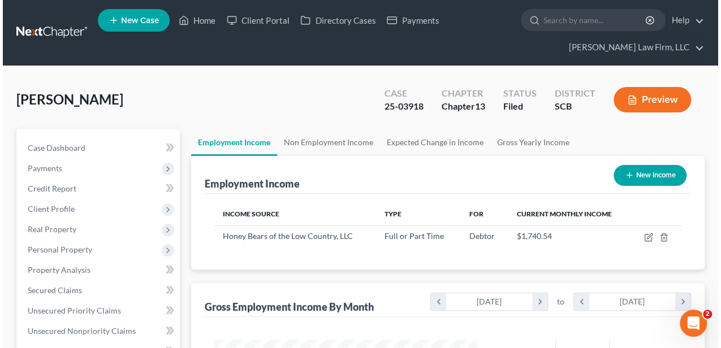
scroll to position [565030, 564945]
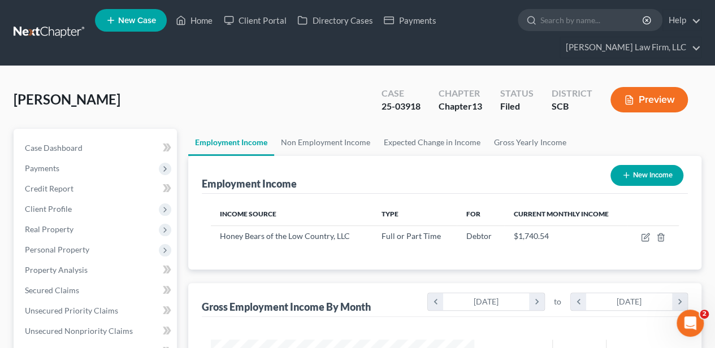
click at [632, 177] on button "New Income" at bounding box center [646, 175] width 73 height 21
select select "0"
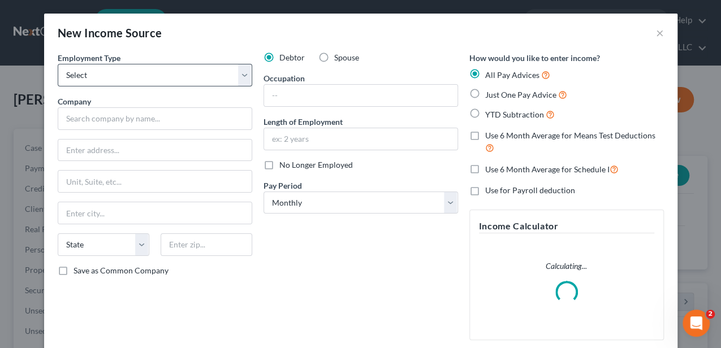
scroll to position [201, 288]
click at [334, 59] on label "Spouse" at bounding box center [346, 57] width 25 height 11
click at [339, 59] on input "Spouse" at bounding box center [342, 55] width 7 height 7
radio input "true"
drag, startPoint x: 151, startPoint y: 80, endPoint x: 105, endPoint y: 86, distance: 47.3
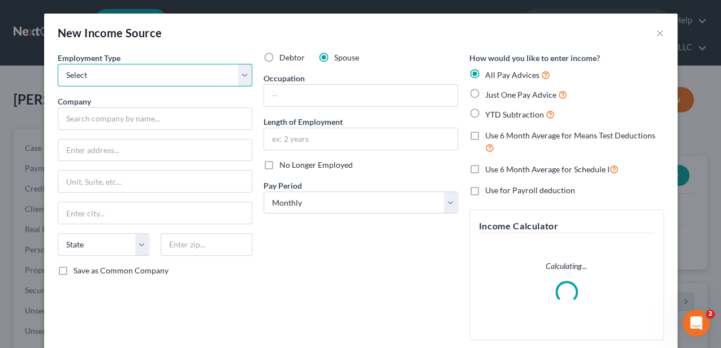
click at [151, 80] on select "Select Full or [DEMOGRAPHIC_DATA] Employment Self Employment" at bounding box center [155, 75] width 194 height 23
click at [58, 64] on select "Select Full or [DEMOGRAPHIC_DATA] Employment Self Employment" at bounding box center [155, 75] width 194 height 23
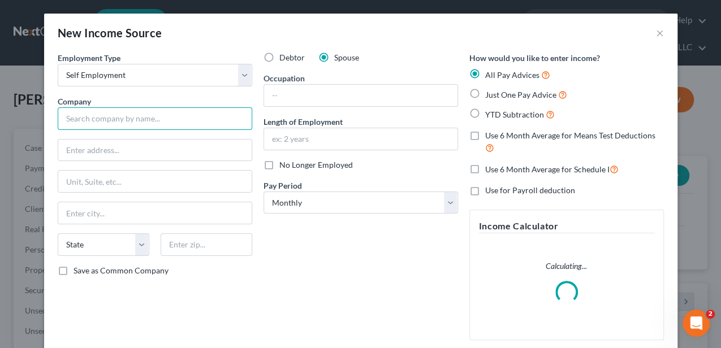
click at [96, 120] on input "text" at bounding box center [155, 118] width 194 height 23
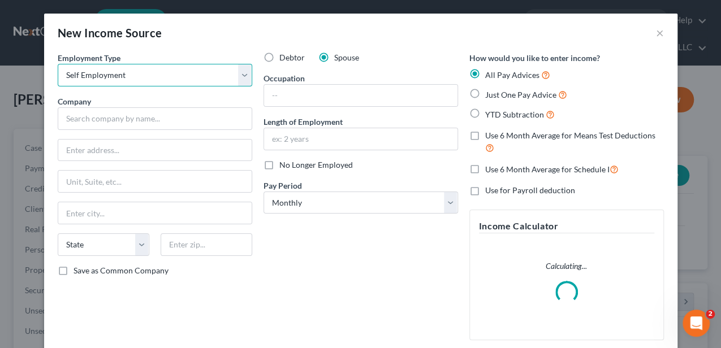
click at [98, 80] on select "Select Full or [DEMOGRAPHIC_DATA] Employment Self Employment" at bounding box center [155, 75] width 194 height 23
select select "0"
click at [58, 64] on select "Select Full or [DEMOGRAPHIC_DATA] Employment Self Employment" at bounding box center [155, 75] width 194 height 23
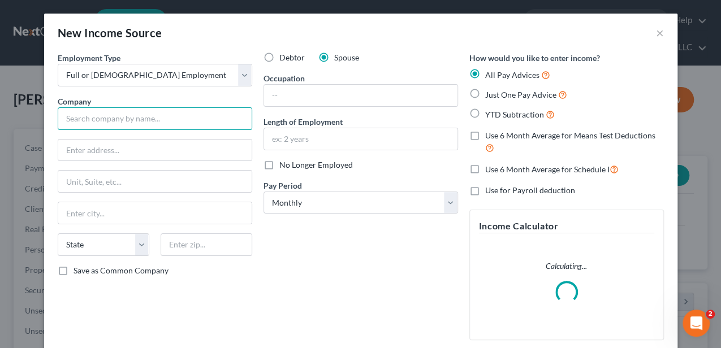
click at [102, 119] on input "text" at bounding box center [155, 118] width 194 height 23
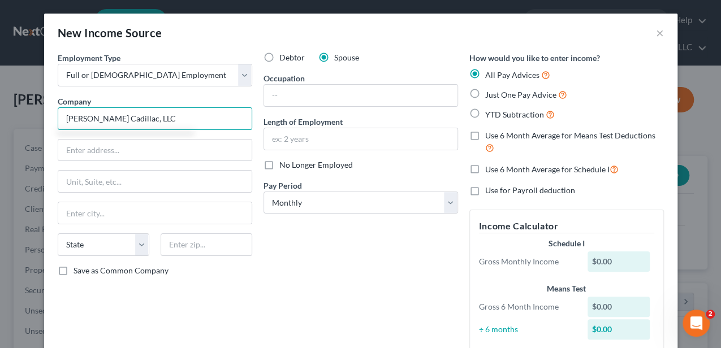
type input "[PERSON_NAME] Cadillac, LLC"
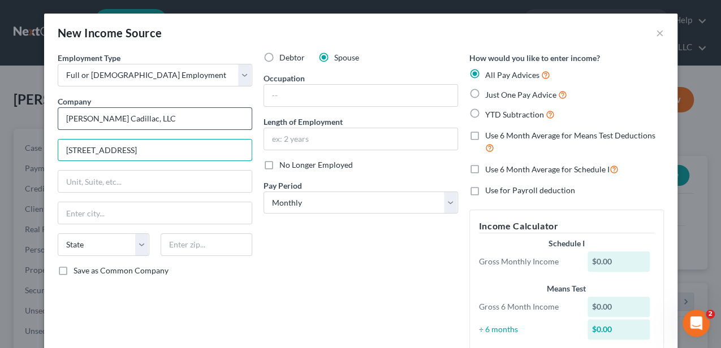
type input "[STREET_ADDRESS]"
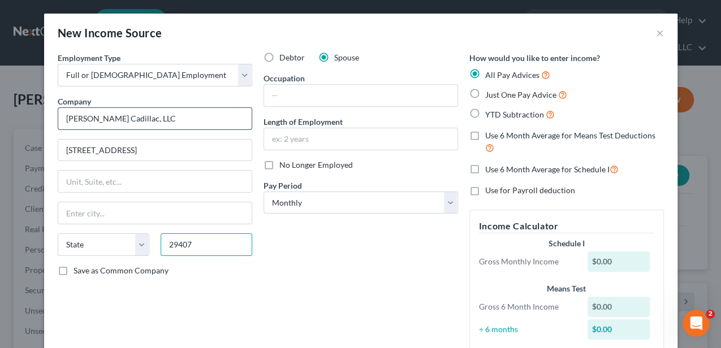
type input "29407"
type input "[GEOGRAPHIC_DATA]"
select select "42"
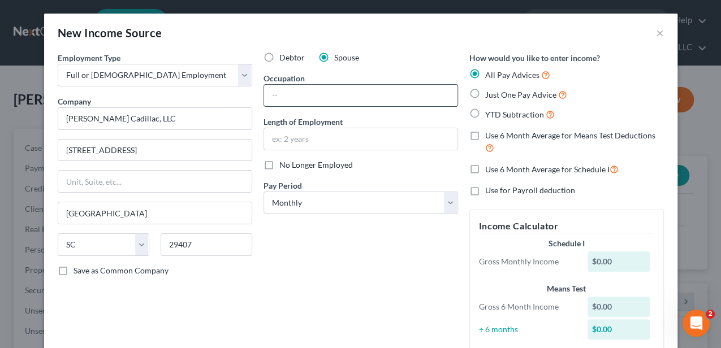
click at [291, 96] on input "text" at bounding box center [360, 95] width 193 height 21
type input "Parts Advisor"
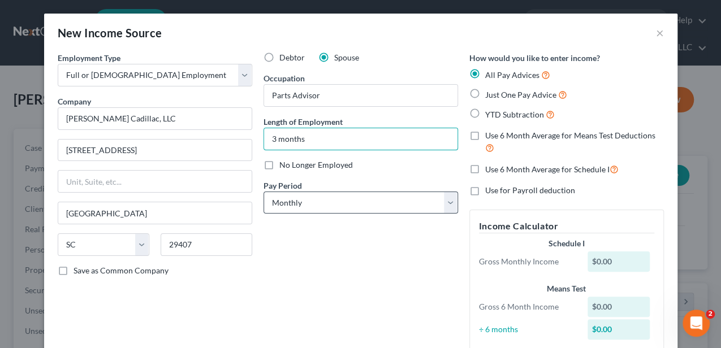
type input "3 months"
click at [279, 201] on select "Select Monthly Twice Monthly Every Other Week Weekly" at bounding box center [360, 203] width 194 height 23
select select "3"
click at [263, 192] on select "Select Monthly Twice Monthly Every Other Week Weekly" at bounding box center [360, 203] width 194 height 23
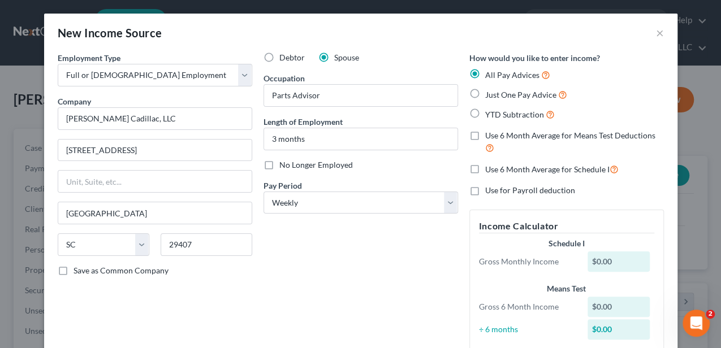
click at [239, 285] on div "Employment Type * Select Full or [DEMOGRAPHIC_DATA] Employment Self Employment …" at bounding box center [155, 206] width 206 height 309
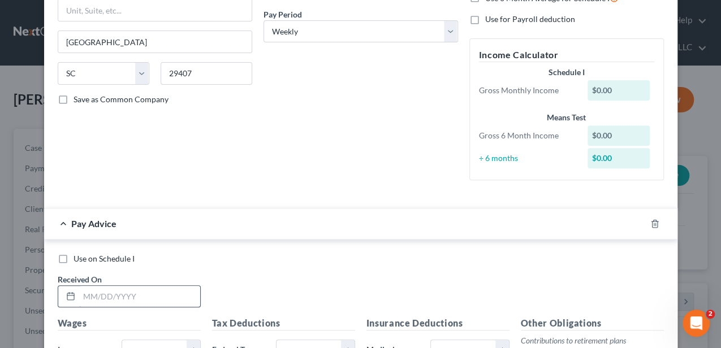
scroll to position [188, 0]
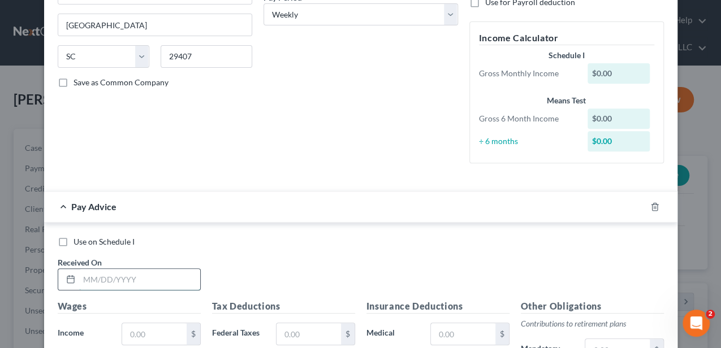
click at [153, 271] on input "text" at bounding box center [139, 279] width 121 height 21
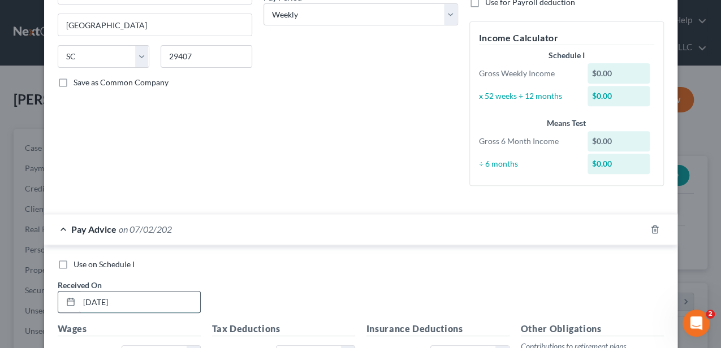
type input "[DATE]"
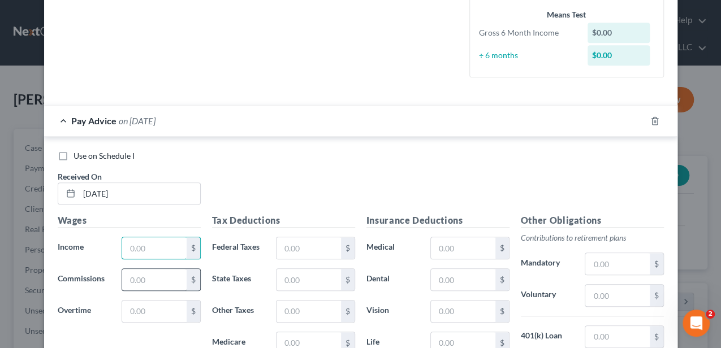
scroll to position [319, 0]
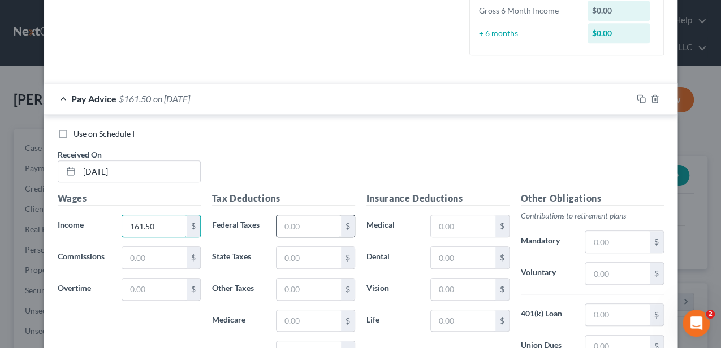
type input "161.50"
click at [305, 224] on input "text" at bounding box center [308, 225] width 64 height 21
type input "1"
type input "8.00"
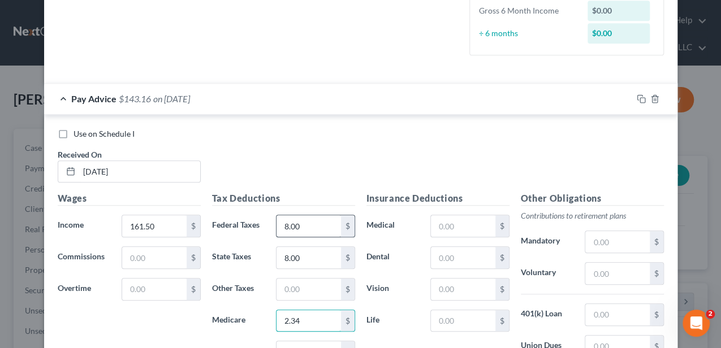
type input "2.34"
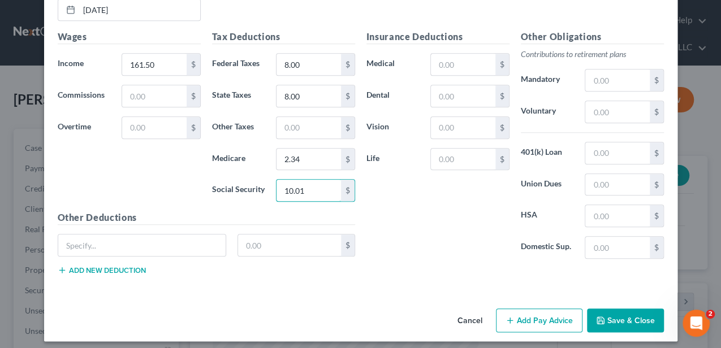
scroll to position [481, 0]
type input "10.01"
click at [541, 318] on button "Add Pay Advice" at bounding box center [539, 320] width 86 height 24
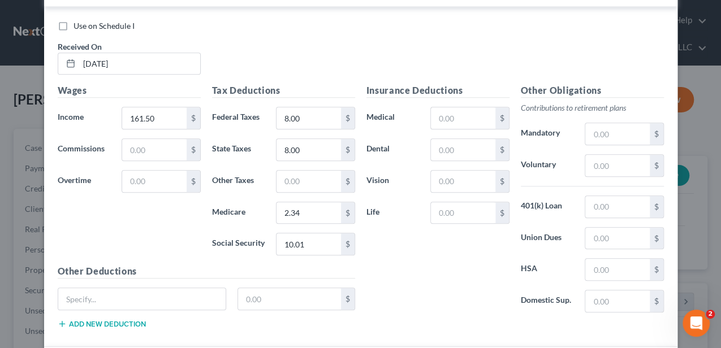
scroll to position [330, 0]
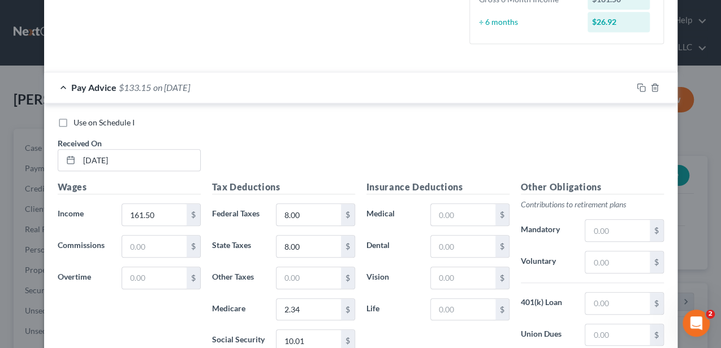
click at [193, 92] on div "Pay Advice $133.15 on [DATE]" at bounding box center [338, 87] width 588 height 30
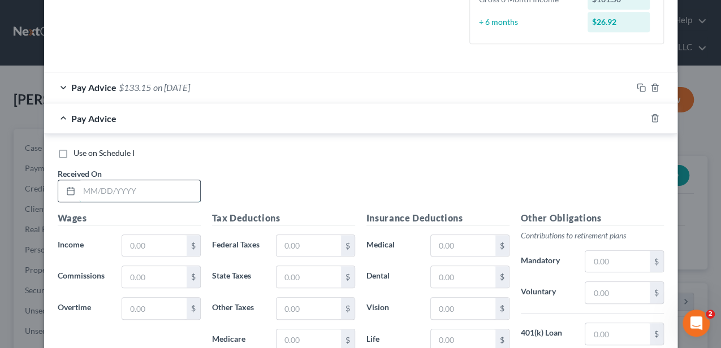
click at [151, 192] on input "text" at bounding box center [139, 190] width 121 height 21
type input "[DATE]"
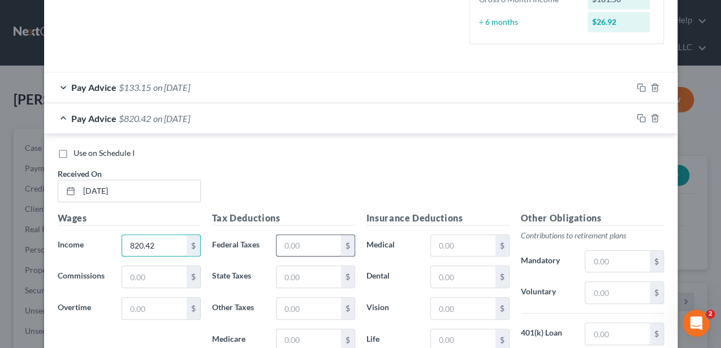
type input "820.42"
click at [294, 241] on input "text" at bounding box center [308, 245] width 64 height 21
type input "19.17"
type input "34.96"
type input "11.90"
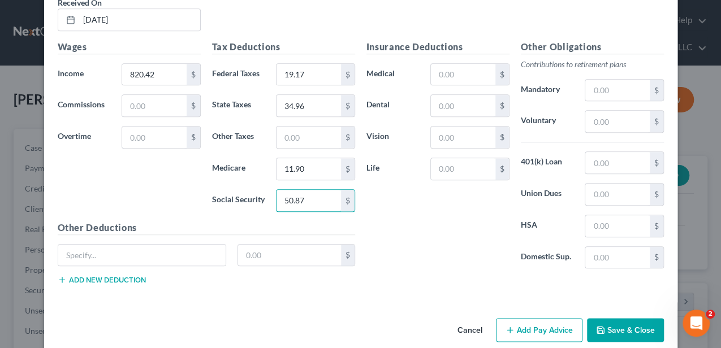
scroll to position [513, 0]
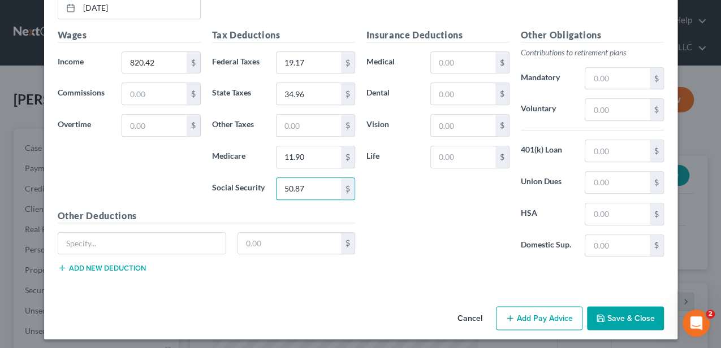
type input "50.87"
click at [518, 306] on button "Add Pay Advice" at bounding box center [539, 318] width 86 height 24
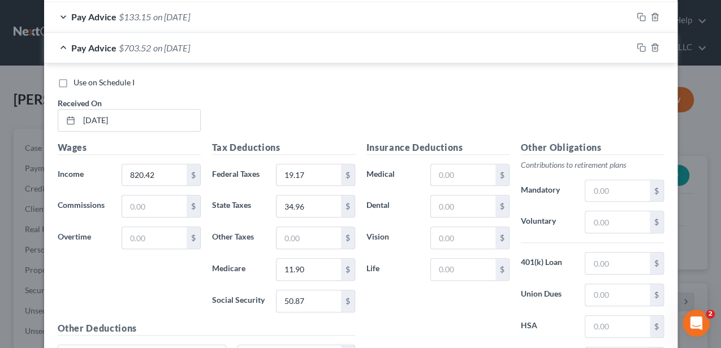
scroll to position [400, 0]
click at [231, 53] on div "Pay Advice $703.52 on [DATE]" at bounding box center [338, 48] width 588 height 30
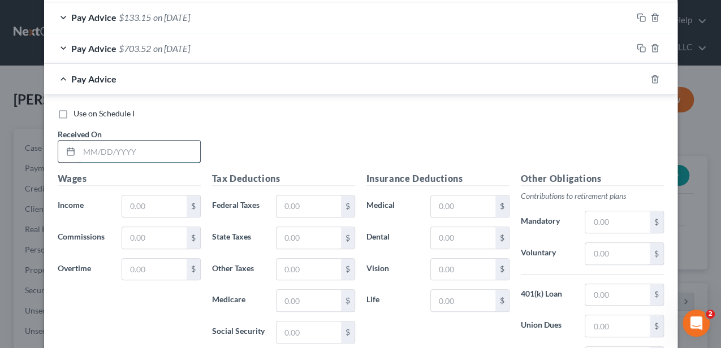
click at [166, 149] on input "text" at bounding box center [139, 151] width 121 height 21
type input "[DATE]"
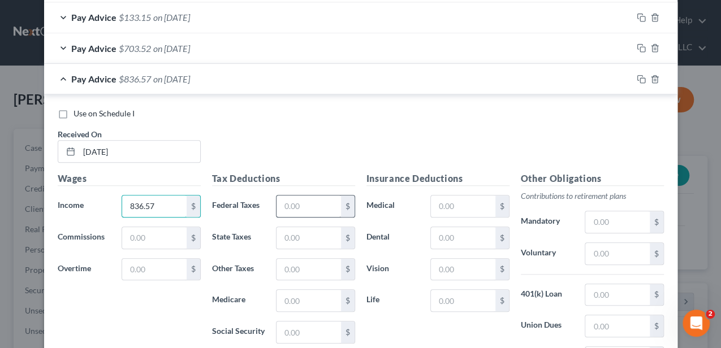
type input "836.57"
click at [281, 197] on input "text" at bounding box center [308, 206] width 64 height 21
type input "21.11"
type input "35.86"
type input "12.13"
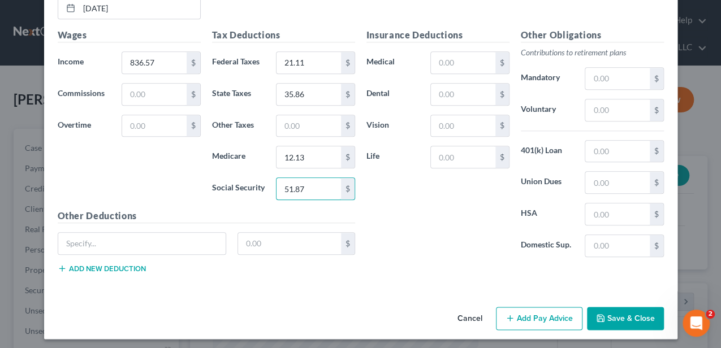
type input "51.87"
click at [526, 312] on button "Add Pay Advice" at bounding box center [539, 319] width 86 height 24
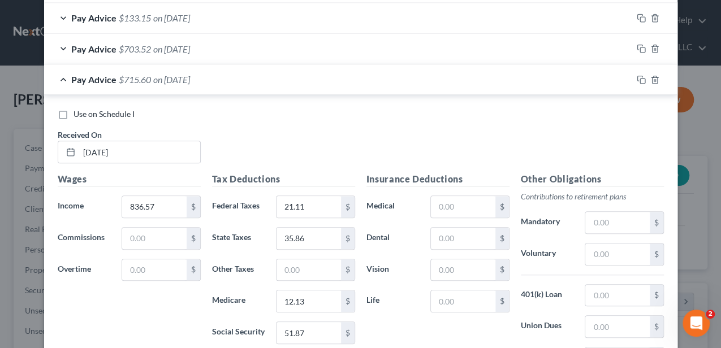
scroll to position [393, 0]
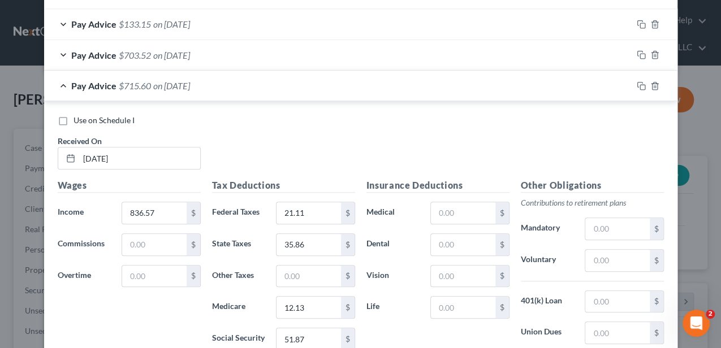
click at [187, 88] on span "on [DATE]" at bounding box center [171, 85] width 37 height 11
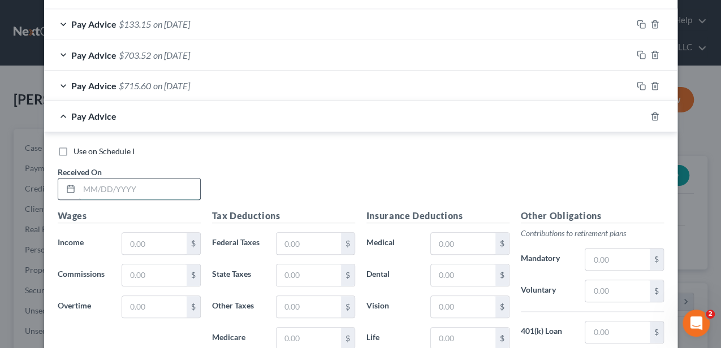
click at [157, 192] on input "text" at bounding box center [139, 189] width 121 height 21
type input "[DATE]"
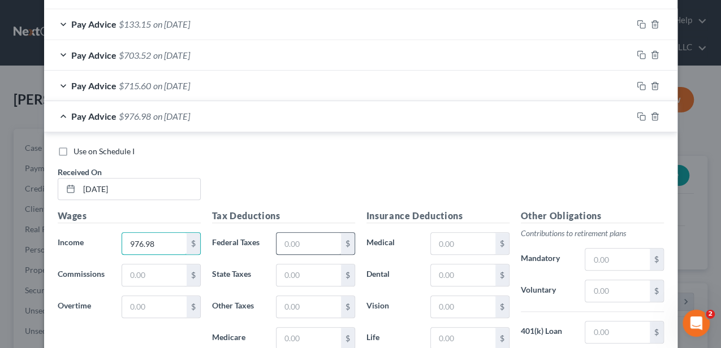
type input "976.98"
click at [284, 238] on input "text" at bounding box center [308, 243] width 64 height 21
type input "37.96"
type input "43.96"
type input "14.16"
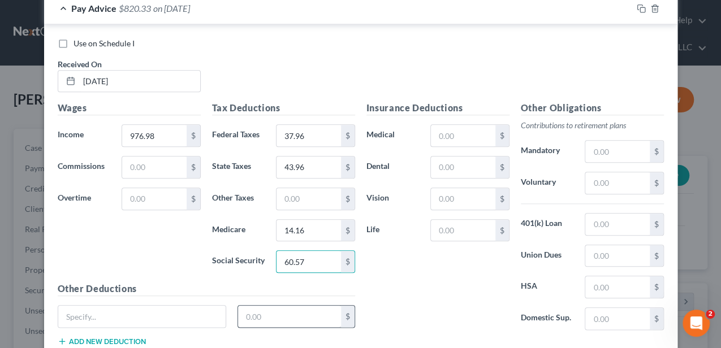
scroll to position [499, 0]
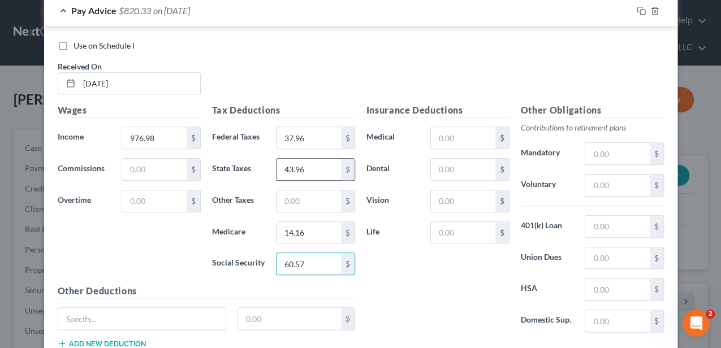
type input "60.57"
click at [314, 170] on input "43.96" at bounding box center [308, 169] width 64 height 21
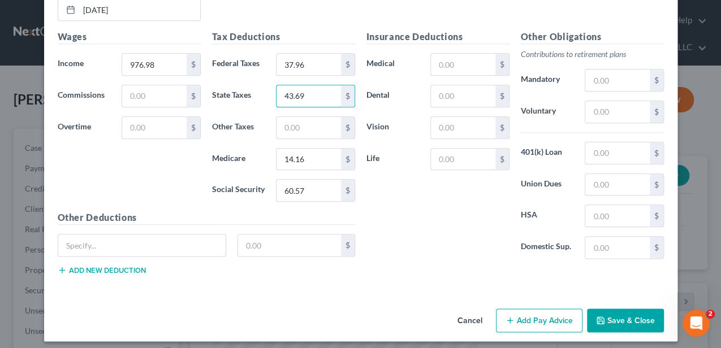
scroll to position [574, 0]
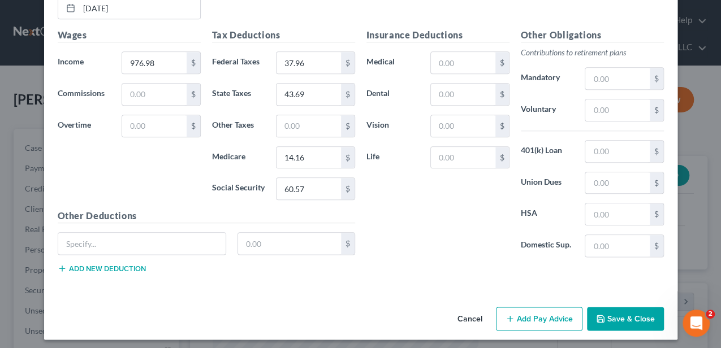
click at [510, 307] on button "Add Pay Advice" at bounding box center [539, 319] width 86 height 24
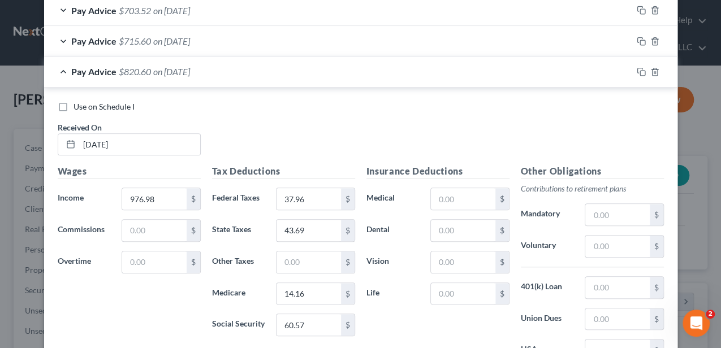
scroll to position [424, 0]
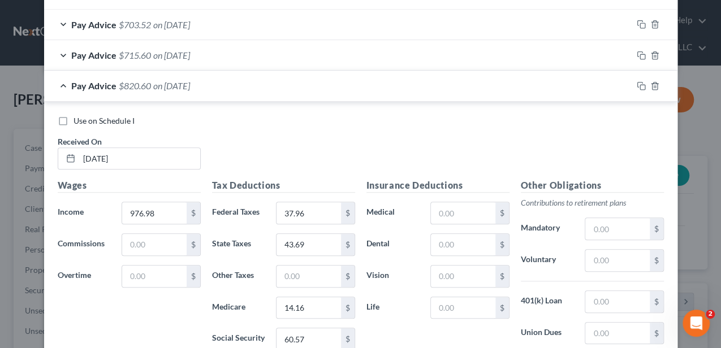
click at [247, 81] on div "Pay Advice $820.60 on [DATE]" at bounding box center [338, 86] width 588 height 30
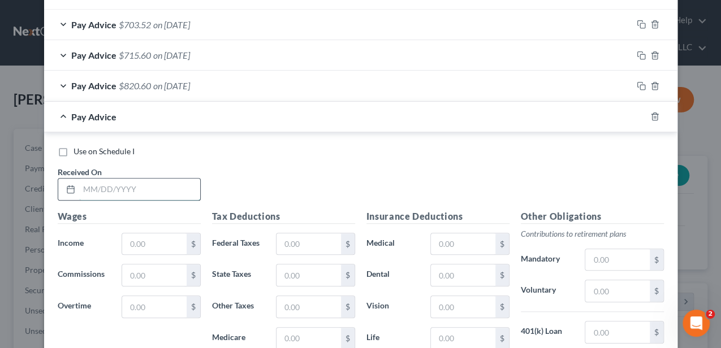
click at [173, 180] on input "text" at bounding box center [139, 189] width 121 height 21
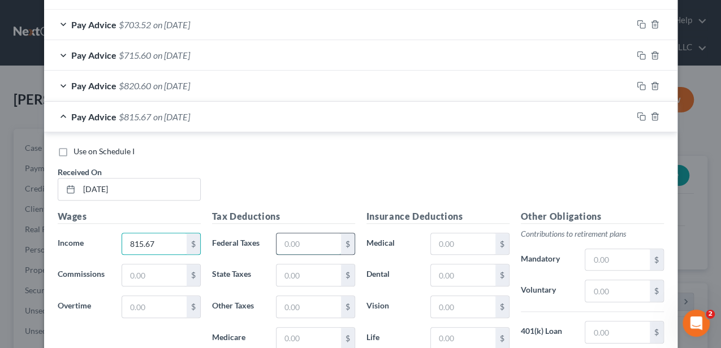
click at [281, 233] on input "text" at bounding box center [308, 243] width 64 height 21
click at [311, 268] on input "text" at bounding box center [308, 275] width 64 height 21
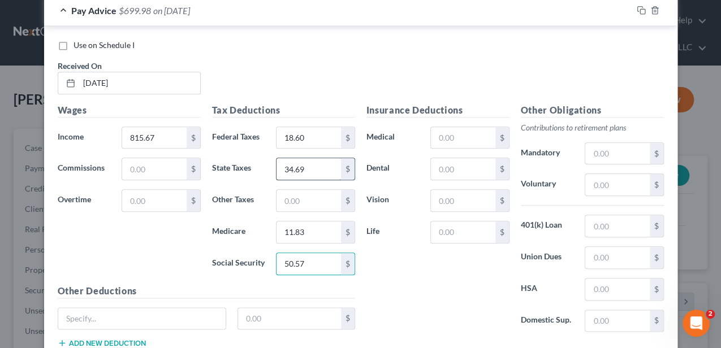
scroll to position [530, 0]
click at [207, 309] on input "text" at bounding box center [142, 319] width 168 height 21
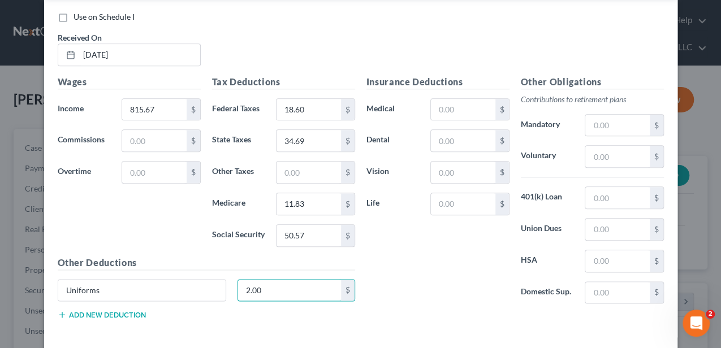
scroll to position [605, 0]
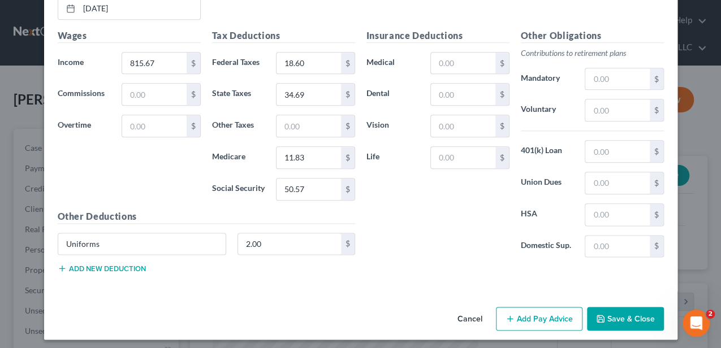
click at [535, 309] on button "Add Pay Advice" at bounding box center [539, 319] width 86 height 24
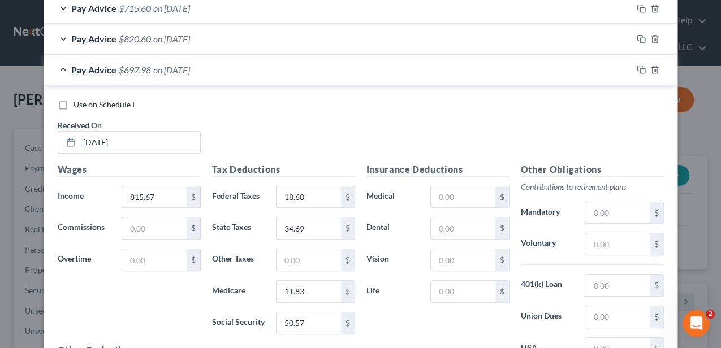
scroll to position [454, 0]
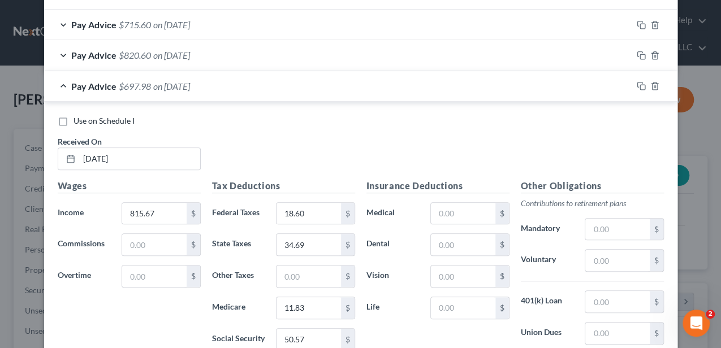
click at [302, 85] on div "Pay Advice $697.98 on [DATE]" at bounding box center [338, 86] width 588 height 30
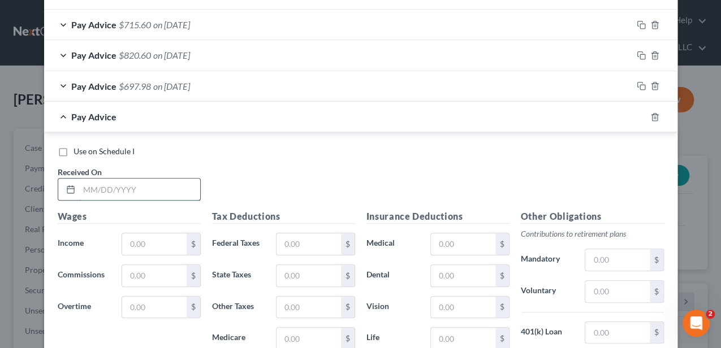
click at [173, 181] on input "text" at bounding box center [139, 189] width 121 height 21
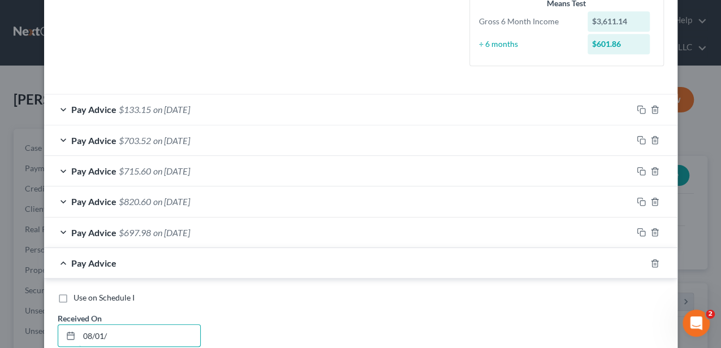
scroll to position [304, 0]
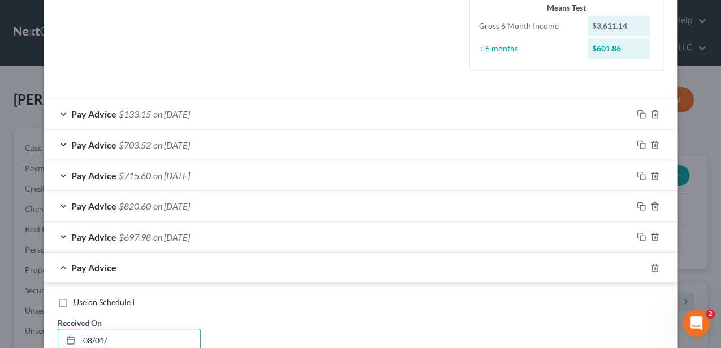
click at [212, 110] on div "Pay Advice $133.15 on [DATE]" at bounding box center [338, 114] width 588 height 30
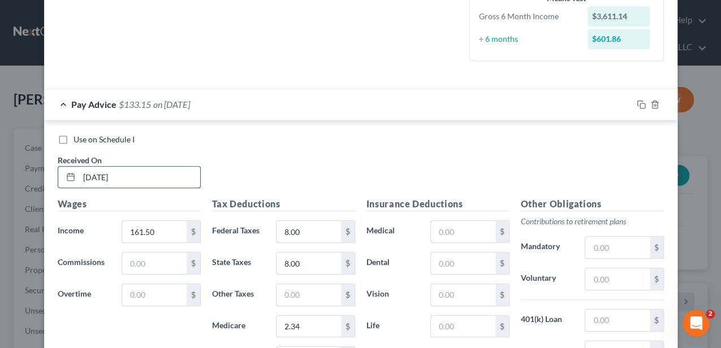
scroll to position [341, 0]
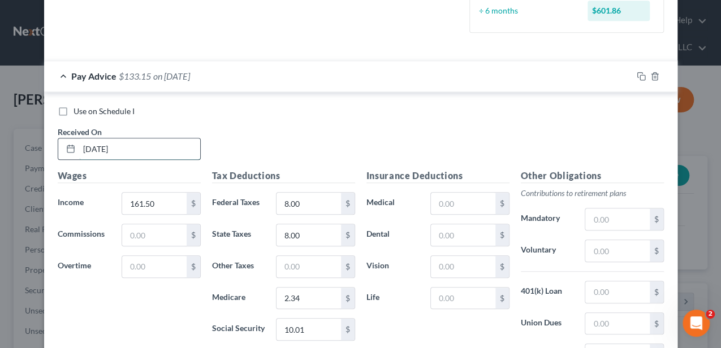
click at [161, 153] on input "[DATE]" at bounding box center [139, 148] width 121 height 21
click at [141, 153] on input "[DATE]" at bounding box center [139, 148] width 121 height 21
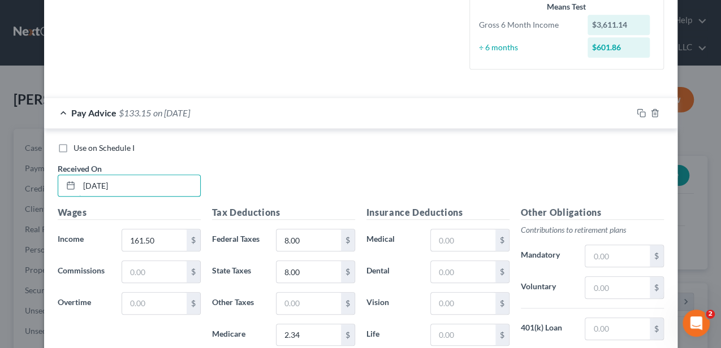
scroll to position [304, 0]
click at [226, 114] on div "Pay Advice $133.15 on [DATE]" at bounding box center [338, 114] width 588 height 30
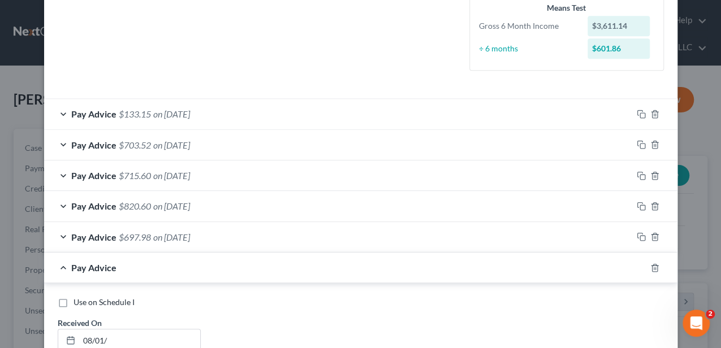
click at [156, 145] on span "on [DATE]" at bounding box center [171, 145] width 37 height 11
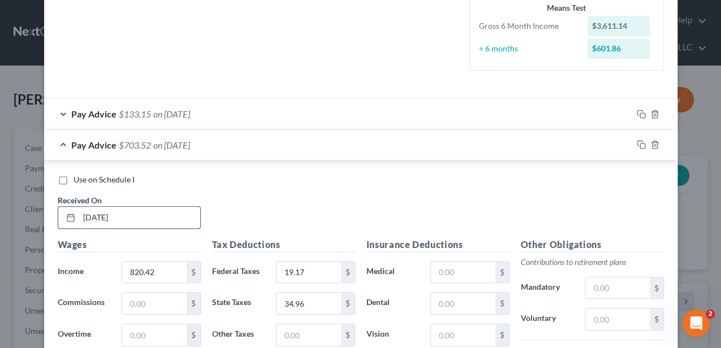
click at [98, 218] on input "[DATE]" at bounding box center [139, 217] width 121 height 21
click at [179, 144] on span "on [DATE]" at bounding box center [171, 145] width 37 height 11
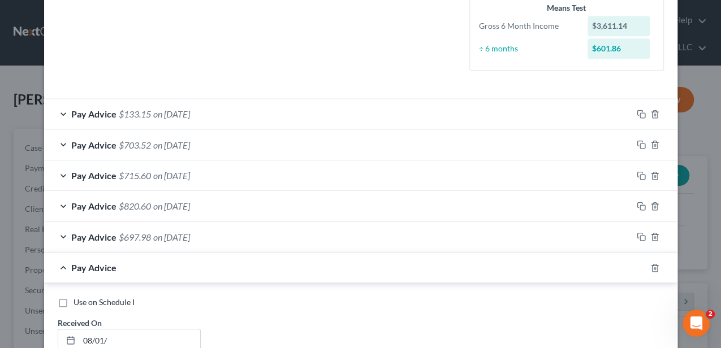
click at [173, 173] on span "on [DATE]" at bounding box center [171, 175] width 37 height 11
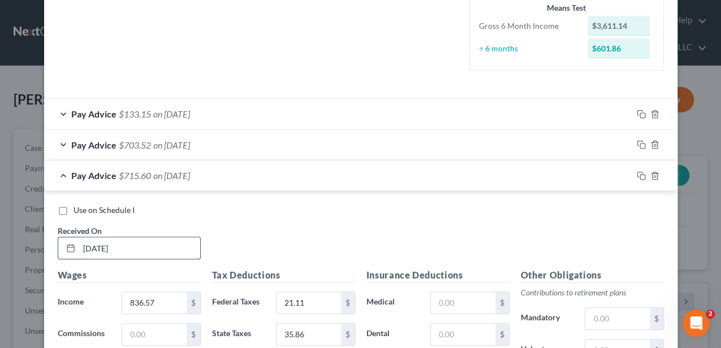
click at [140, 244] on input "[DATE]" at bounding box center [139, 247] width 121 height 21
click at [190, 170] on span "on [DATE]" at bounding box center [171, 175] width 37 height 11
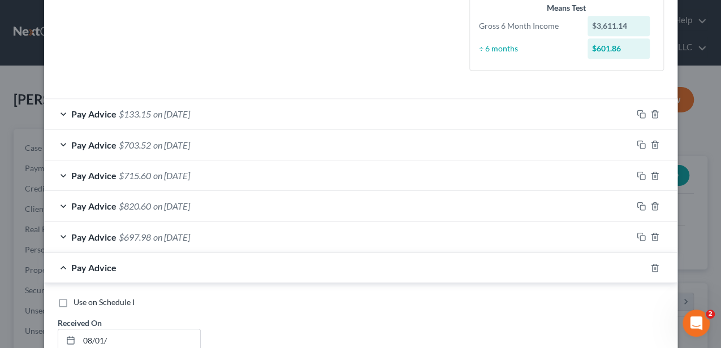
click at [165, 205] on span "on [DATE]" at bounding box center [171, 206] width 37 height 11
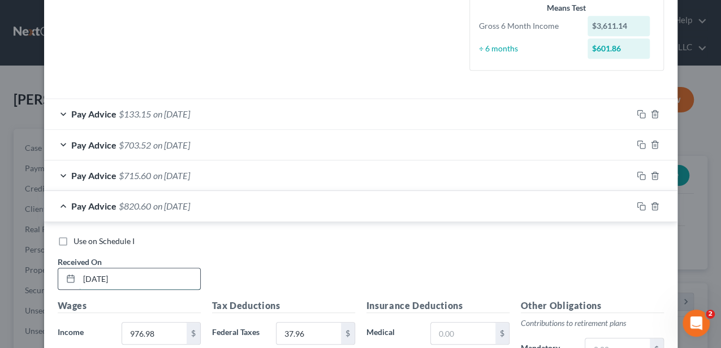
click at [145, 272] on input "[DATE]" at bounding box center [139, 278] width 121 height 21
click at [181, 208] on span "on [DATE]" at bounding box center [171, 206] width 37 height 11
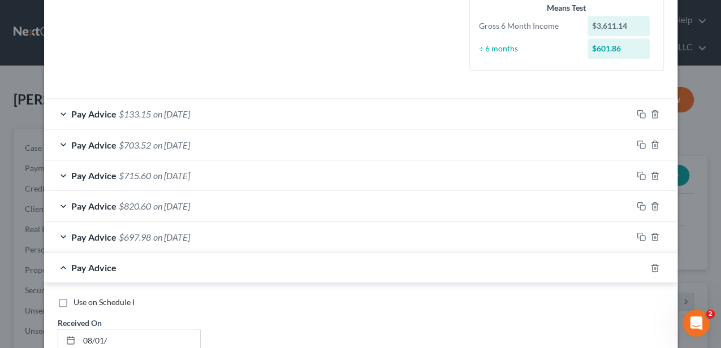
scroll to position [341, 0]
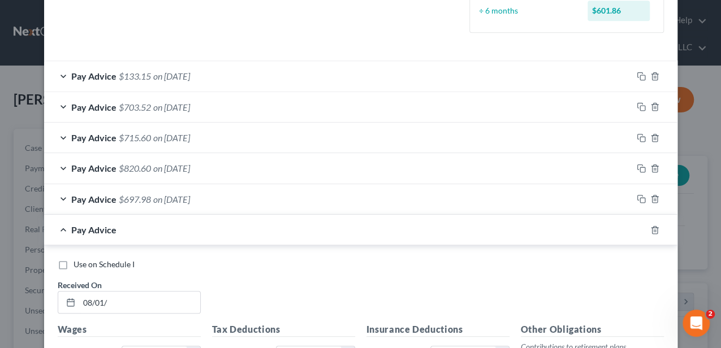
click at [177, 201] on span "on [DATE]" at bounding box center [171, 199] width 37 height 11
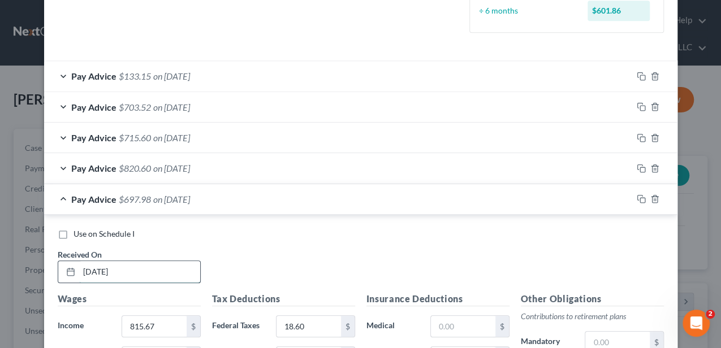
click at [121, 270] on input "[DATE]" at bounding box center [139, 271] width 121 height 21
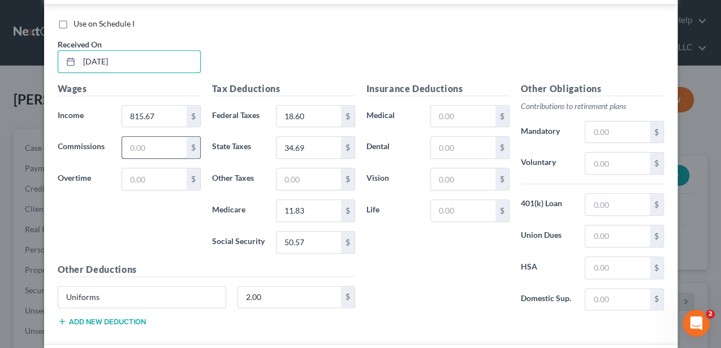
scroll to position [530, 0]
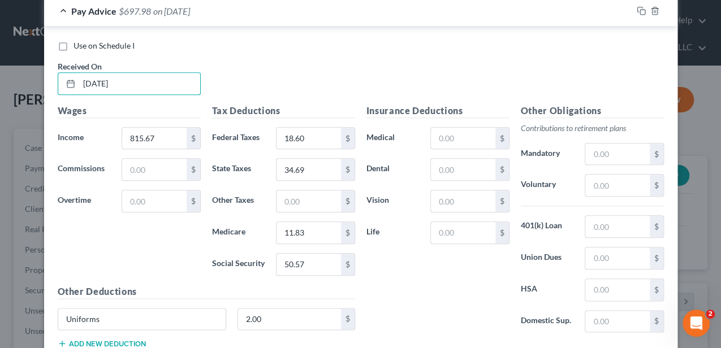
click at [172, 21] on div "Pay Advice $697.98 on [DATE]" at bounding box center [338, 11] width 588 height 30
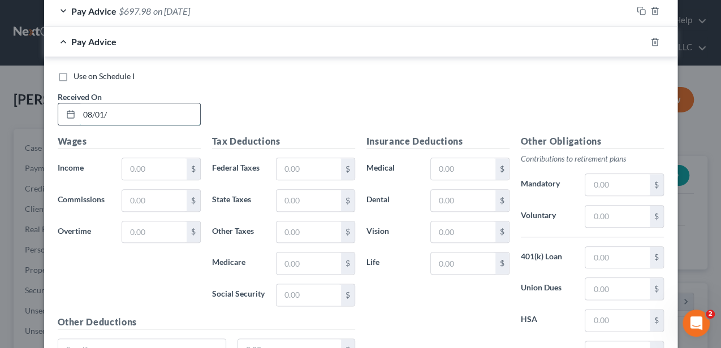
drag, startPoint x: 103, startPoint y: 112, endPoint x: 79, endPoint y: 112, distance: 23.7
click at [81, 113] on input "08/01/" at bounding box center [139, 113] width 121 height 21
click at [137, 115] on input "[DATE]" at bounding box center [139, 113] width 121 height 21
click at [145, 161] on input "text" at bounding box center [154, 168] width 64 height 21
click at [296, 162] on input "text" at bounding box center [308, 168] width 64 height 21
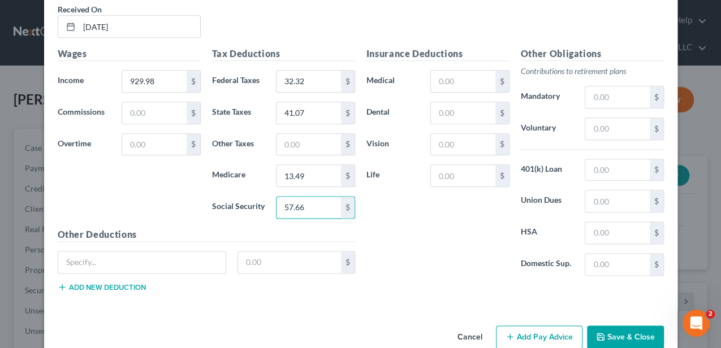
scroll to position [635, 0]
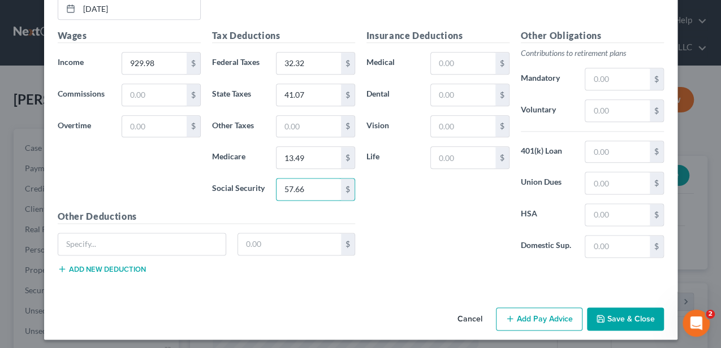
click at [539, 314] on button "Add Pay Advice" at bounding box center [539, 319] width 86 height 24
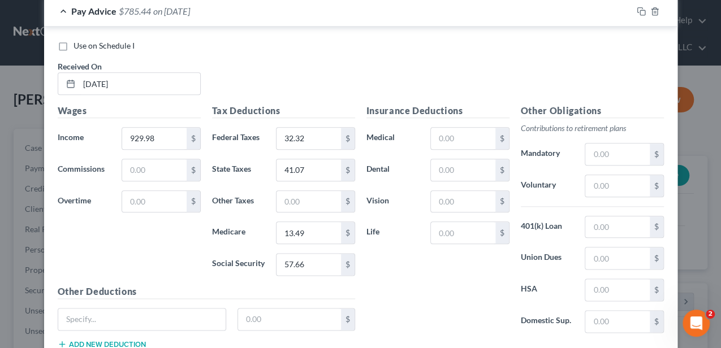
scroll to position [522, 0]
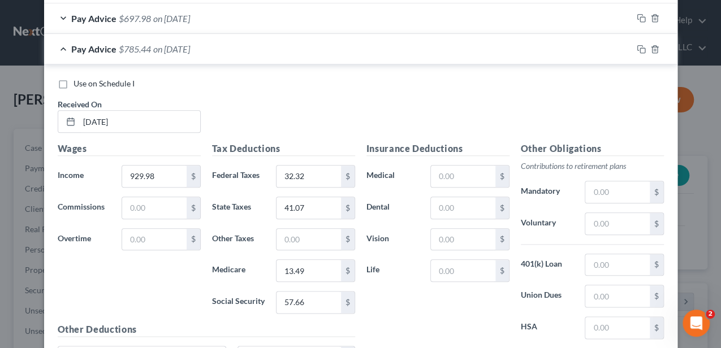
click at [153, 44] on span "on [DATE]" at bounding box center [171, 49] width 37 height 11
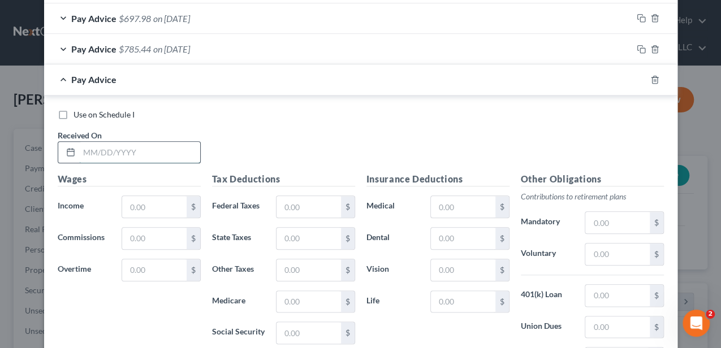
click at [150, 150] on input "text" at bounding box center [139, 152] width 121 height 21
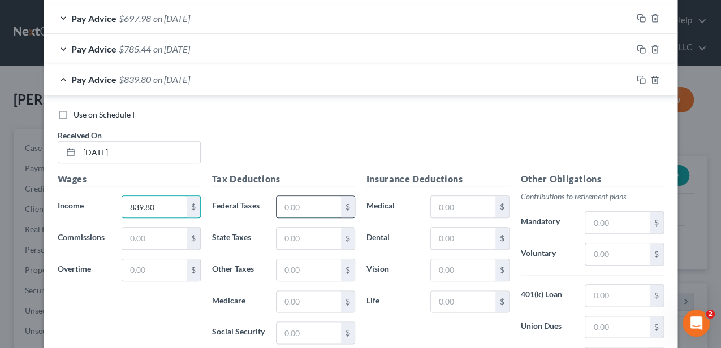
click at [319, 210] on input "text" at bounding box center [308, 206] width 64 height 21
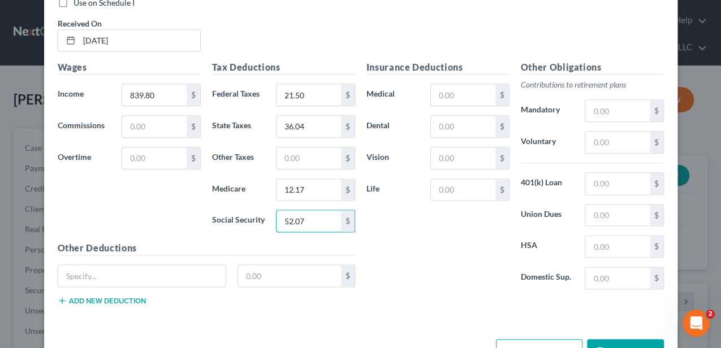
scroll to position [635, 0]
click at [182, 270] on input "text" at bounding box center [142, 274] width 168 height 21
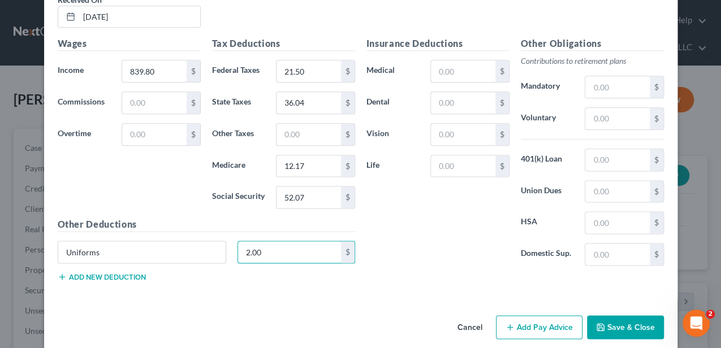
scroll to position [666, 0]
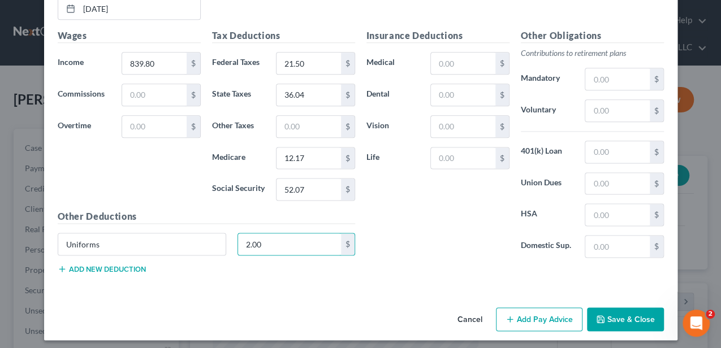
click at [505, 315] on icon "button" at bounding box center [509, 319] width 9 height 9
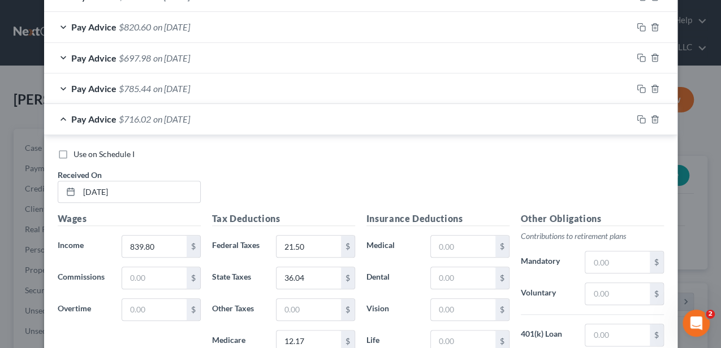
scroll to position [478, 0]
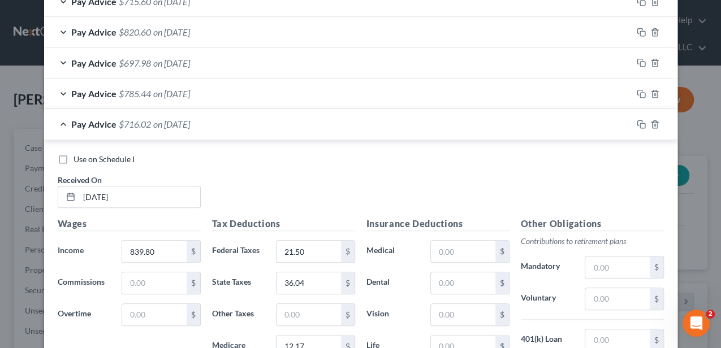
click at [219, 131] on div "Pay Advice $716.02 on [DATE]" at bounding box center [338, 124] width 588 height 30
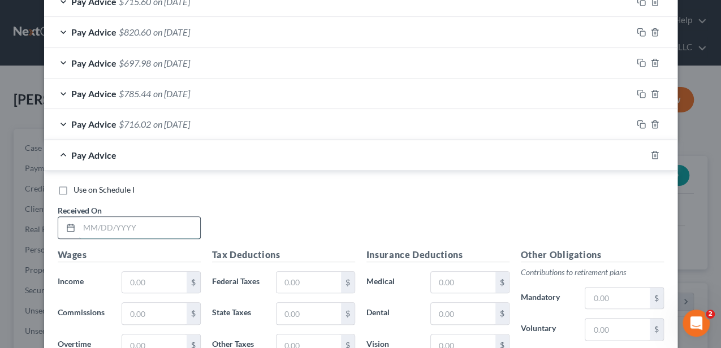
click at [153, 226] on input "text" at bounding box center [139, 227] width 121 height 21
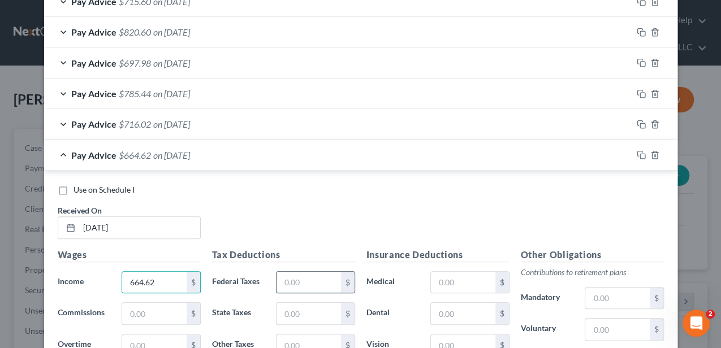
click at [289, 277] on input "text" at bounding box center [308, 282] width 64 height 21
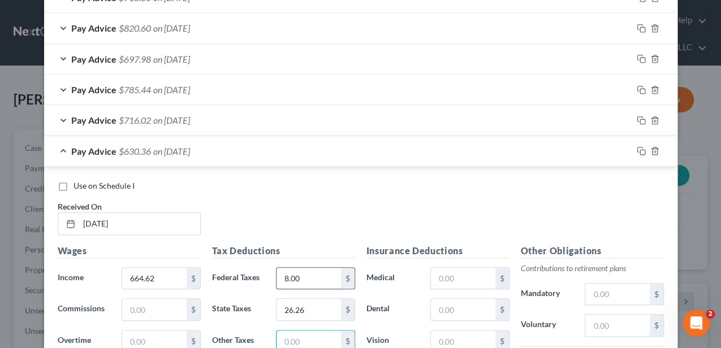
scroll to position [676, 0]
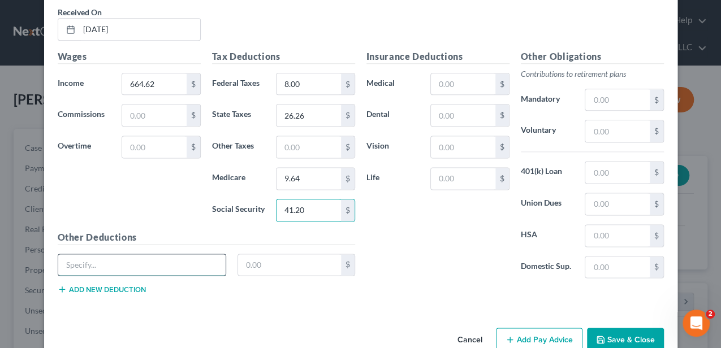
click at [154, 254] on input "text" at bounding box center [142, 264] width 168 height 21
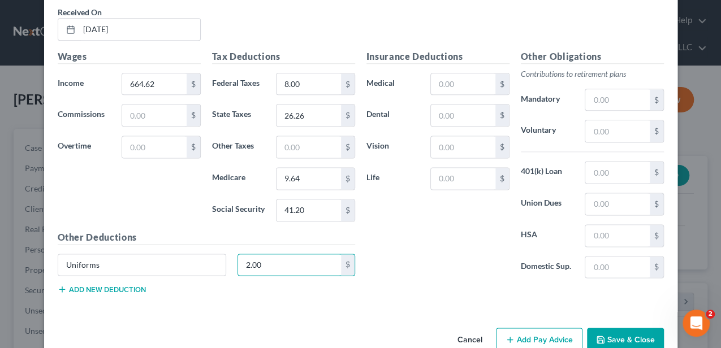
click at [511, 335] on icon "button" at bounding box center [509, 339] width 9 height 9
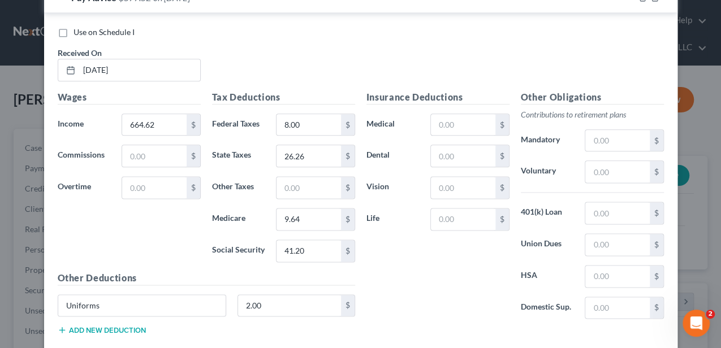
scroll to position [601, 0]
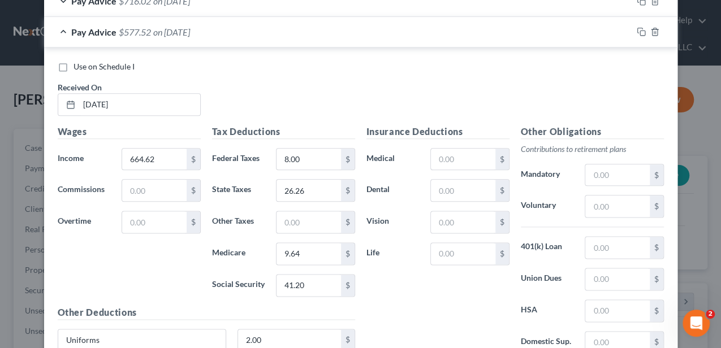
click at [237, 34] on div "Pay Advice $577.52 on [DATE]" at bounding box center [338, 32] width 588 height 30
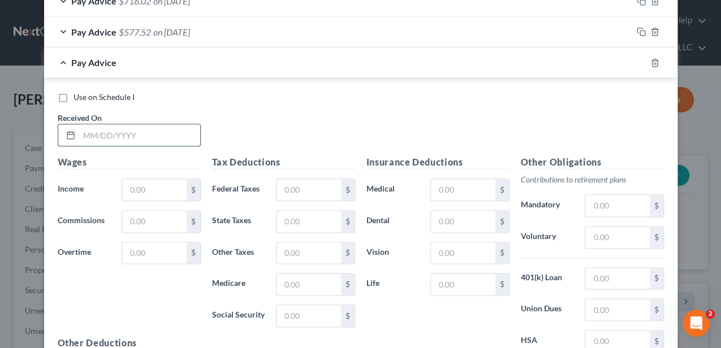
click at [177, 130] on input "text" at bounding box center [139, 134] width 121 height 21
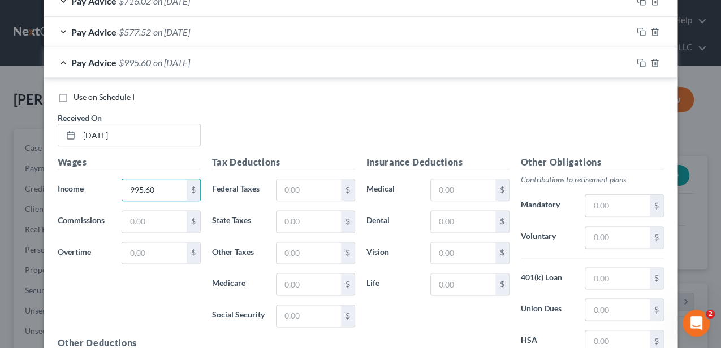
click at [305, 175] on div "Tax Deductions Federal Taxes $ State Taxes $ Other Taxes $ Medicare $ Social Se…" at bounding box center [283, 245] width 154 height 181
click at [302, 186] on input "text" at bounding box center [308, 189] width 64 height 21
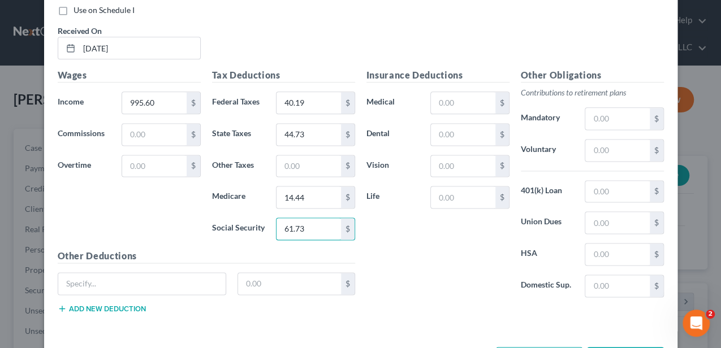
scroll to position [714, 0]
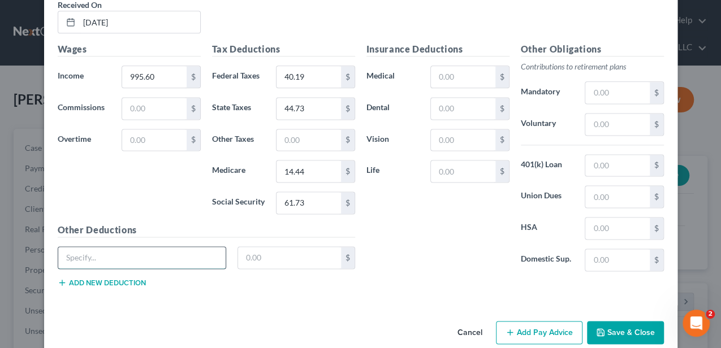
click at [175, 259] on input "text" at bounding box center [142, 257] width 168 height 21
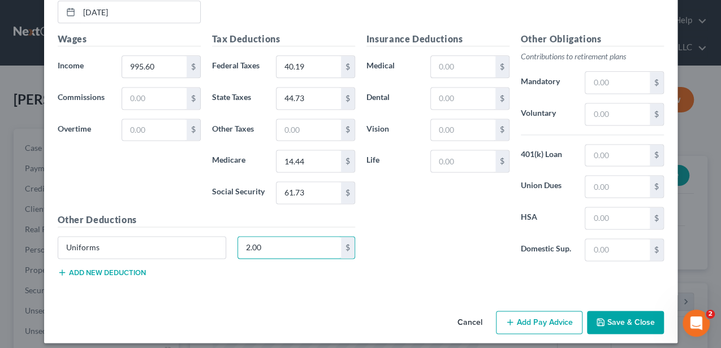
scroll to position [727, 0]
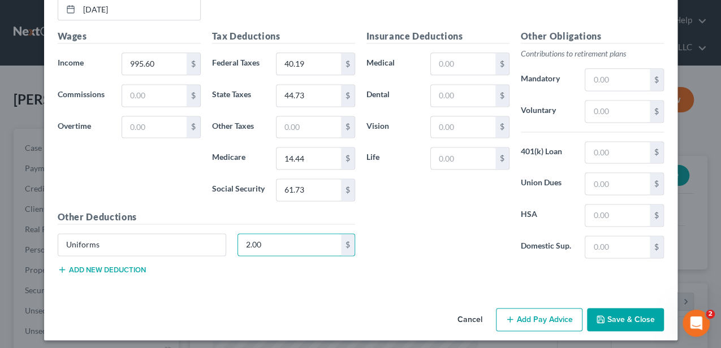
click at [557, 321] on button "Add Pay Advice" at bounding box center [539, 320] width 86 height 24
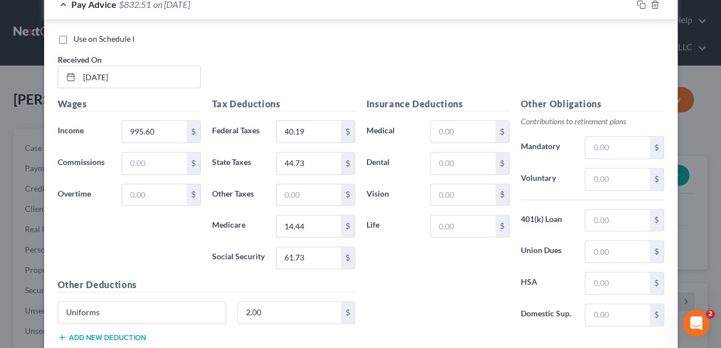
scroll to position [652, 0]
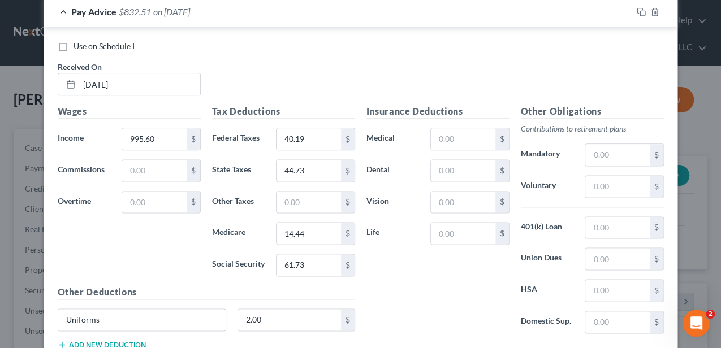
click at [271, 17] on div "Pay Advice $832.51 on [DATE]" at bounding box center [338, 12] width 588 height 30
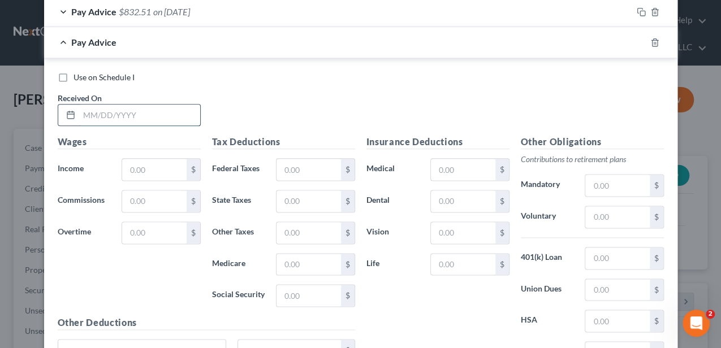
click at [155, 112] on input "text" at bounding box center [139, 115] width 121 height 21
click at [294, 168] on input "text" at bounding box center [308, 169] width 64 height 21
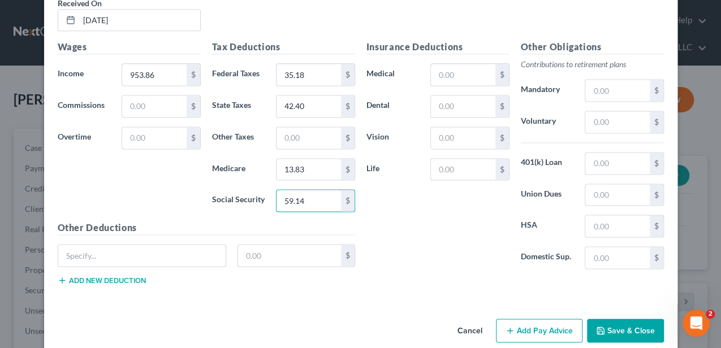
scroll to position [757, 0]
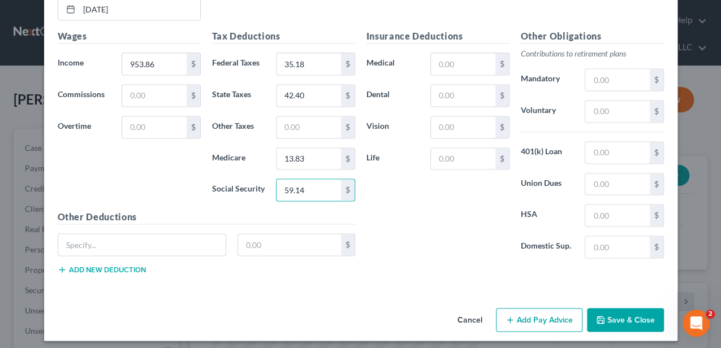
click at [518, 311] on button "Add Pay Advice" at bounding box center [539, 320] width 86 height 24
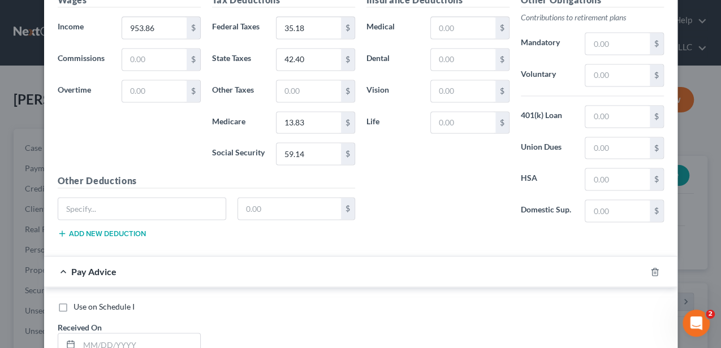
scroll to position [833, 0]
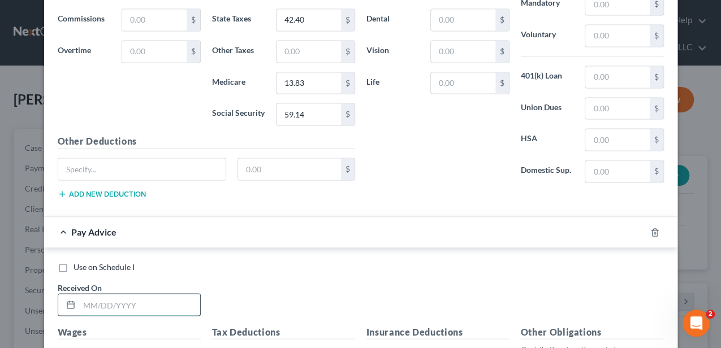
click at [147, 299] on input "text" at bounding box center [139, 304] width 121 height 21
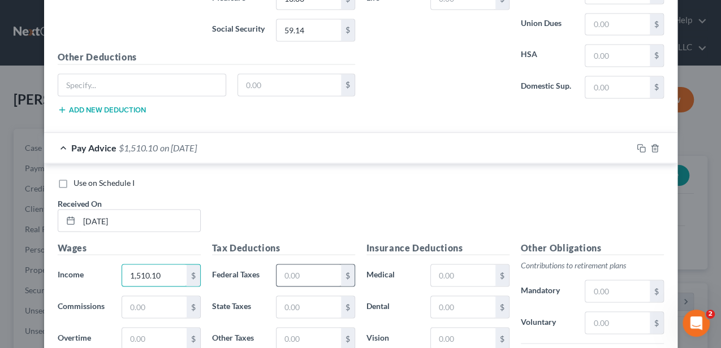
scroll to position [924, 0]
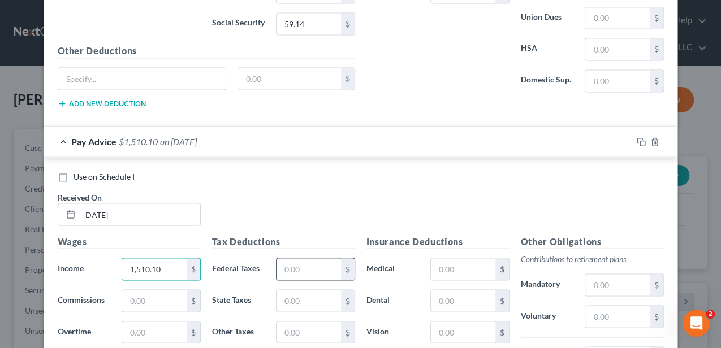
click at [311, 262] on input "text" at bounding box center [308, 268] width 64 height 21
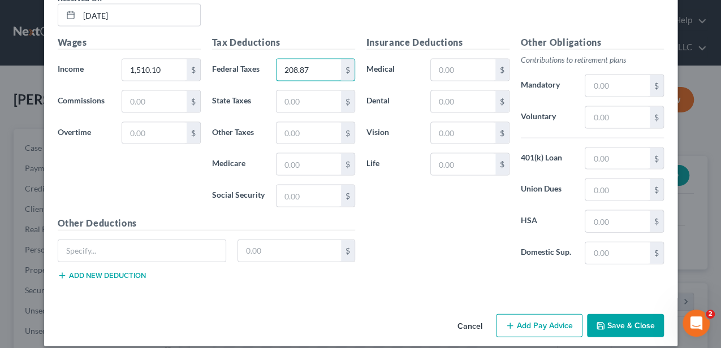
scroll to position [1125, 0]
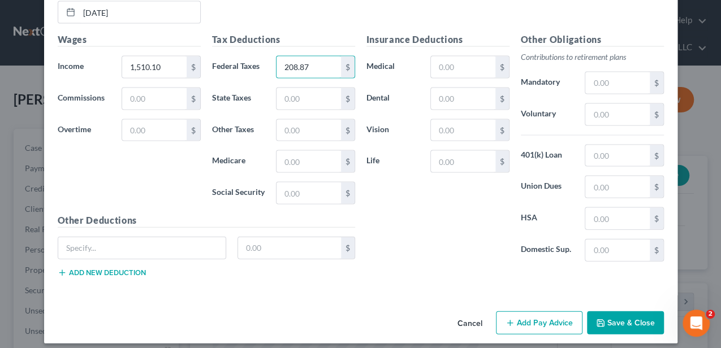
click at [525, 314] on button "Add Pay Advice" at bounding box center [539, 323] width 86 height 24
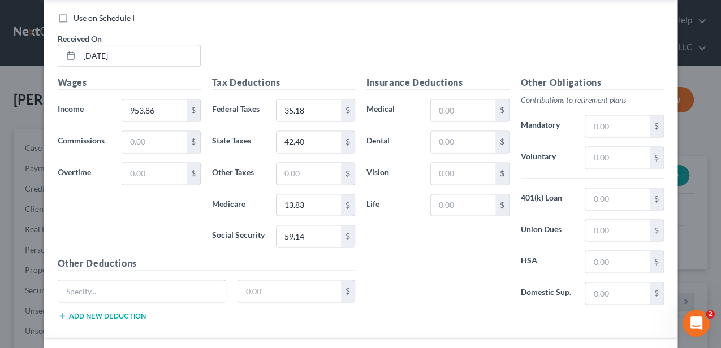
scroll to position [673, 0]
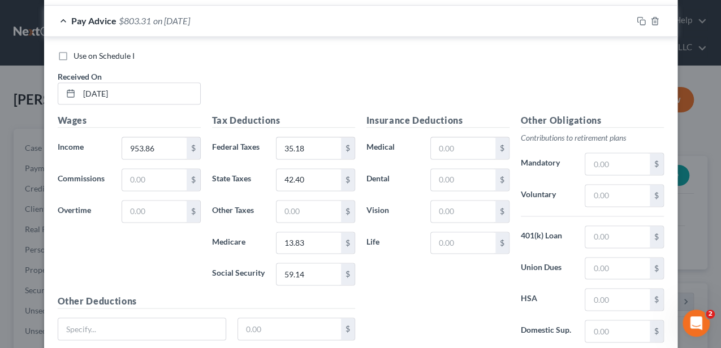
click at [183, 25] on div "Pay Advice $803.31 on [DATE]" at bounding box center [338, 21] width 588 height 30
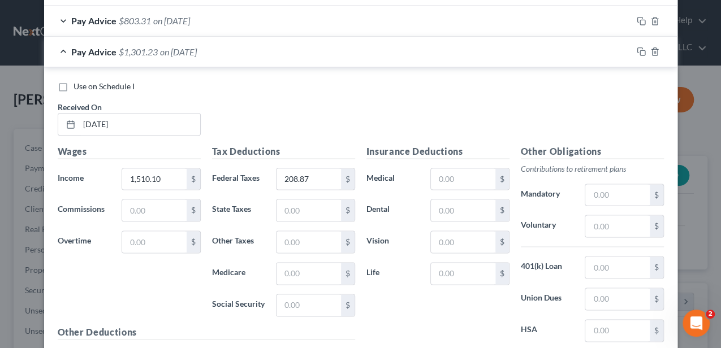
click at [181, 46] on span "on [DATE]" at bounding box center [178, 51] width 37 height 11
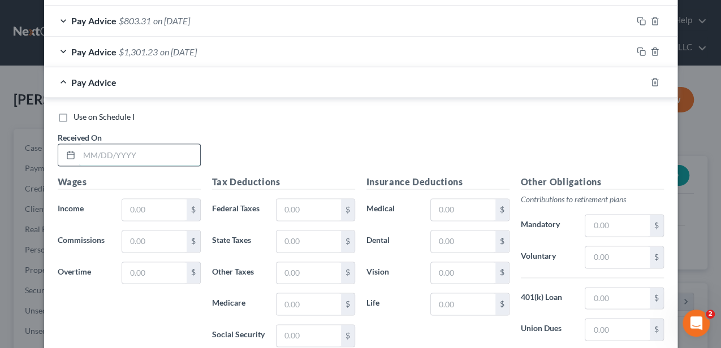
click at [163, 157] on input "text" at bounding box center [139, 154] width 121 height 21
drag, startPoint x: 163, startPoint y: 157, endPoint x: 222, endPoint y: 44, distance: 127.4
click at [222, 44] on div "Pay Advice $1,301.23 on [DATE]" at bounding box center [338, 52] width 588 height 30
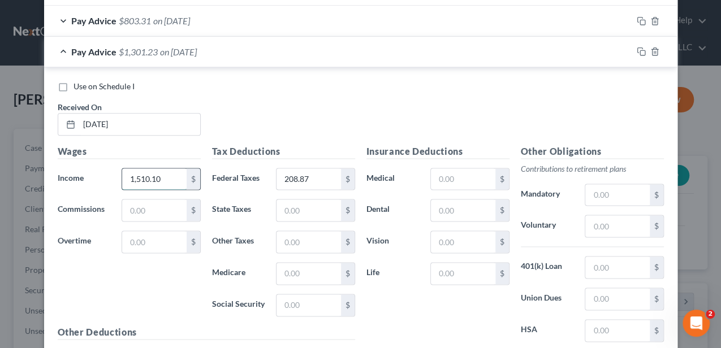
click at [159, 175] on input "1,510.10" at bounding box center [154, 178] width 64 height 21
click at [302, 171] on input "208.87" at bounding box center [308, 178] width 64 height 21
click at [182, 46] on span "on [DATE]" at bounding box center [171, 51] width 37 height 11
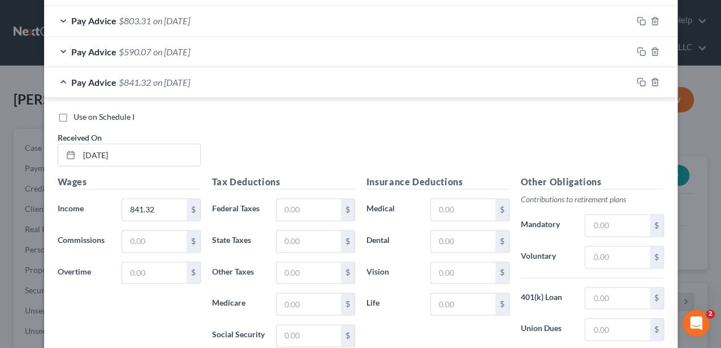
click at [181, 20] on span "on [DATE]" at bounding box center [171, 20] width 37 height 11
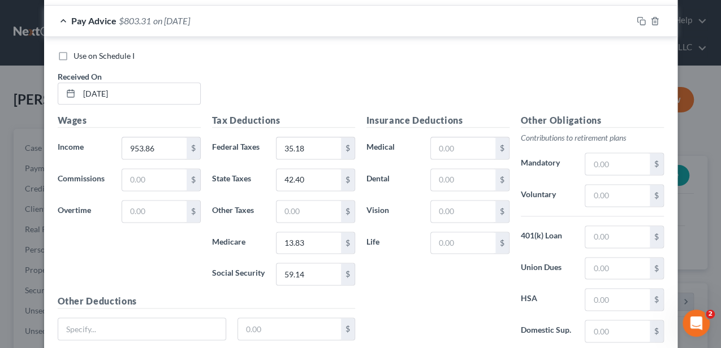
click at [206, 25] on div "Pay Advice $803.31 on [DATE]" at bounding box center [338, 21] width 588 height 30
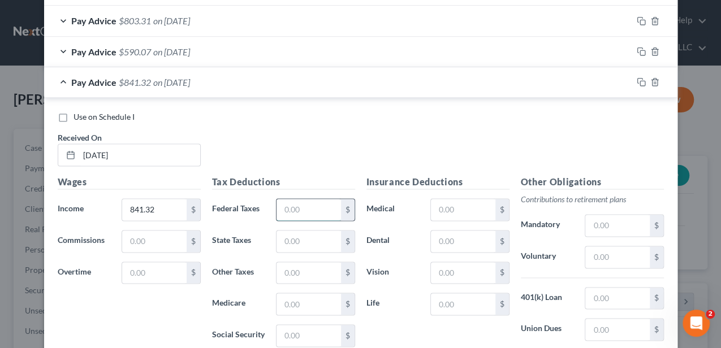
click at [311, 210] on input "text" at bounding box center [308, 209] width 64 height 21
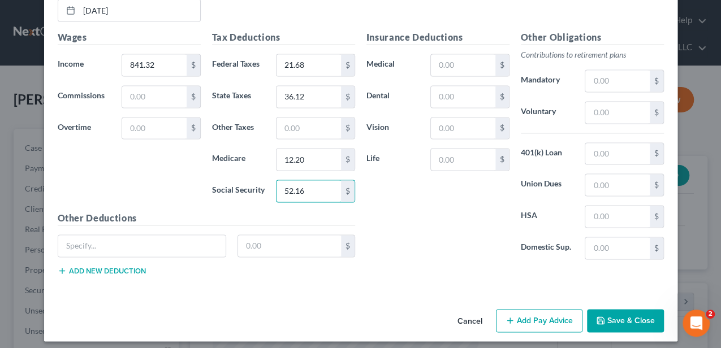
scroll to position [818, 0]
click at [511, 315] on icon "button" at bounding box center [509, 319] width 9 height 9
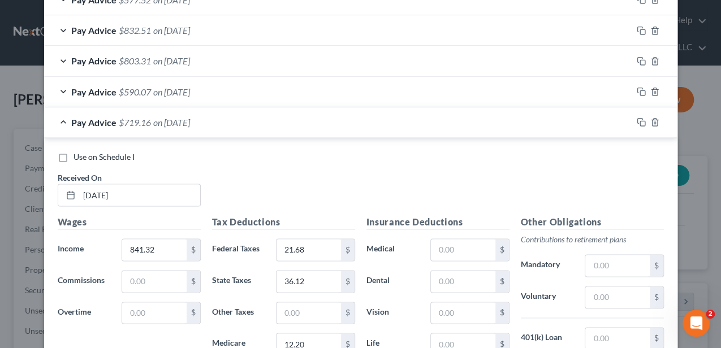
scroll to position [630, 0]
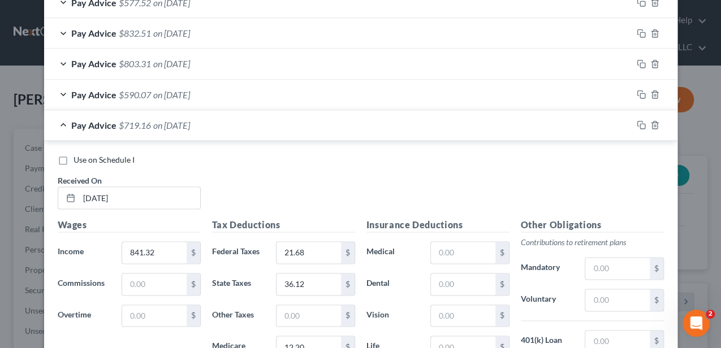
click at [222, 126] on div "Pay Advice $719.16 on [DATE]" at bounding box center [338, 125] width 588 height 30
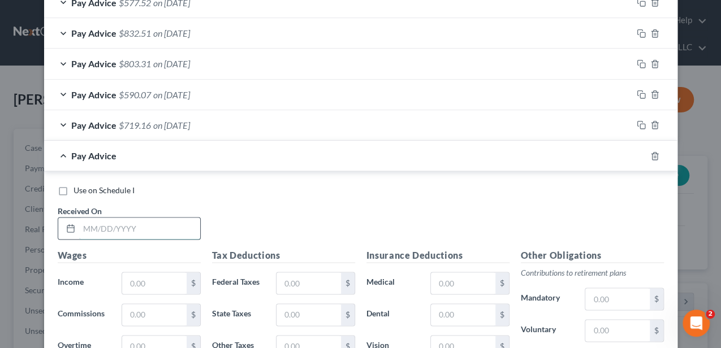
click at [163, 232] on input "text" at bounding box center [139, 228] width 121 height 21
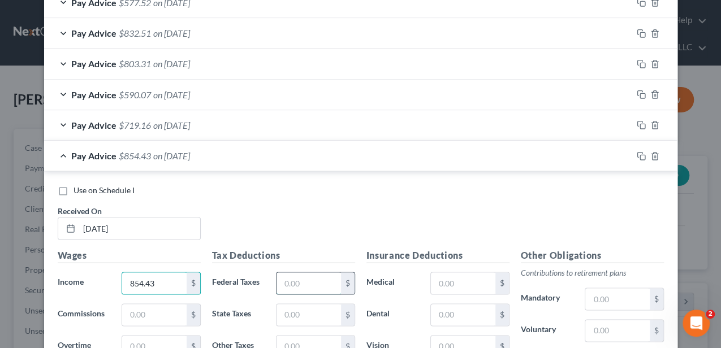
click at [303, 281] on input "text" at bounding box center [308, 282] width 64 height 21
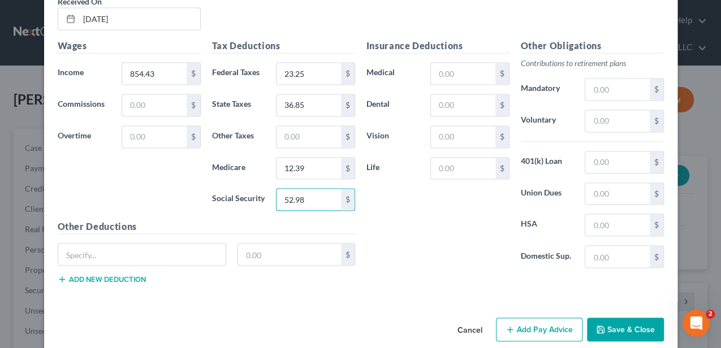
scroll to position [849, 0]
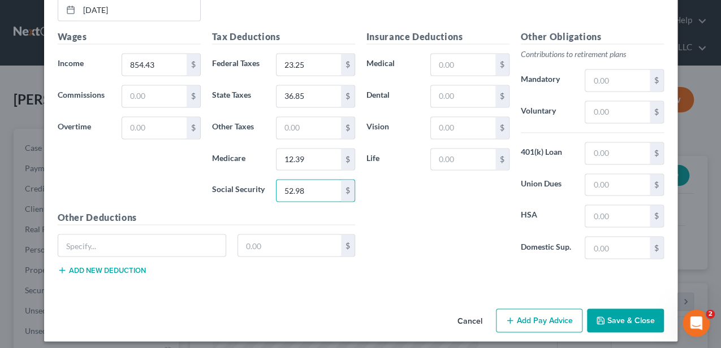
click at [514, 309] on button "Add Pay Advice" at bounding box center [539, 321] width 86 height 24
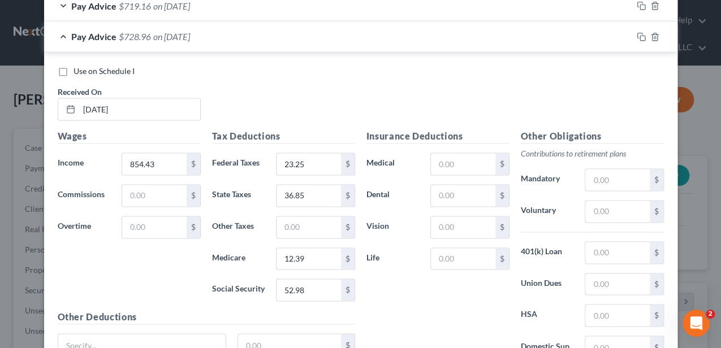
scroll to position [736, 0]
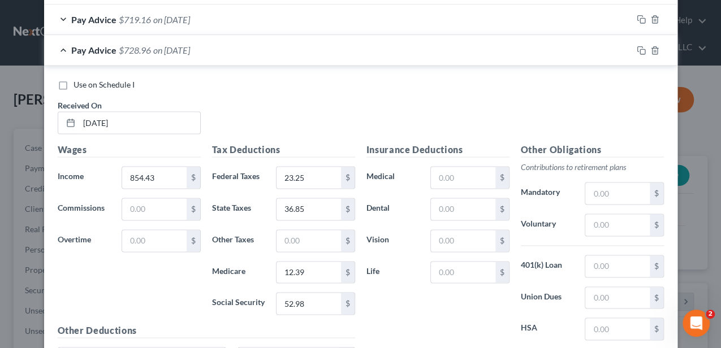
click at [216, 46] on div "Pay Advice $728.96 on [DATE]" at bounding box center [338, 50] width 588 height 30
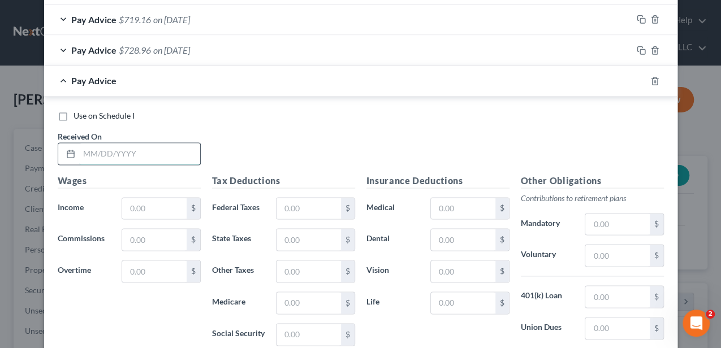
click at [165, 156] on input "text" at bounding box center [139, 153] width 121 height 21
click at [285, 198] on input "text" at bounding box center [308, 208] width 64 height 21
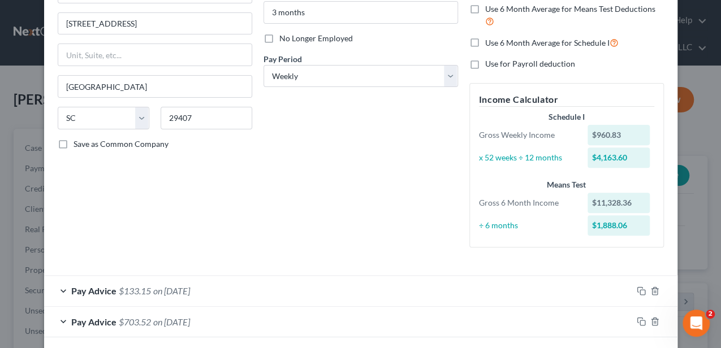
scroll to position [13, 0]
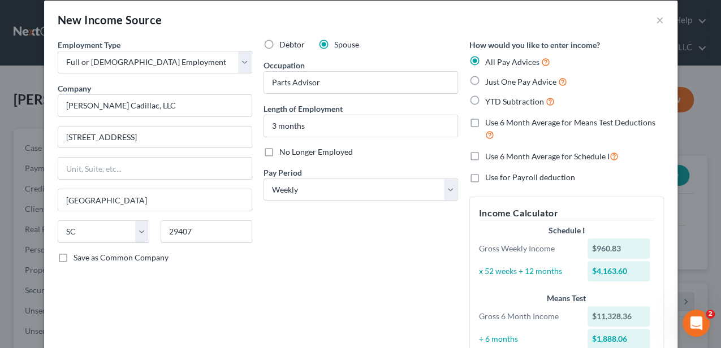
click at [485, 123] on label "Use 6 Month Average for Means Test Deductions" at bounding box center [574, 129] width 179 height 24
click at [489, 123] on input "Use 6 Month Average for Means Test Deductions" at bounding box center [492, 120] width 7 height 7
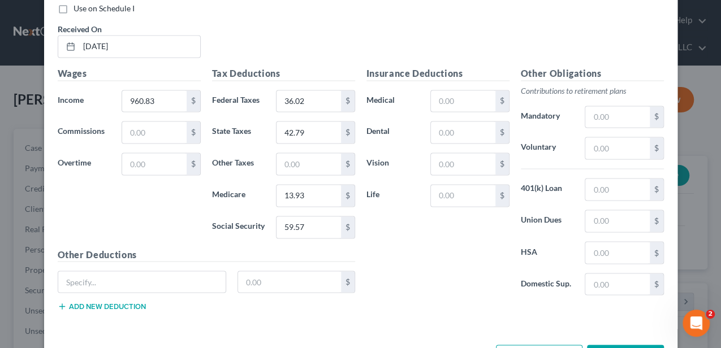
scroll to position [879, 0]
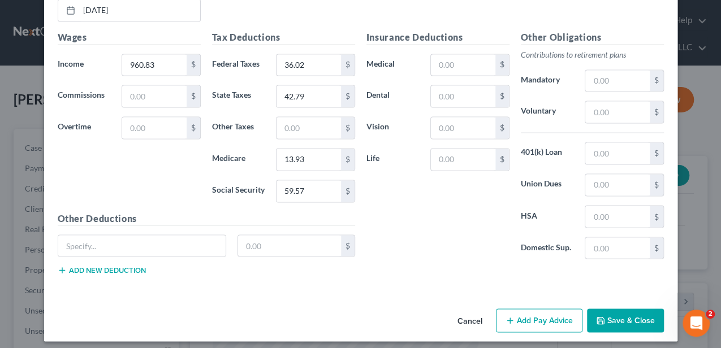
click at [527, 309] on button "Add Pay Advice" at bounding box center [539, 321] width 86 height 24
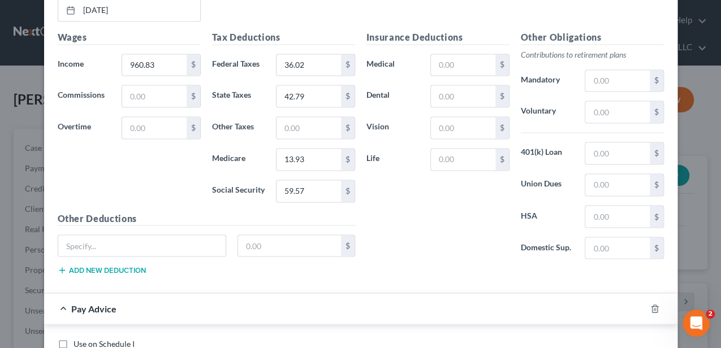
click at [73, 339] on label "Use on Schedule I" at bounding box center [103, 343] width 61 height 11
click at [78, 339] on input "Use on Schedule I" at bounding box center [81, 341] width 7 height 7
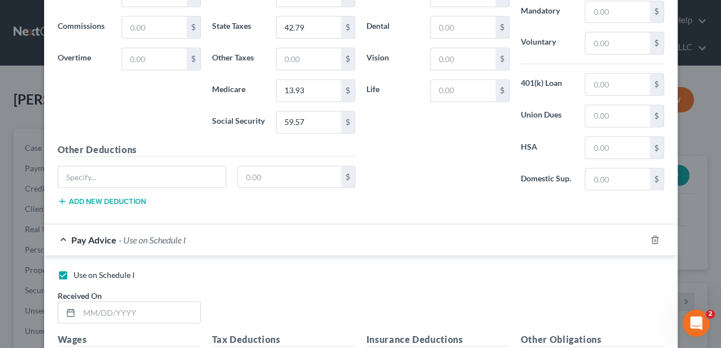
scroll to position [955, 0]
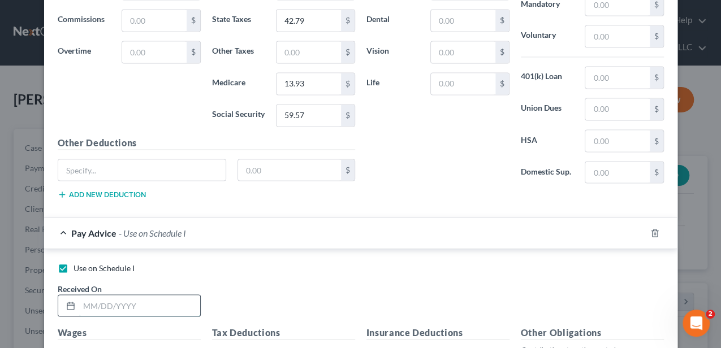
click at [118, 295] on input "text" at bounding box center [139, 305] width 121 height 21
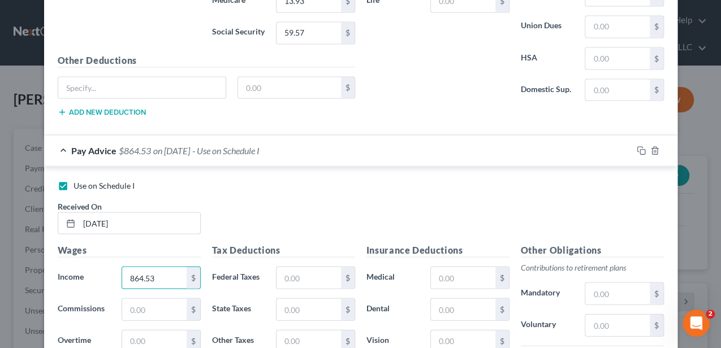
scroll to position [1046, 0]
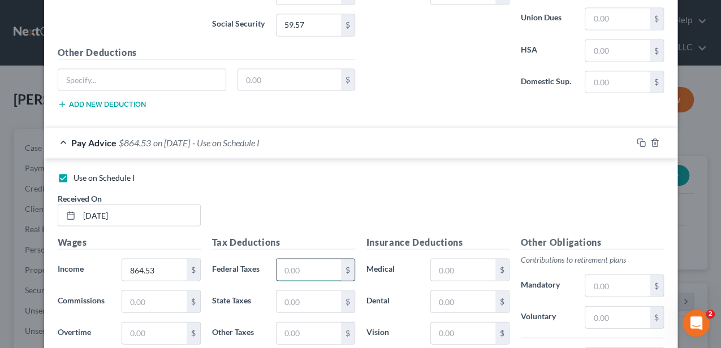
click at [303, 267] on input "text" at bounding box center [308, 269] width 64 height 21
click at [259, 137] on span "- Use on Schedule I" at bounding box center [225, 142] width 67 height 11
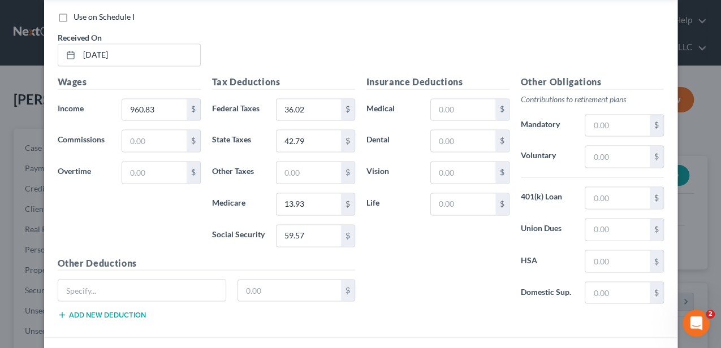
scroll to position [798, 0]
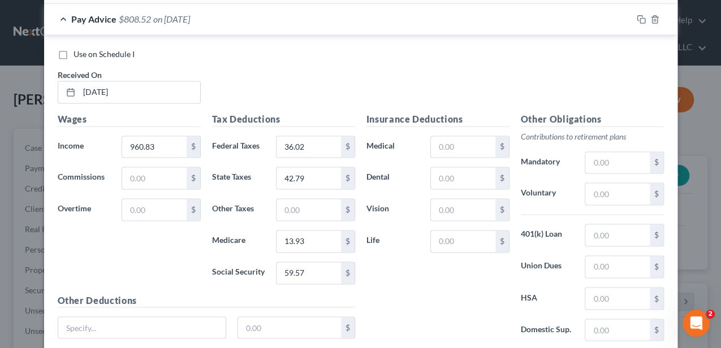
click at [255, 28] on div "Pay Advice $808.52 on [DATE]" at bounding box center [338, 19] width 588 height 30
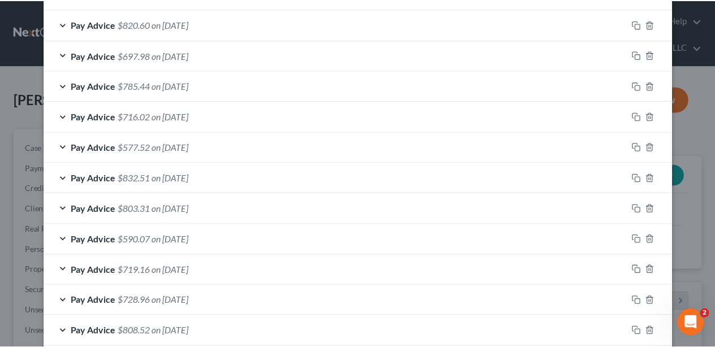
scroll to position [573, 0]
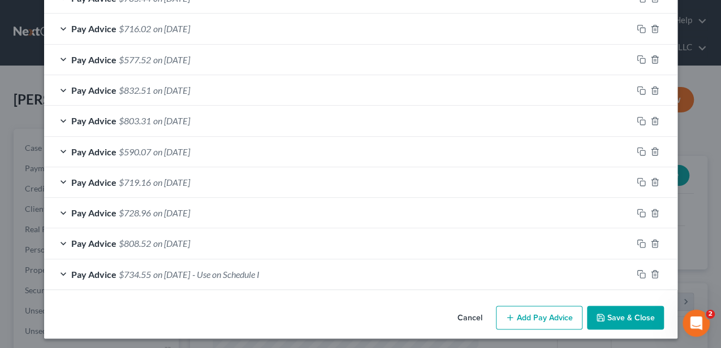
click at [625, 307] on button "Save & Close" at bounding box center [625, 318] width 77 height 24
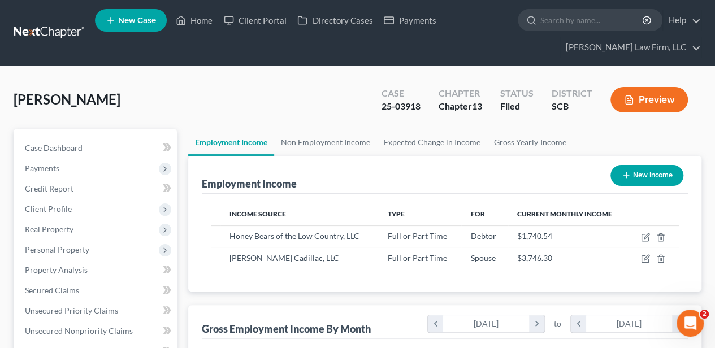
scroll to position [565030, 564945]
click at [461, 141] on link "Expected Change in Income" at bounding box center [432, 142] width 110 height 27
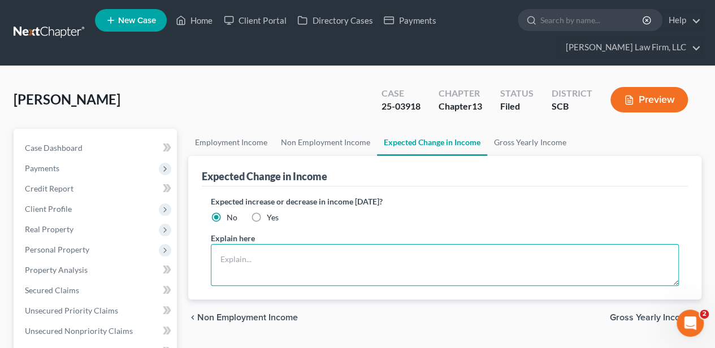
click at [318, 254] on textarea at bounding box center [445, 265] width 468 height 42
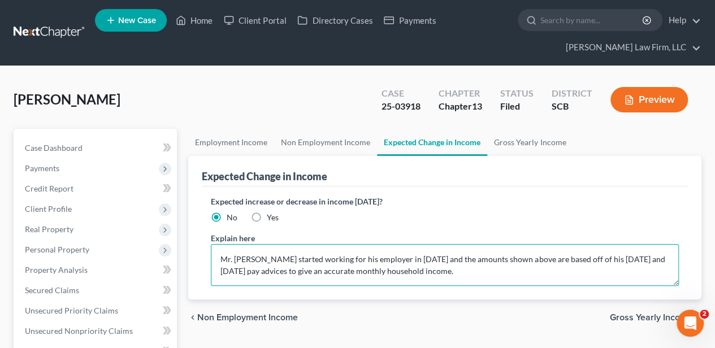
paste textarea "The debtor does not anticipate an increase or decrease in her income of 10% or …"
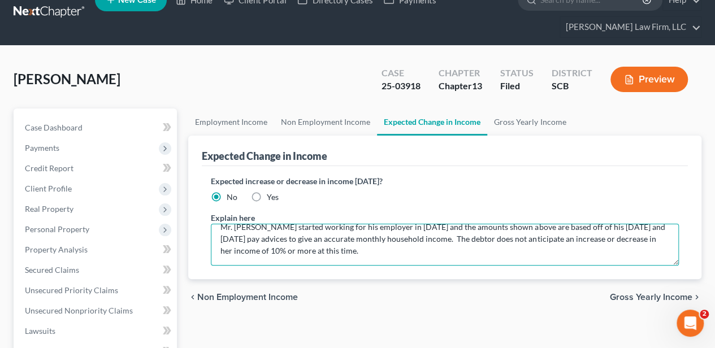
scroll to position [37, 0]
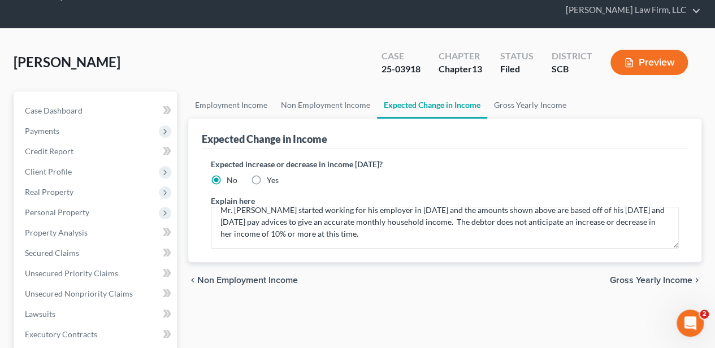
click at [627, 276] on span "Gross Yearly Income" at bounding box center [651, 280] width 83 height 9
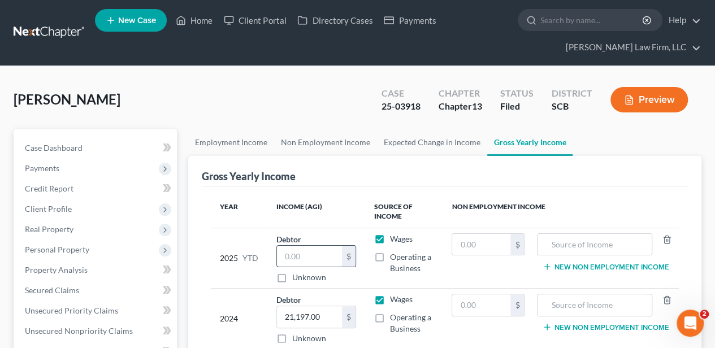
click at [337, 251] on input "text" at bounding box center [309, 256] width 64 height 21
click at [206, 19] on link "Home" at bounding box center [194, 20] width 48 height 20
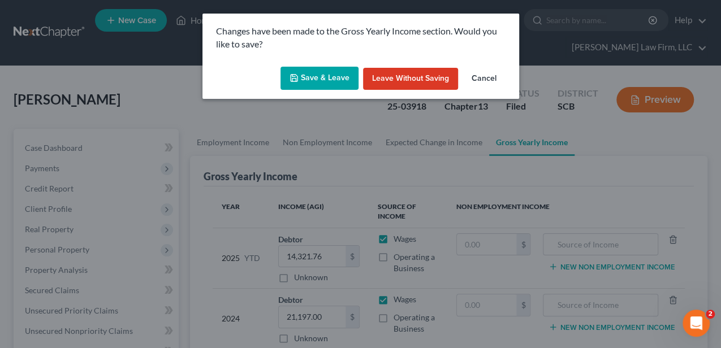
click at [335, 83] on button "Save & Leave" at bounding box center [319, 79] width 78 height 24
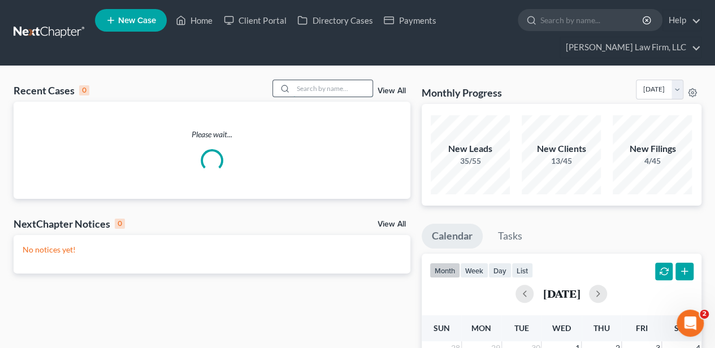
click at [324, 85] on input "search" at bounding box center [332, 88] width 79 height 16
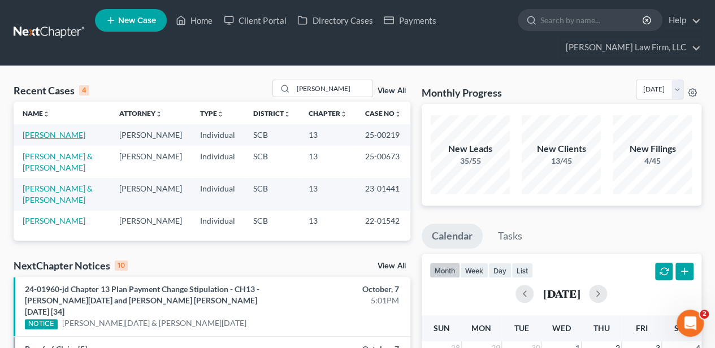
click at [40, 133] on link "[PERSON_NAME]" at bounding box center [54, 135] width 63 height 10
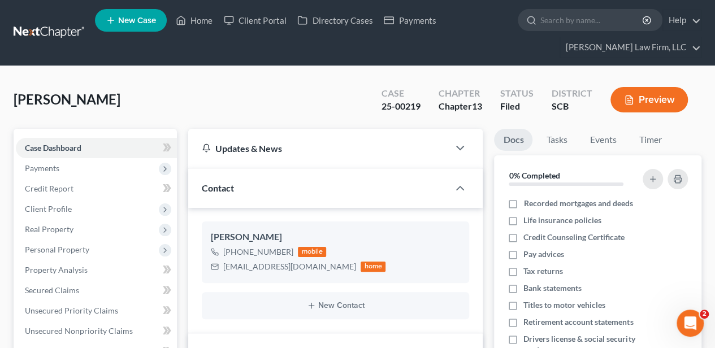
scroll to position [106, 0]
click at [200, 27] on link "Home" at bounding box center [194, 20] width 48 height 20
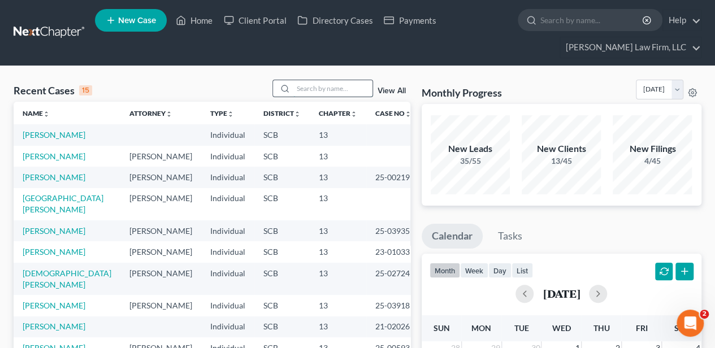
click at [324, 90] on input "search" at bounding box center [332, 88] width 79 height 16
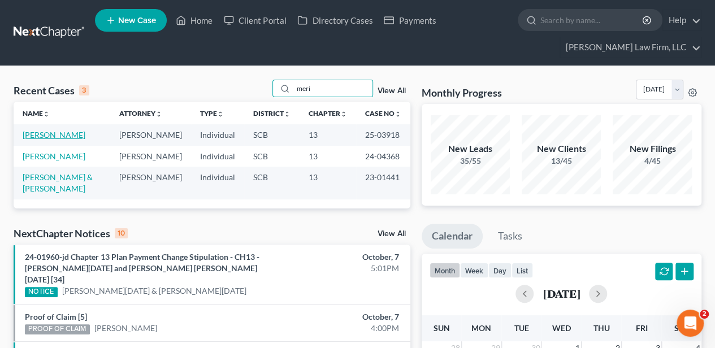
click at [64, 131] on link "[PERSON_NAME]" at bounding box center [54, 135] width 63 height 10
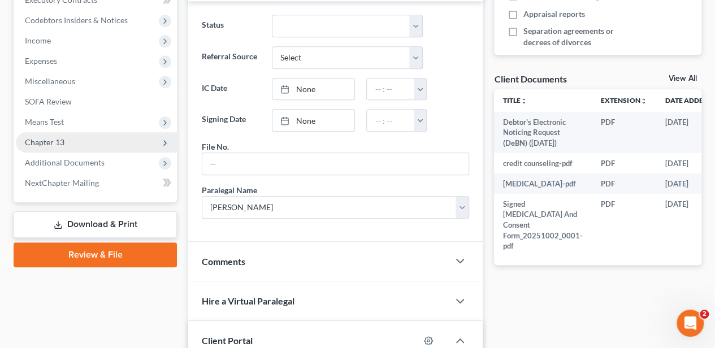
scroll to position [376, 0]
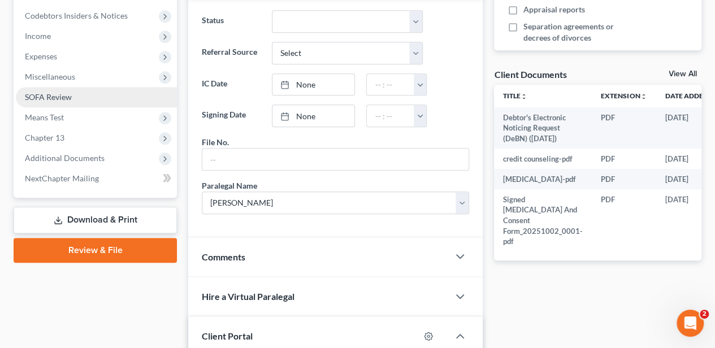
click at [71, 102] on link "SOFA Review" at bounding box center [96, 97] width 161 height 20
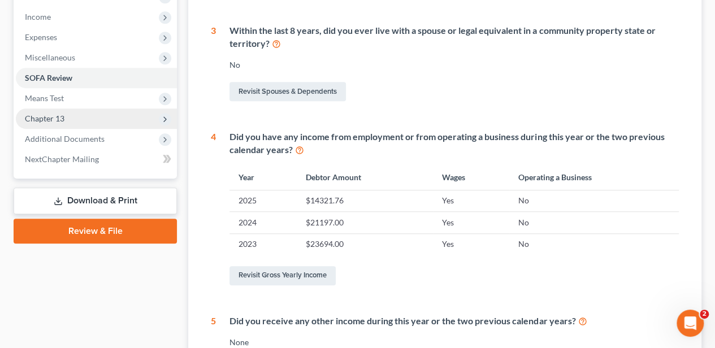
scroll to position [320, 0]
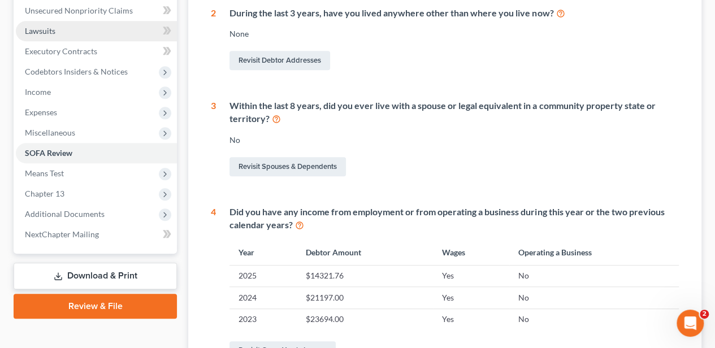
click at [48, 27] on span "Lawsuits" at bounding box center [40, 31] width 31 height 10
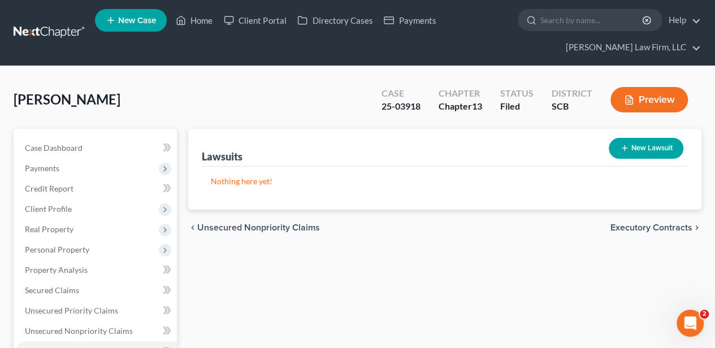
click at [631, 151] on button "New Lawsuit" at bounding box center [646, 148] width 75 height 21
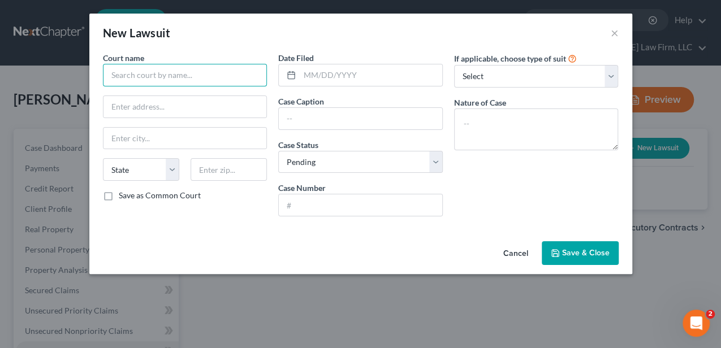
click at [221, 78] on input "text" at bounding box center [185, 75] width 164 height 23
click at [569, 172] on div "If applicable, choose type of suit Select Repossession Garnishment Foreclosure …" at bounding box center [536, 139] width 176 height 174
click at [175, 78] on input "text" at bounding box center [185, 75] width 164 height 23
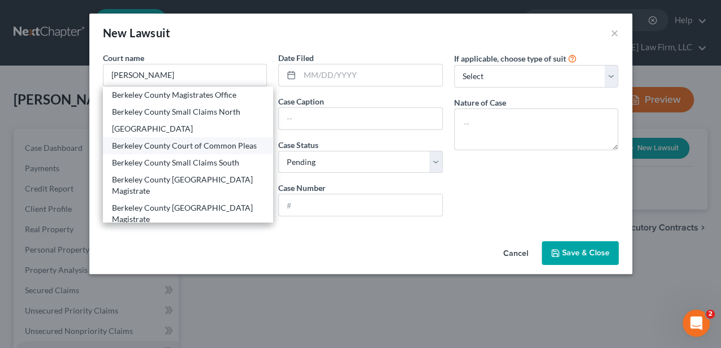
click at [183, 146] on div "Berkeley County Court of Common Pleas" at bounding box center [188, 145] width 152 height 11
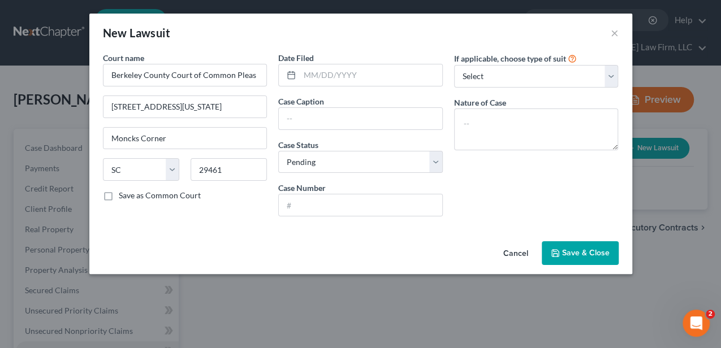
click at [570, 248] on span "Save & Close" at bounding box center [585, 253] width 47 height 10
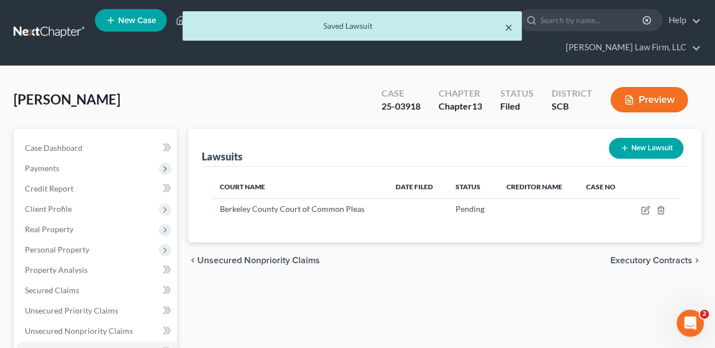
click at [510, 30] on button "×" at bounding box center [509, 27] width 8 height 14
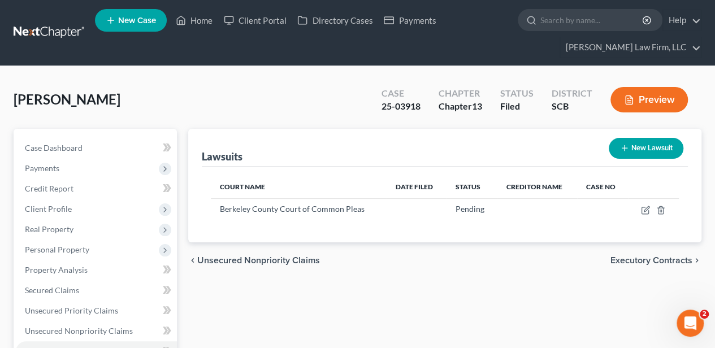
drag, startPoint x: 577, startPoint y: 263, endPoint x: 466, endPoint y: 264, distance: 111.4
click at [577, 263] on div "chevron_left Unsecured Nonpriority Claims Executory Contracts chevron_right" at bounding box center [444, 260] width 513 height 36
click at [235, 21] on link "Client Portal" at bounding box center [254, 20] width 73 height 20
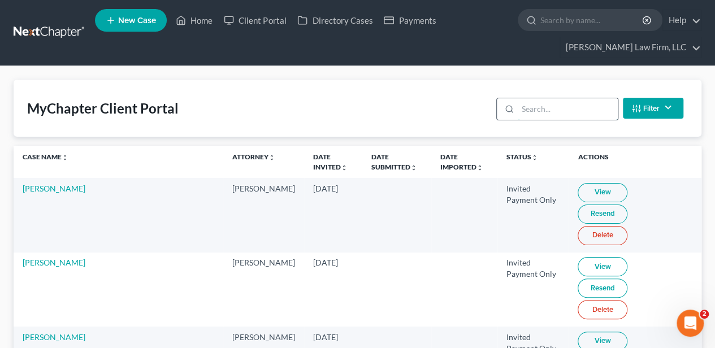
click at [555, 104] on input "search" at bounding box center [568, 108] width 100 height 21
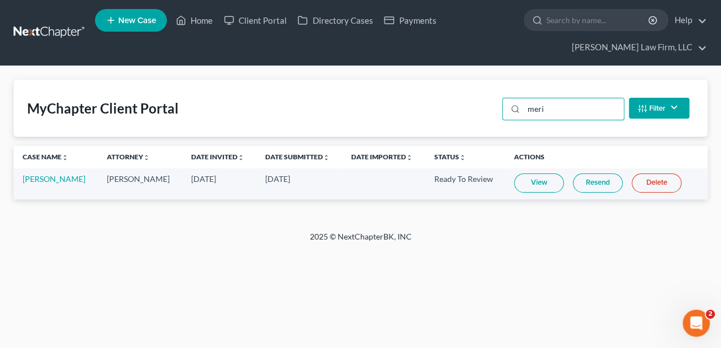
click at [542, 191] on link "View" at bounding box center [539, 183] width 50 height 19
click at [63, 184] on link "[PERSON_NAME]" at bounding box center [54, 179] width 63 height 10
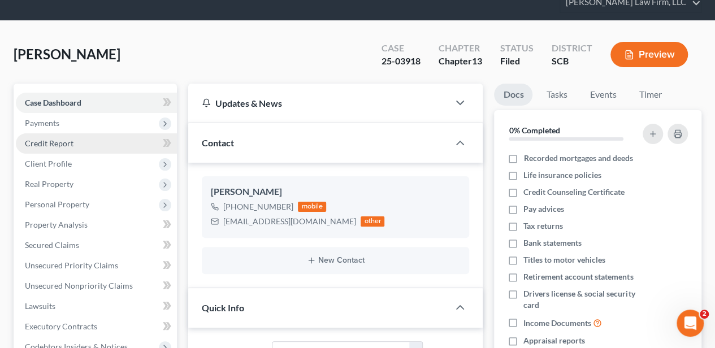
scroll to position [188, 0]
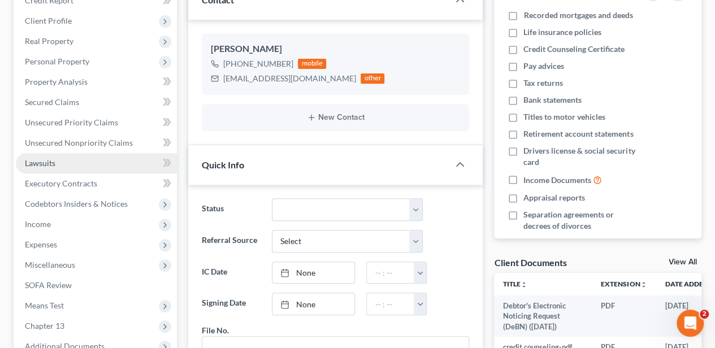
click at [42, 155] on link "Lawsuits" at bounding box center [96, 163] width 161 height 20
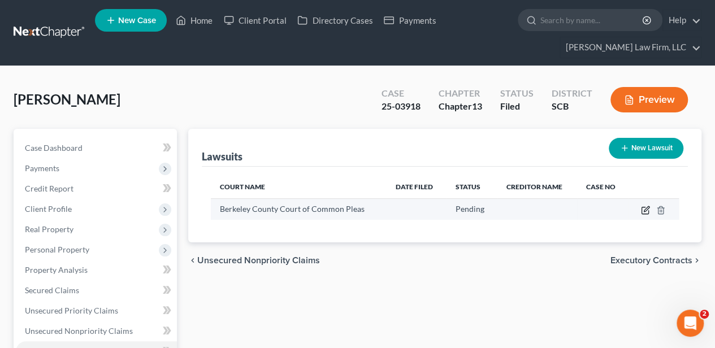
click at [647, 209] on icon "button" at bounding box center [646, 208] width 5 height 5
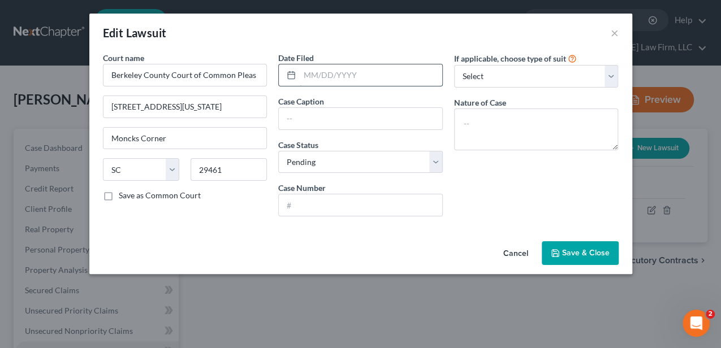
click at [343, 76] on input "text" at bounding box center [371, 74] width 142 height 21
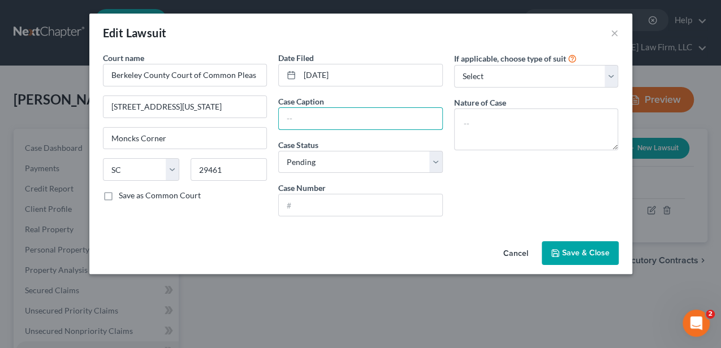
paste input "21st Mortgage Corporation"
paste input "[PERSON_NAME] and [PERSON_NAME]"
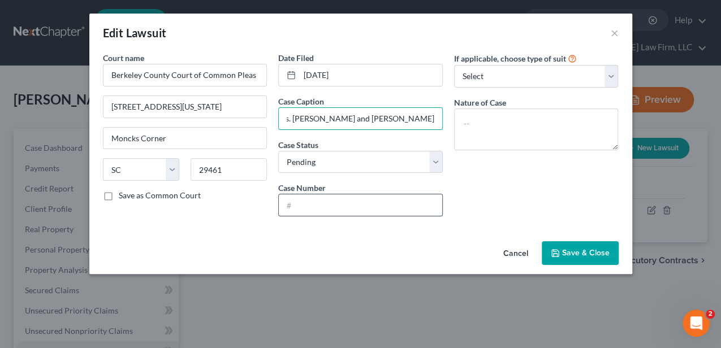
click at [344, 206] on input "text" at bounding box center [360, 204] width 163 height 21
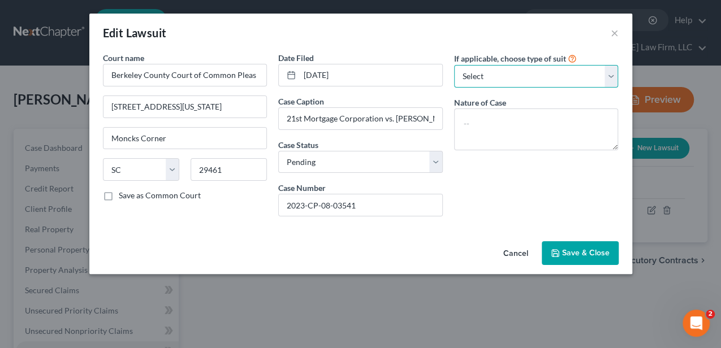
click at [463, 80] on select "Select Repossession Garnishment Foreclosure Attached, Seized, Or Levied Other" at bounding box center [536, 76] width 164 height 23
click at [454, 65] on select "Select Repossession Garnishment Foreclosure Attached, Seized, Or Levied Other" at bounding box center [536, 76] width 164 height 23
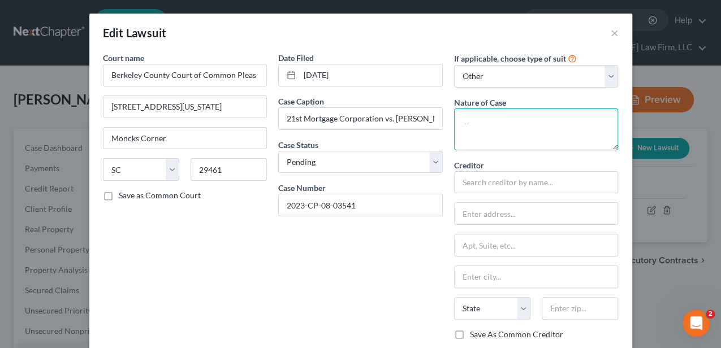
click at [480, 128] on textarea at bounding box center [536, 130] width 164 height 42
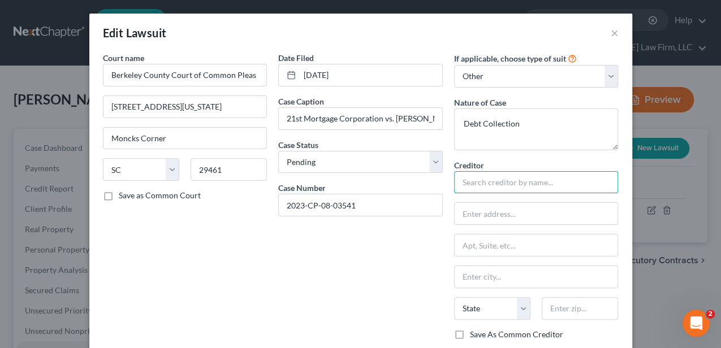
click at [480, 185] on input "text" at bounding box center [536, 182] width 164 height 23
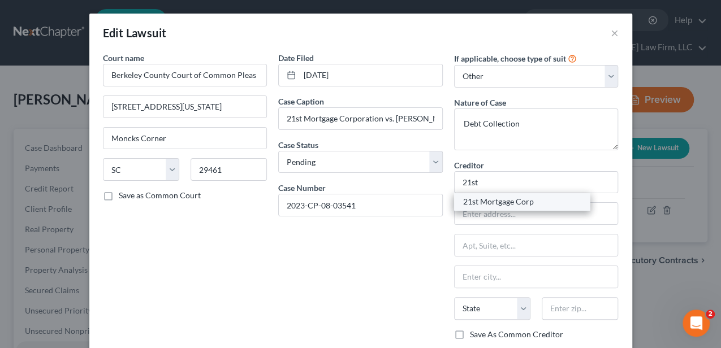
click at [485, 201] on div "21st Mortgage Corp" at bounding box center [522, 201] width 118 height 11
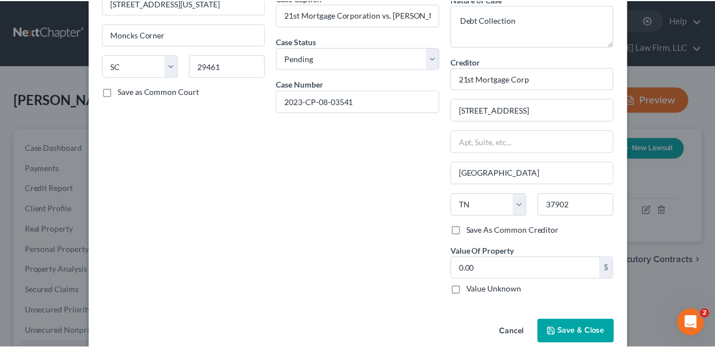
scroll to position [119, 0]
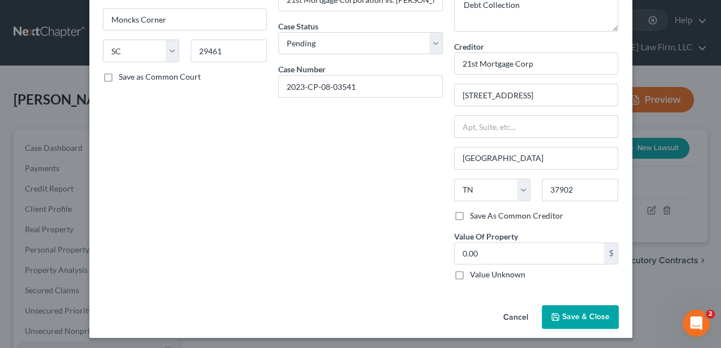
click at [589, 320] on button "Save & Close" at bounding box center [579, 317] width 77 height 24
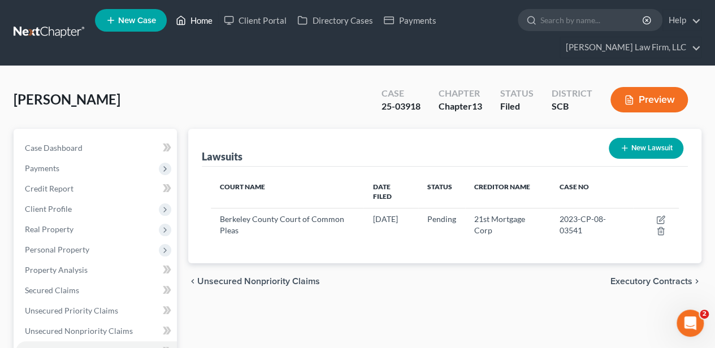
click at [179, 19] on icon at bounding box center [181, 21] width 10 height 14
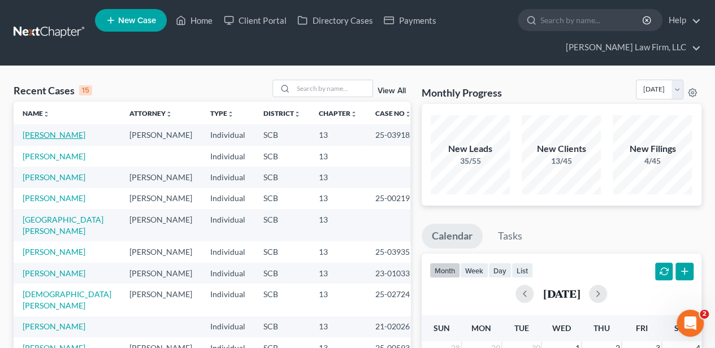
click at [61, 137] on link "[PERSON_NAME]" at bounding box center [54, 135] width 63 height 10
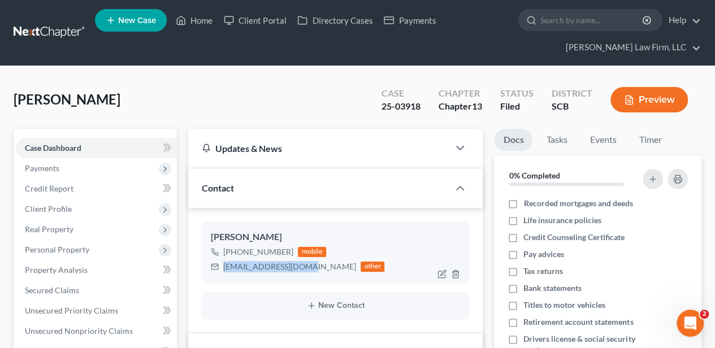
drag, startPoint x: 224, startPoint y: 266, endPoint x: 307, endPoint y: 268, distance: 83.1
click at [307, 268] on div "[EMAIL_ADDRESS][DOMAIN_NAME]" at bounding box center [289, 266] width 133 height 11
copy div "[EMAIL_ADDRESS][DOMAIN_NAME]"
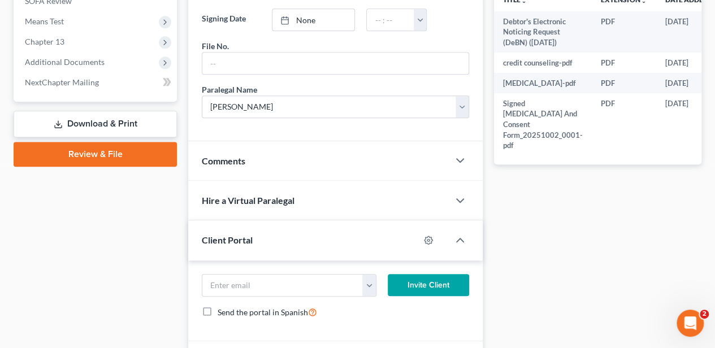
scroll to position [468, 0]
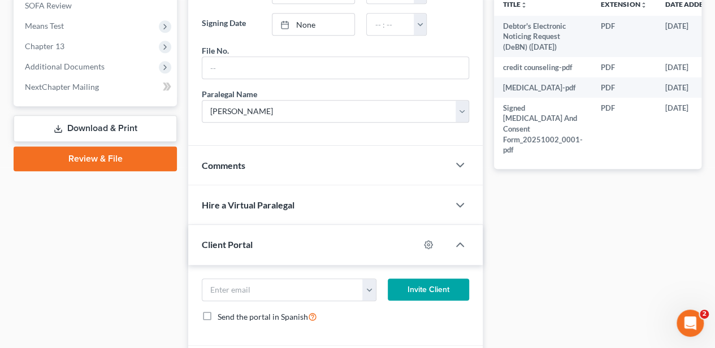
click at [254, 165] on div "Comments" at bounding box center [318, 165] width 261 height 39
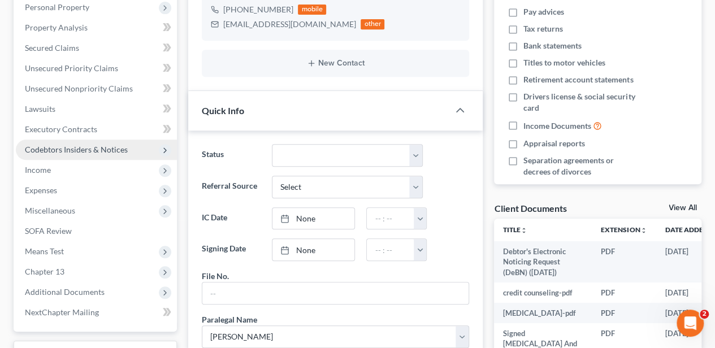
scroll to position [242, 0]
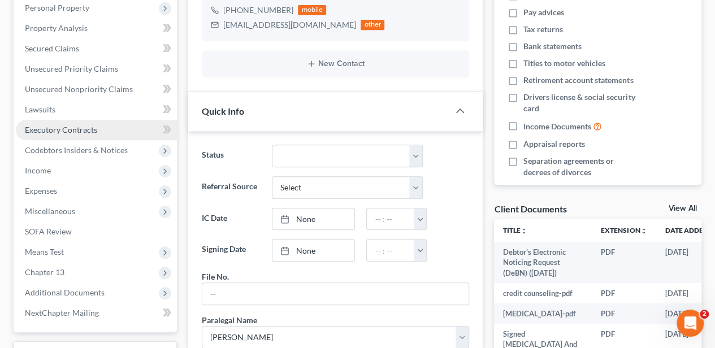
click at [50, 132] on span "Executory Contracts" at bounding box center [61, 130] width 72 height 10
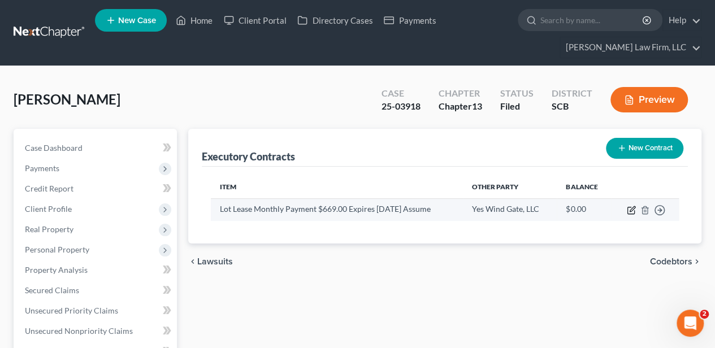
click at [631, 210] on icon "button" at bounding box center [631, 210] width 9 height 9
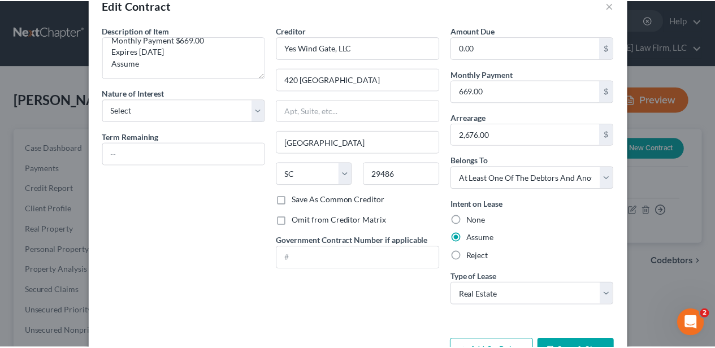
scroll to position [63, 0]
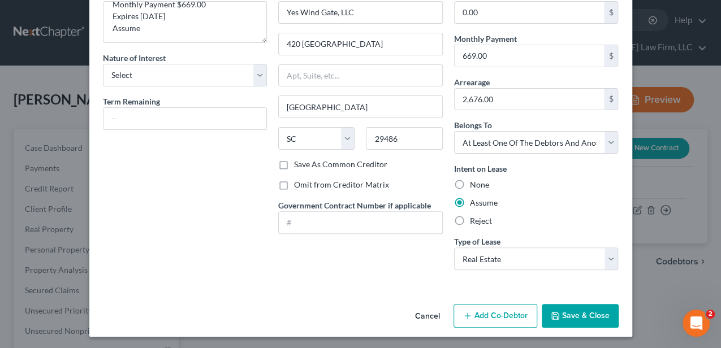
click at [565, 306] on button "Save & Close" at bounding box center [579, 316] width 77 height 24
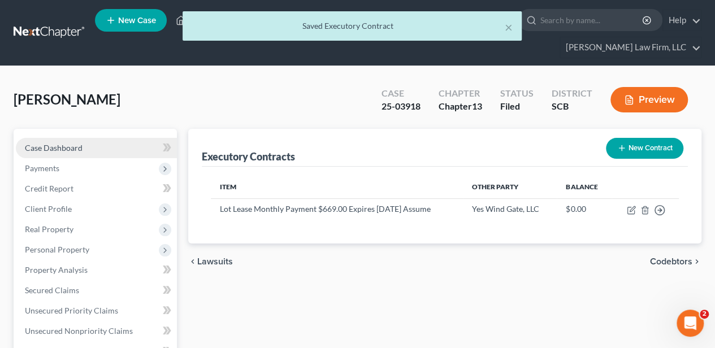
drag, startPoint x: 62, startPoint y: 155, endPoint x: 84, endPoint y: 155, distance: 21.5
click at [62, 155] on link "Case Dashboard" at bounding box center [96, 148] width 161 height 20
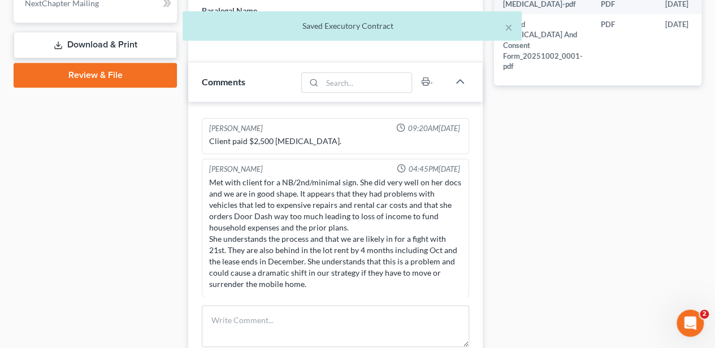
scroll to position [565, 0]
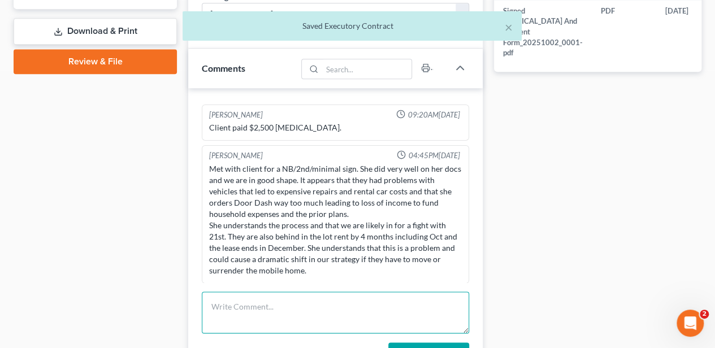
click at [278, 317] on textarea at bounding box center [335, 313] width 267 height 42
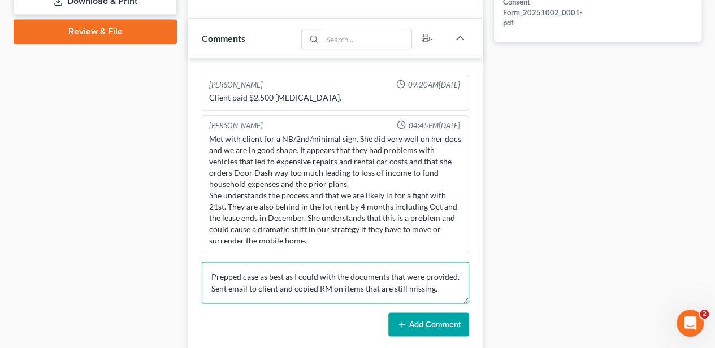
scroll to position [640, 0]
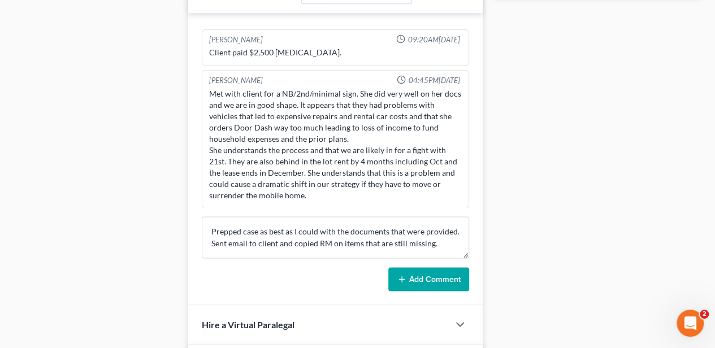
click at [427, 269] on button "Add Comment" at bounding box center [428, 279] width 81 height 24
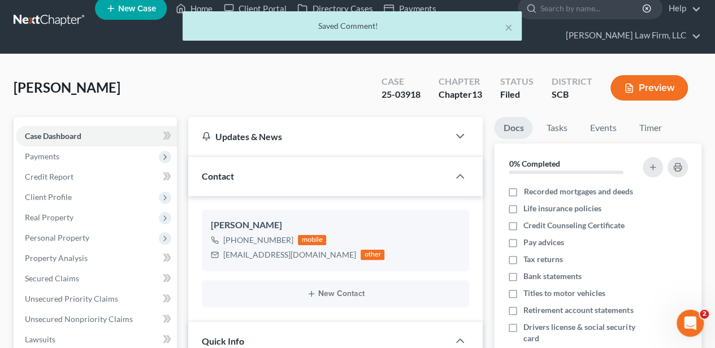
scroll to position [0, 0]
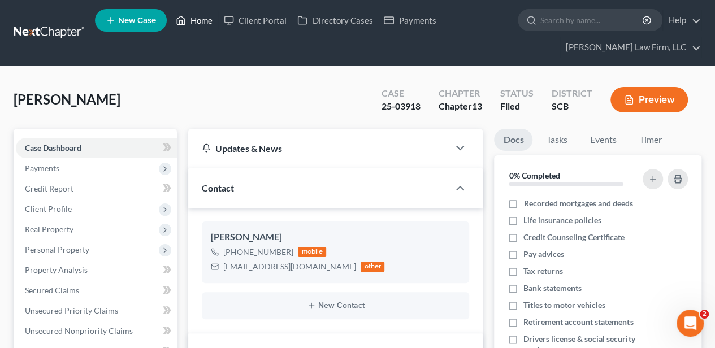
click at [199, 18] on link "Home" at bounding box center [194, 20] width 48 height 20
